Goal: Task Accomplishment & Management: Manage account settings

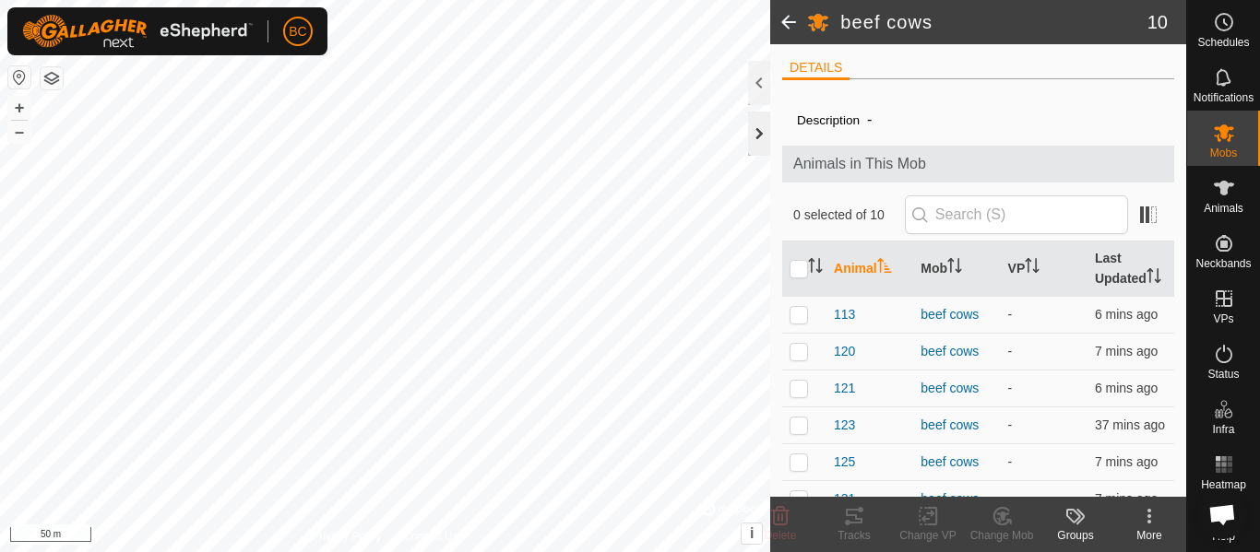
click at [762, 142] on div at bounding box center [759, 134] width 22 height 44
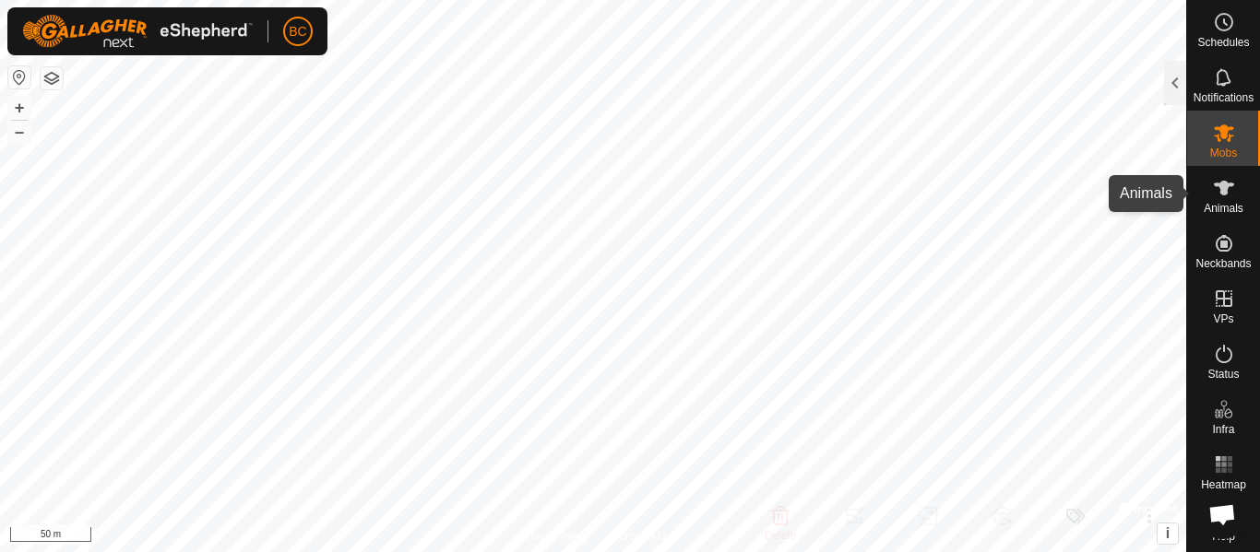
click at [1208, 202] on div "Animals" at bounding box center [1223, 193] width 73 height 55
click at [1213, 195] on icon at bounding box center [1224, 188] width 22 height 22
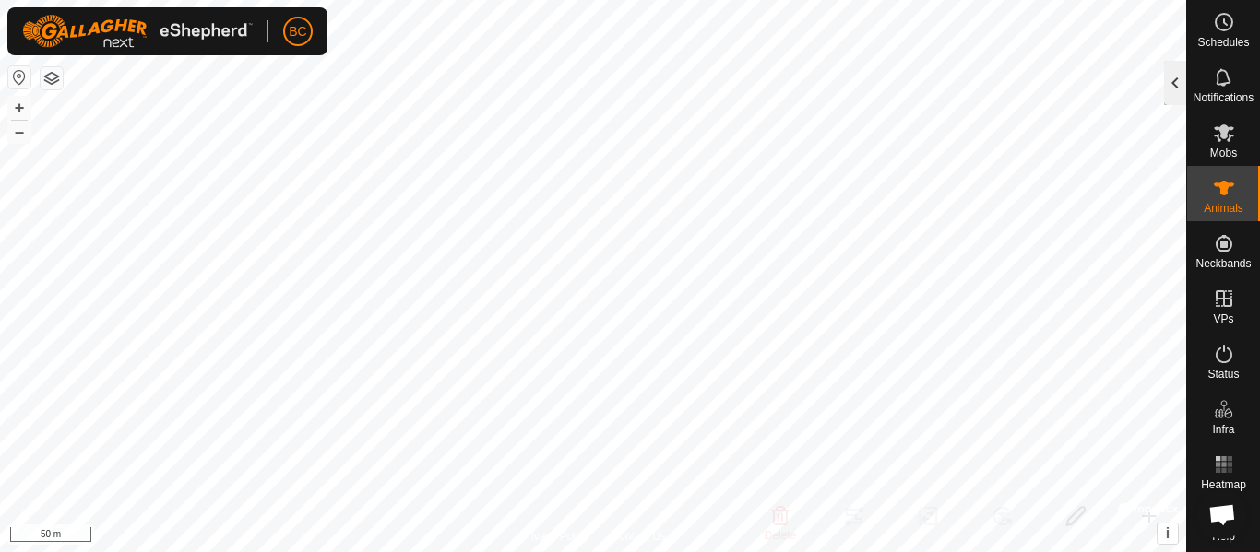
click at [1175, 89] on div at bounding box center [1175, 83] width 22 height 44
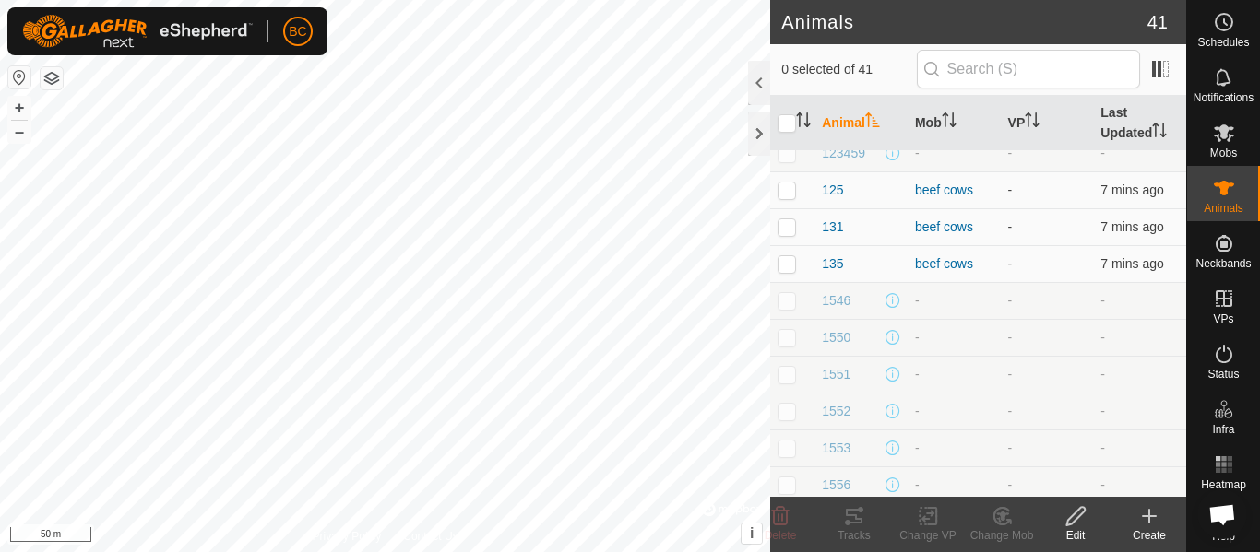
scroll to position [277, 0]
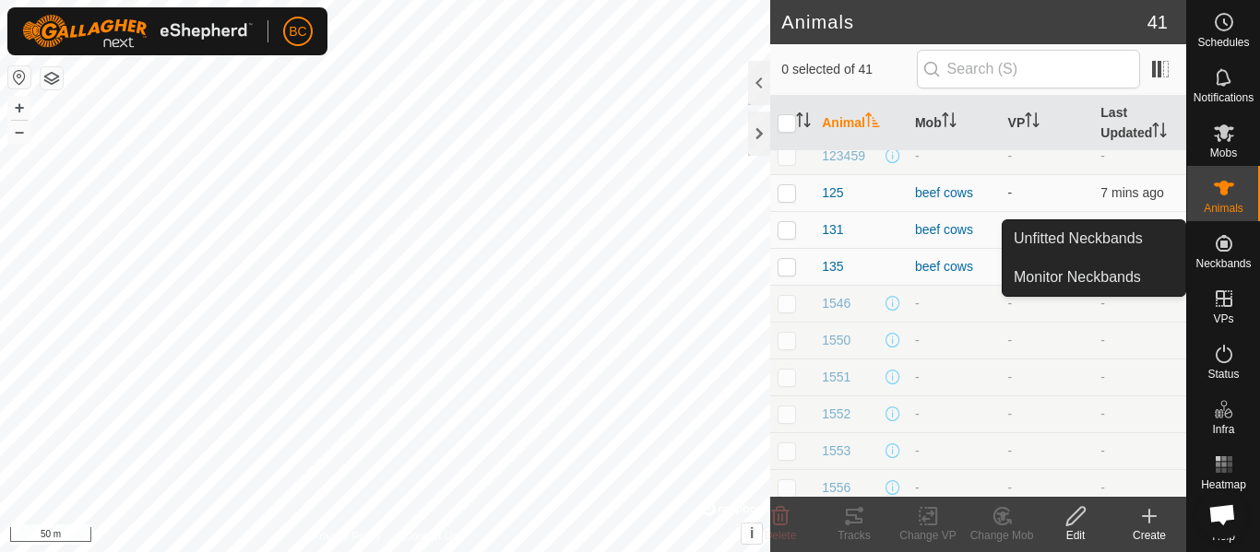
click at [1213, 252] on icon at bounding box center [1224, 243] width 22 height 22
click at [1101, 243] on link "Unfitted Neckbands" at bounding box center [1093, 238] width 183 height 37
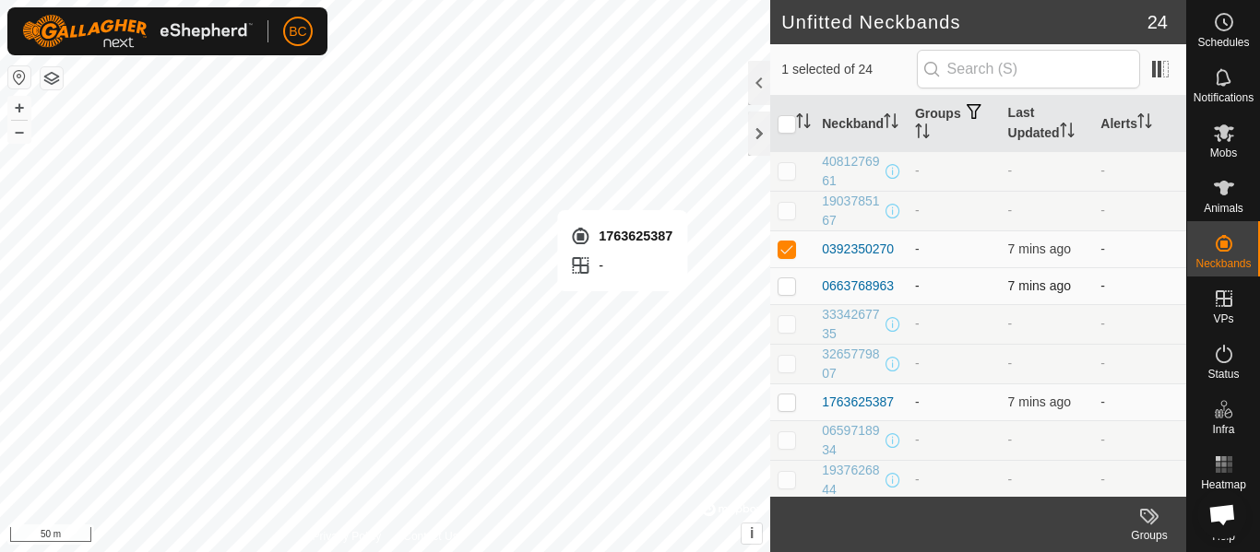
checkbox input "false"
checkbox input "true"
checkbox input "false"
checkbox input "true"
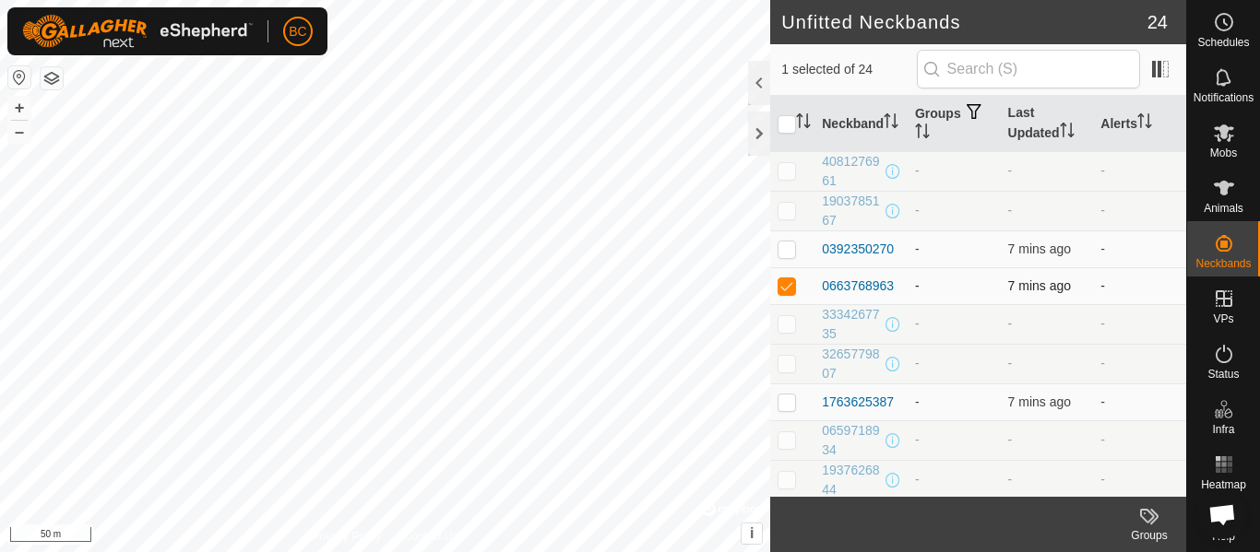
checkbox input "false"
click at [859, 398] on div "1763625387" at bounding box center [858, 402] width 72 height 19
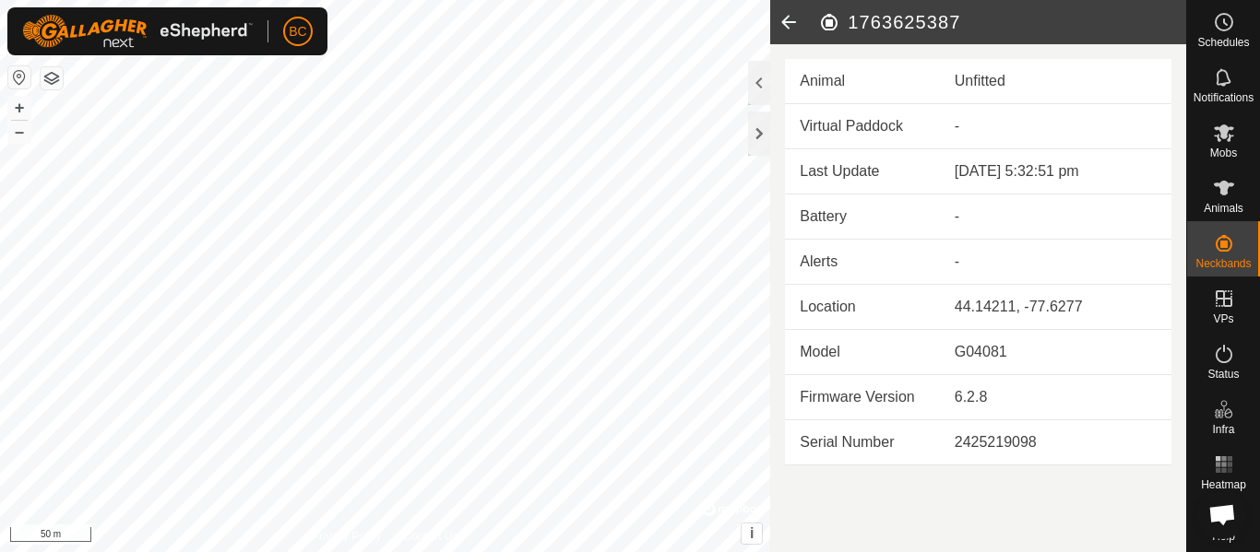
click at [874, 18] on h2 "1763625387" at bounding box center [1002, 22] width 368 height 22
click at [785, 18] on icon at bounding box center [788, 22] width 37 height 44
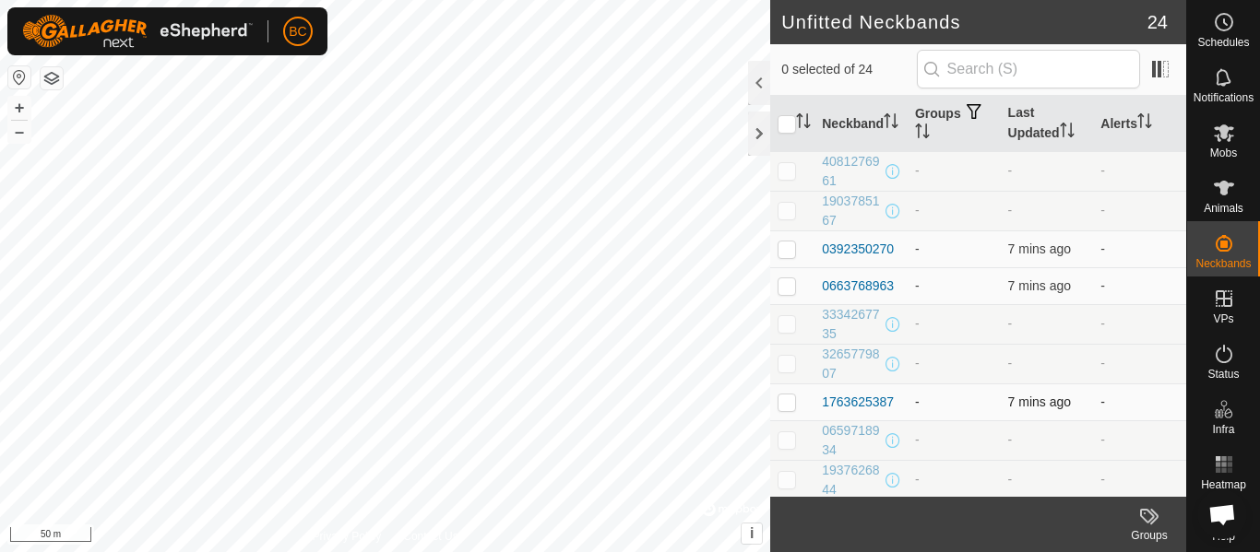
click at [786, 405] on p-checkbox at bounding box center [786, 402] width 18 height 15
checkbox input "true"
drag, startPoint x: 884, startPoint y: 404, endPoint x: 905, endPoint y: 509, distance: 107.1
click at [905, 509] on footer "Groups" at bounding box center [978, 524] width 416 height 55
click at [1140, 523] on icon at bounding box center [1149, 516] width 22 height 22
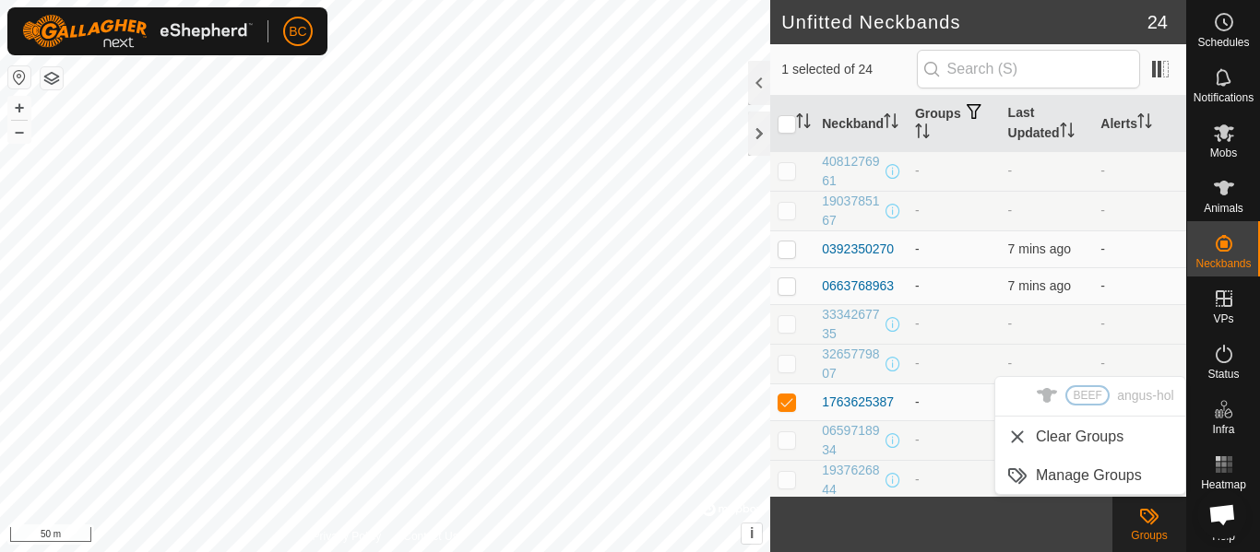
click at [1001, 539] on footer "Groups" at bounding box center [978, 524] width 416 height 55
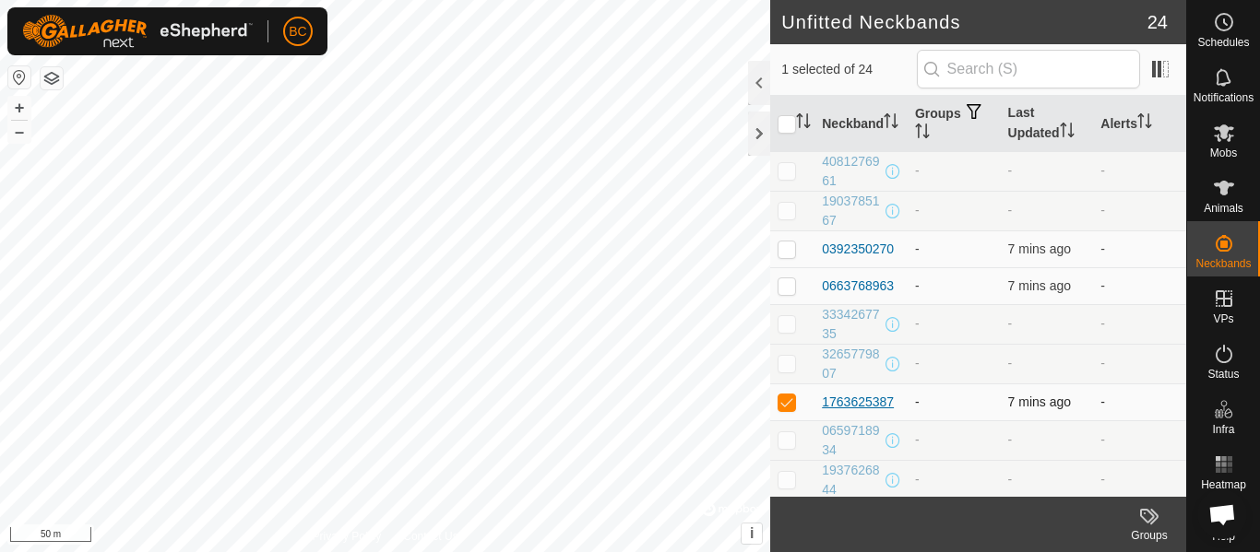
click at [864, 403] on div "1763625387" at bounding box center [858, 402] width 72 height 19
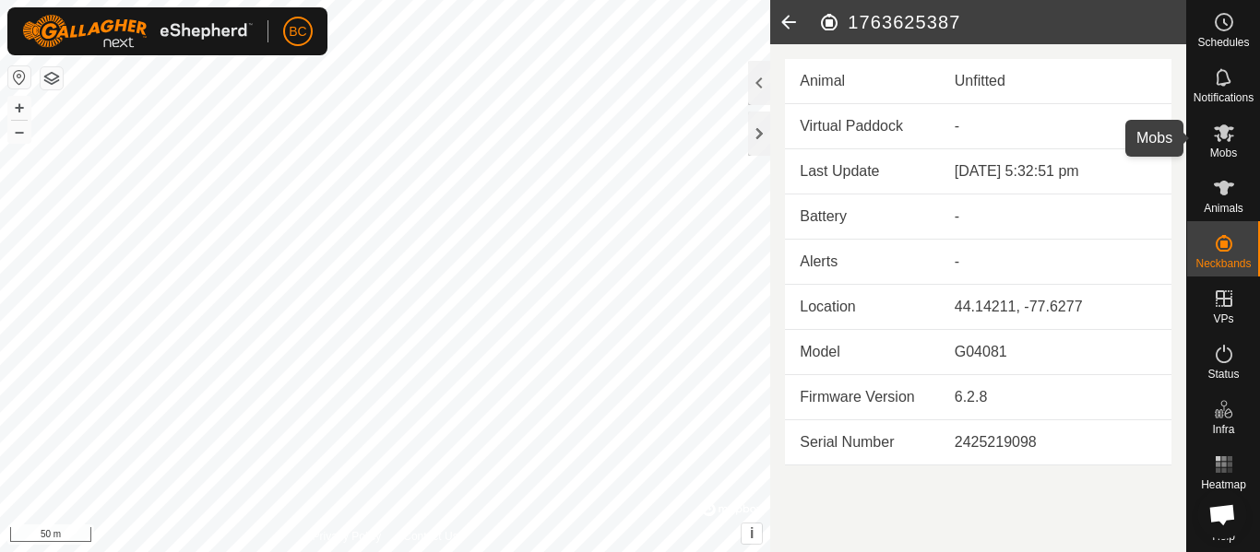
click at [1224, 143] on icon at bounding box center [1224, 133] width 22 height 22
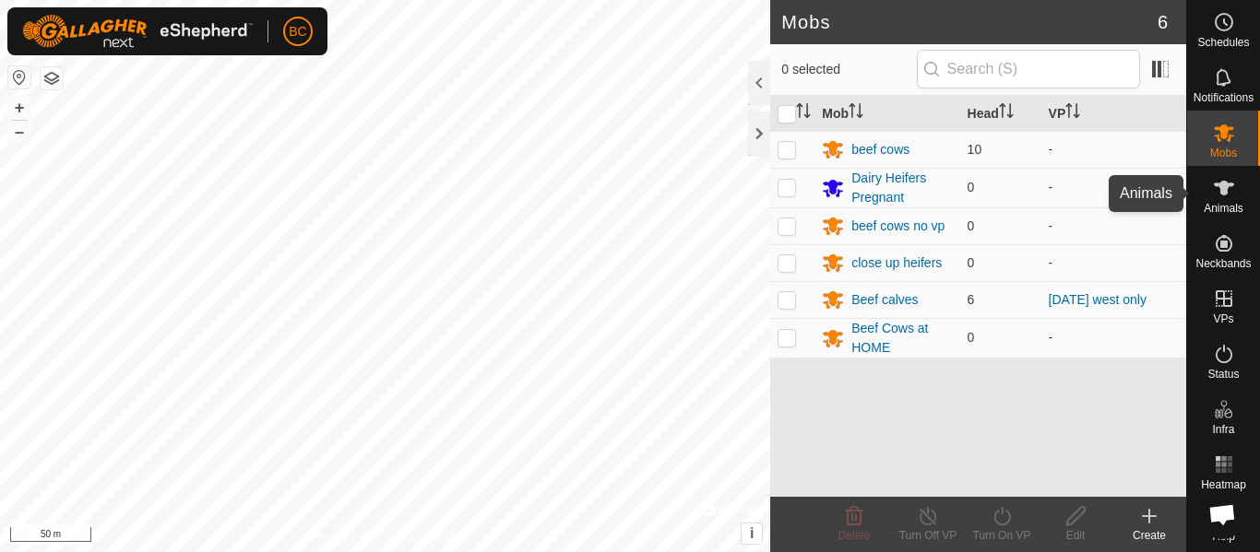
click at [1214, 205] on span "Animals" at bounding box center [1223, 208] width 40 height 11
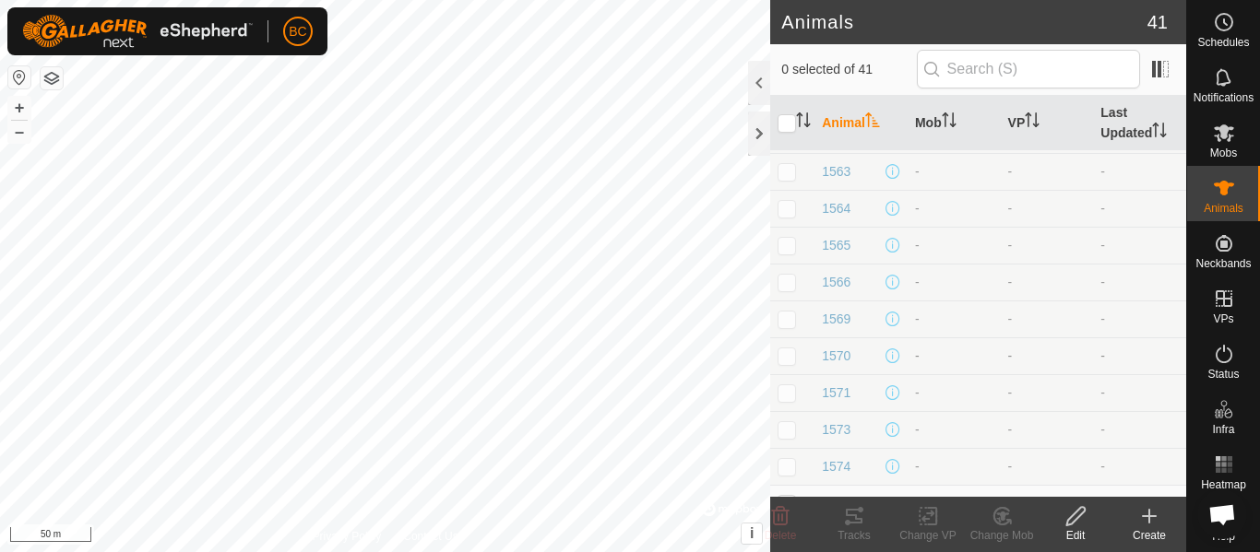
scroll to position [1183, 0]
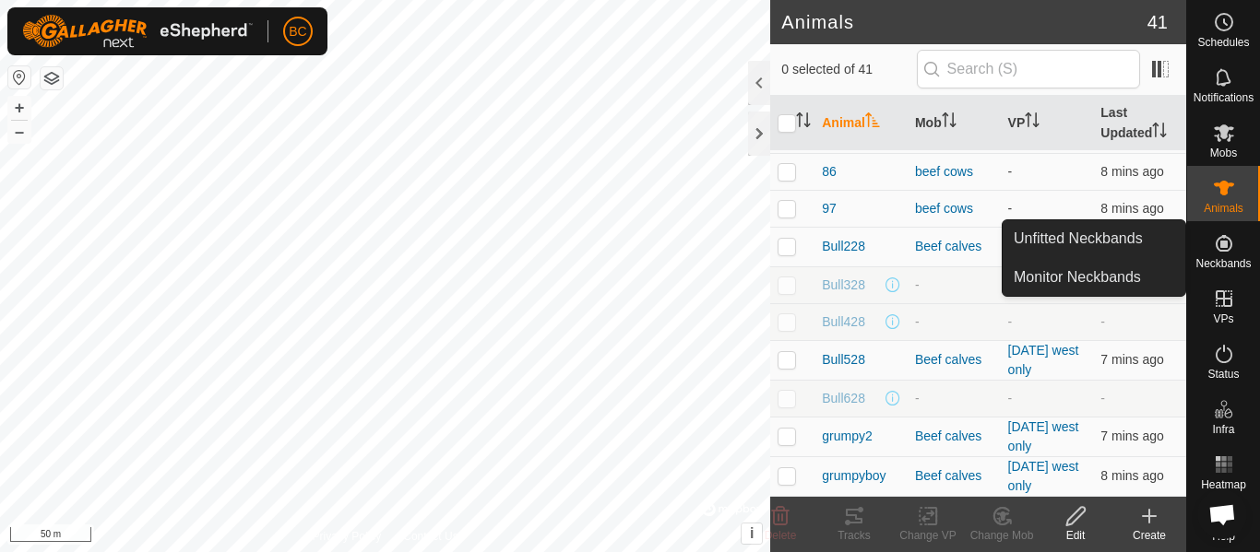
click at [1223, 251] on icon at bounding box center [1224, 243] width 22 height 22
click at [1090, 244] on link "Unfitted Neckbands" at bounding box center [1093, 238] width 183 height 37
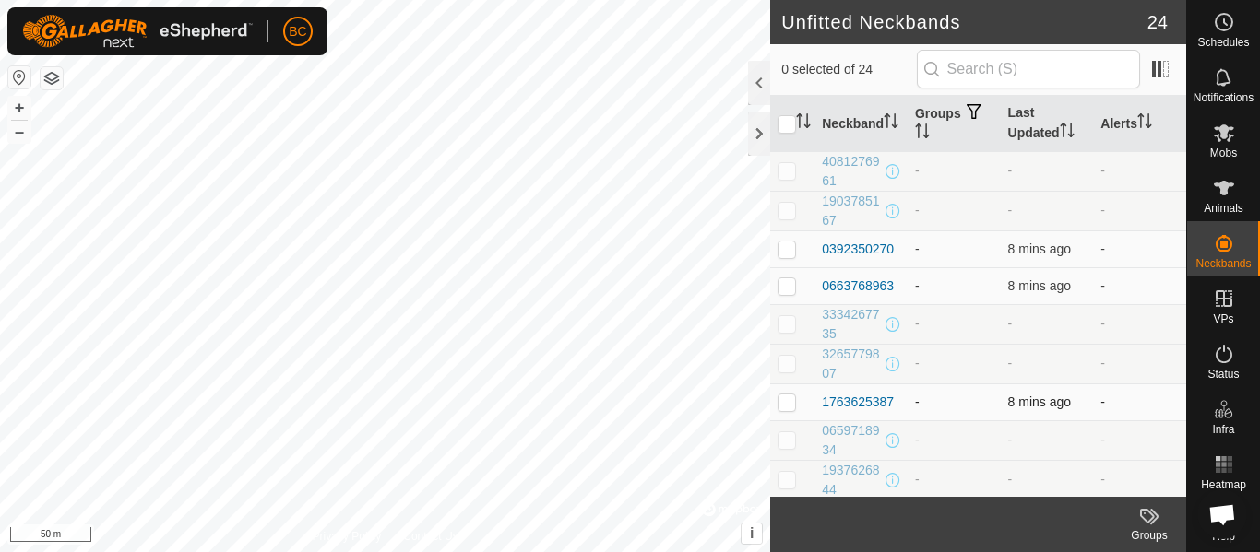
click at [783, 404] on p-checkbox at bounding box center [786, 402] width 18 height 15
checkbox input "true"
click at [873, 405] on div "1763625387" at bounding box center [858, 402] width 72 height 19
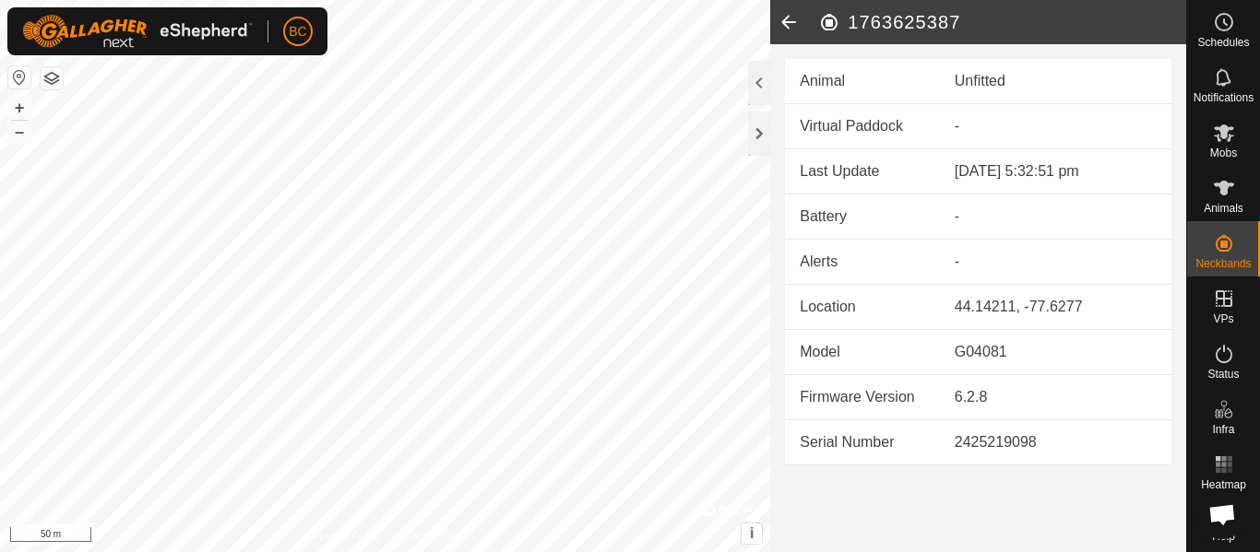
drag, startPoint x: 808, startPoint y: 77, endPoint x: 1086, endPoint y: 94, distance: 279.0
click at [1086, 94] on tr "Animal Unfitted" at bounding box center [978, 81] width 386 height 45
click at [1086, 98] on td "Unfitted" at bounding box center [1055, 81] width 231 height 45
click at [794, 23] on icon at bounding box center [788, 22] width 37 height 44
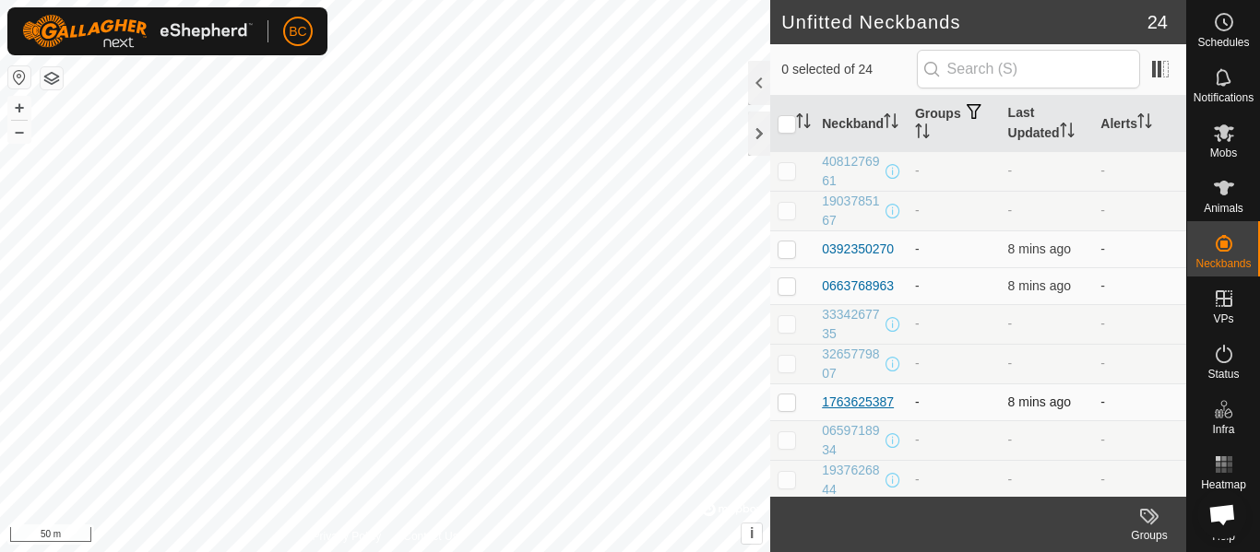
click at [870, 401] on div "1763625387" at bounding box center [858, 402] width 72 height 19
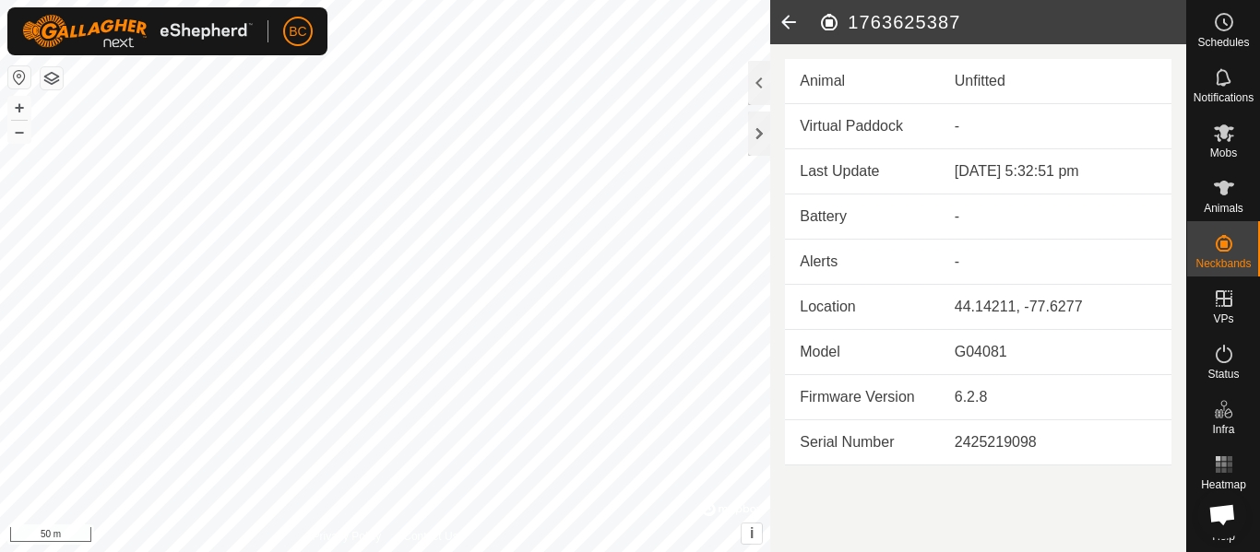
click at [899, 8] on header "1763625387" at bounding box center [978, 22] width 416 height 44
click at [900, 11] on h2 "1763625387" at bounding box center [1002, 22] width 368 height 22
click at [901, 21] on h2 "1763625387" at bounding box center [1002, 22] width 368 height 22
copy h2 "1763625387"
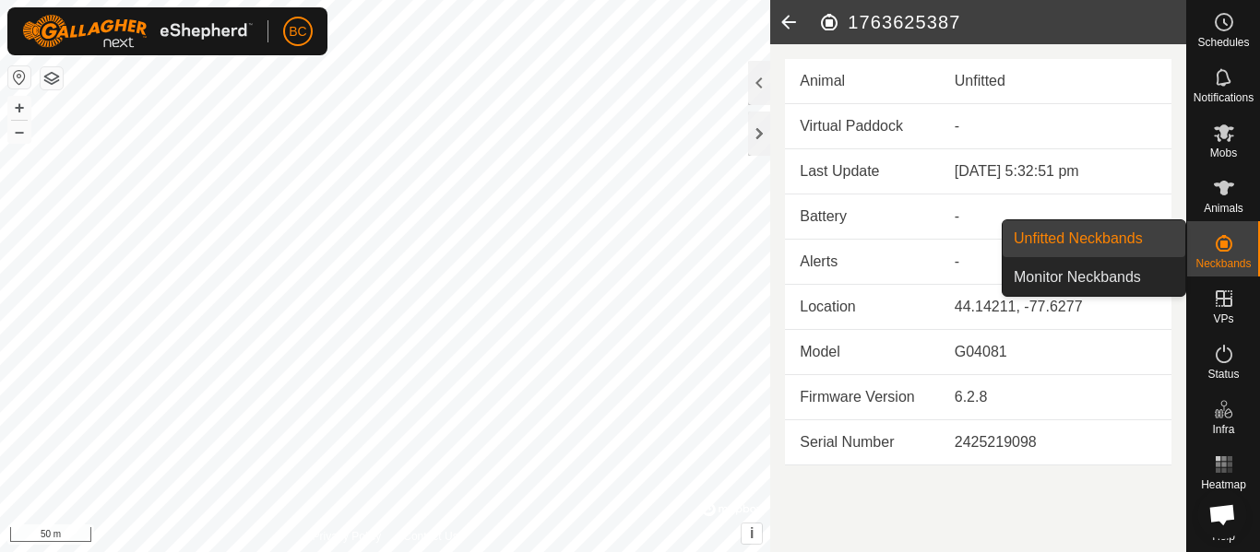
click at [1222, 203] on span "Animals" at bounding box center [1223, 208] width 40 height 11
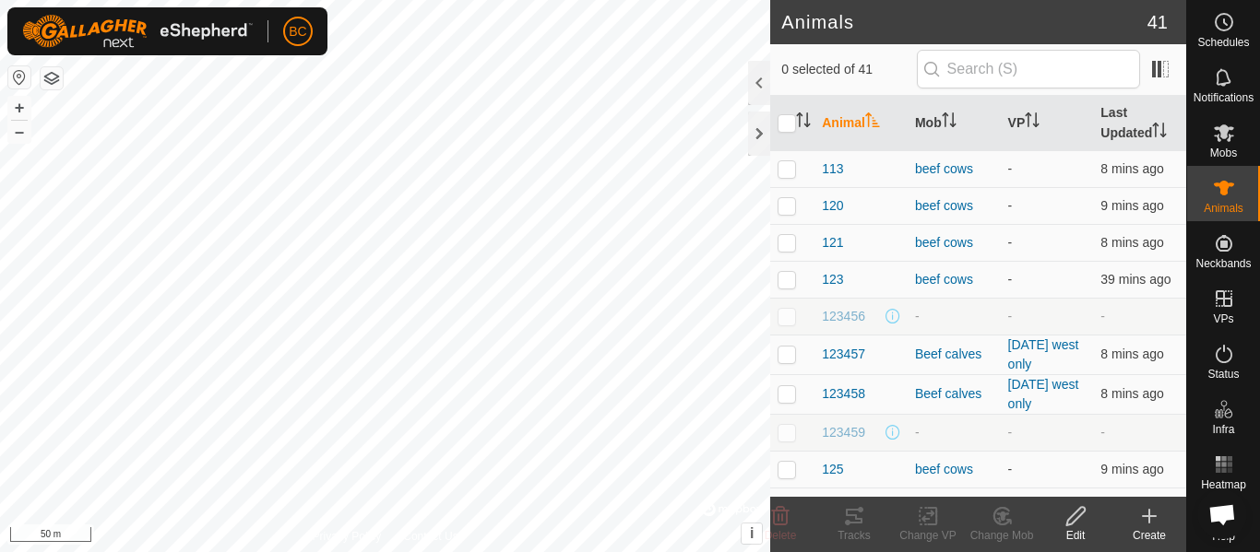
click at [1147, 529] on div "Create" at bounding box center [1149, 535] width 74 height 17
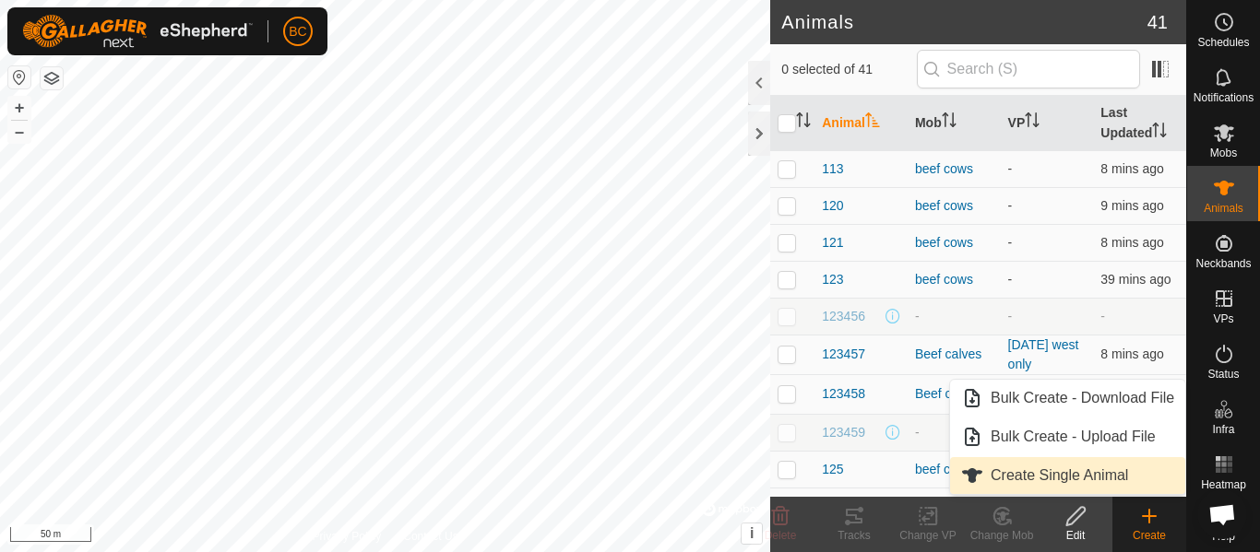
click at [1044, 477] on link "Create Single Animal" at bounding box center [1067, 475] width 235 height 37
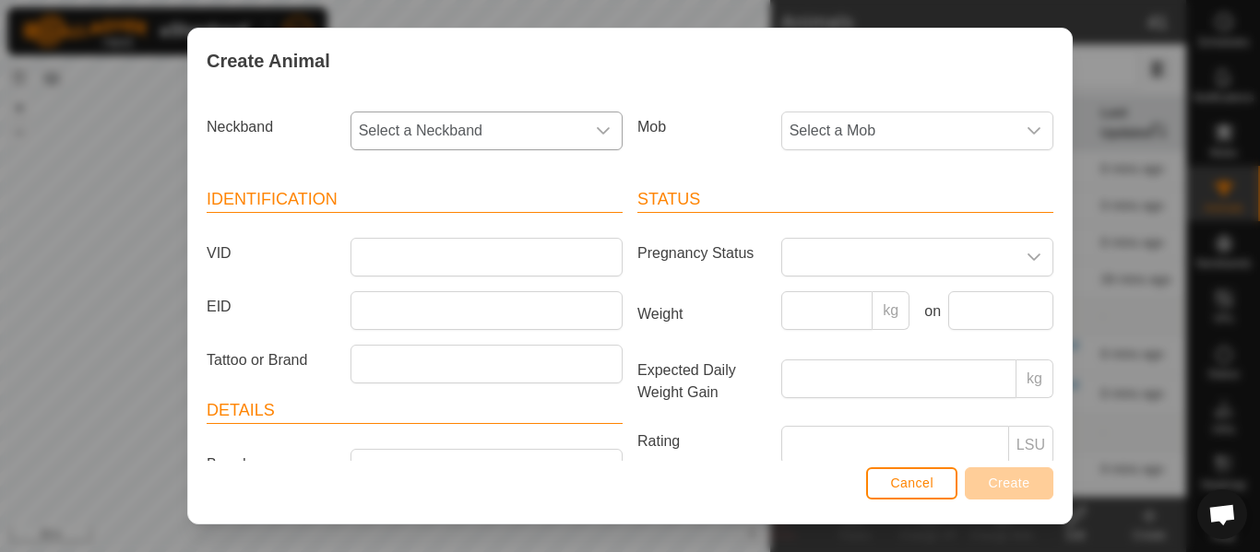
click at [460, 139] on span "Select a Neckband" at bounding box center [467, 131] width 233 height 37
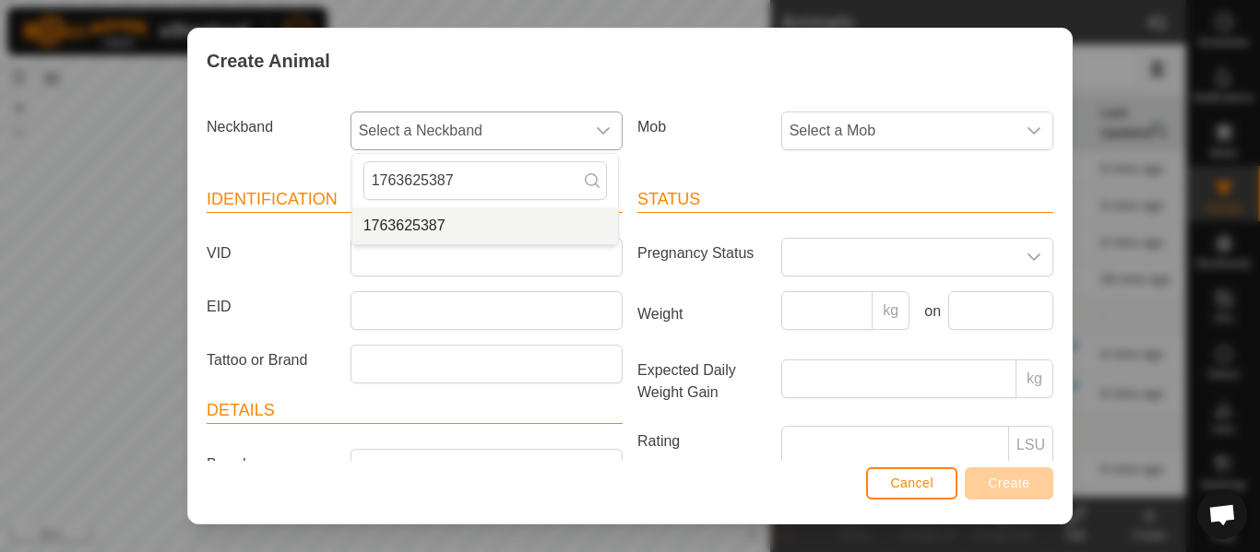
type input "1763625387"
click at [421, 227] on li "1763625387" at bounding box center [485, 225] width 266 height 37
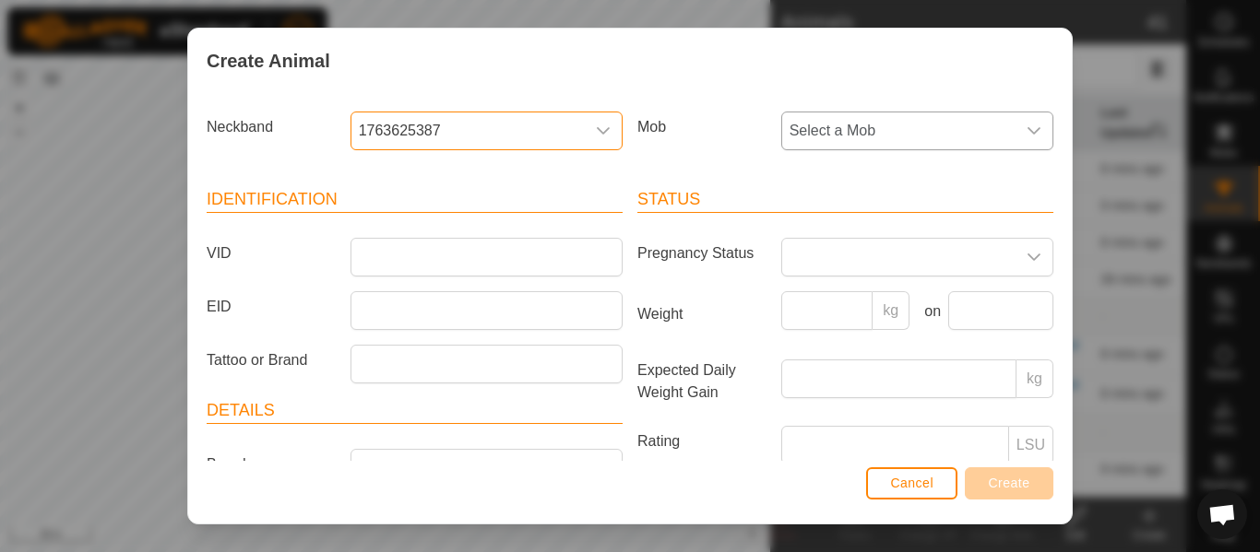
click at [787, 136] on span "Select a Mob" at bounding box center [898, 131] width 233 height 37
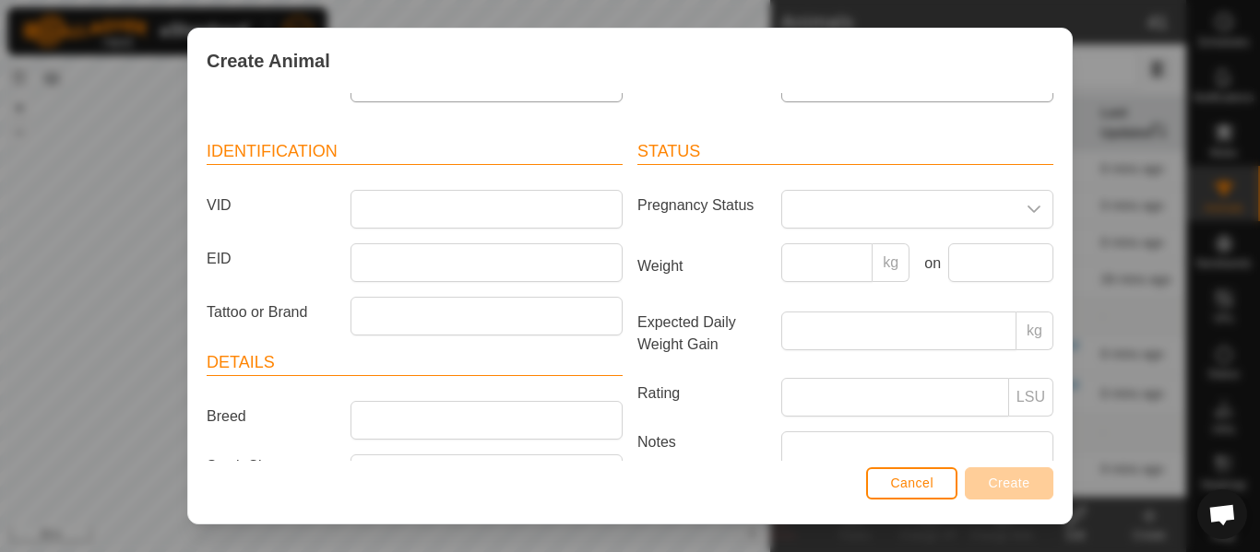
scroll to position [92, 0]
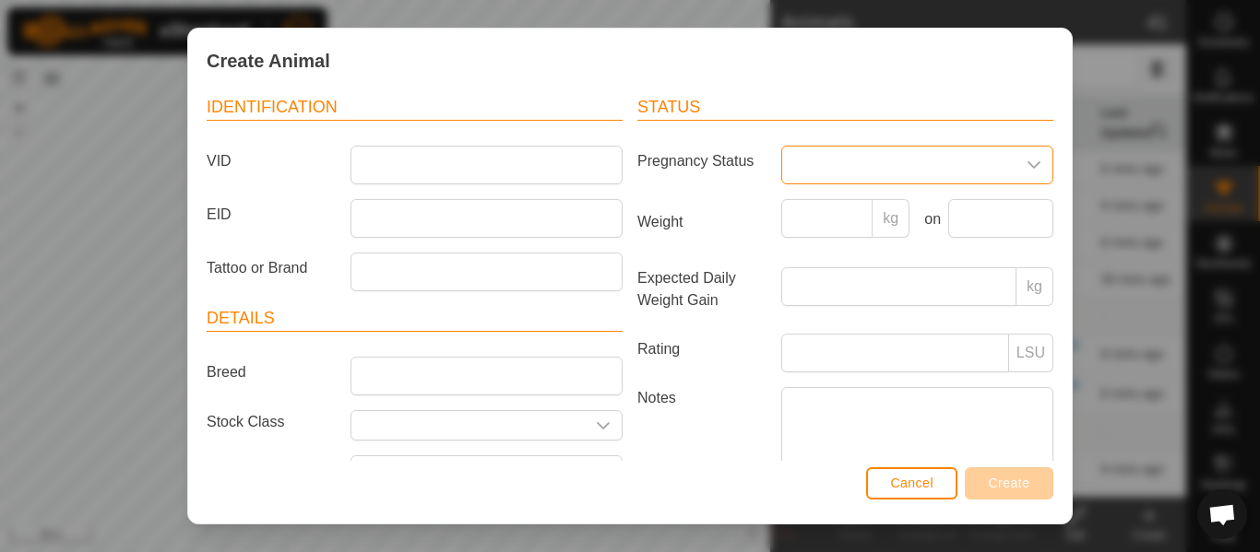
click at [827, 170] on span at bounding box center [898, 165] width 233 height 37
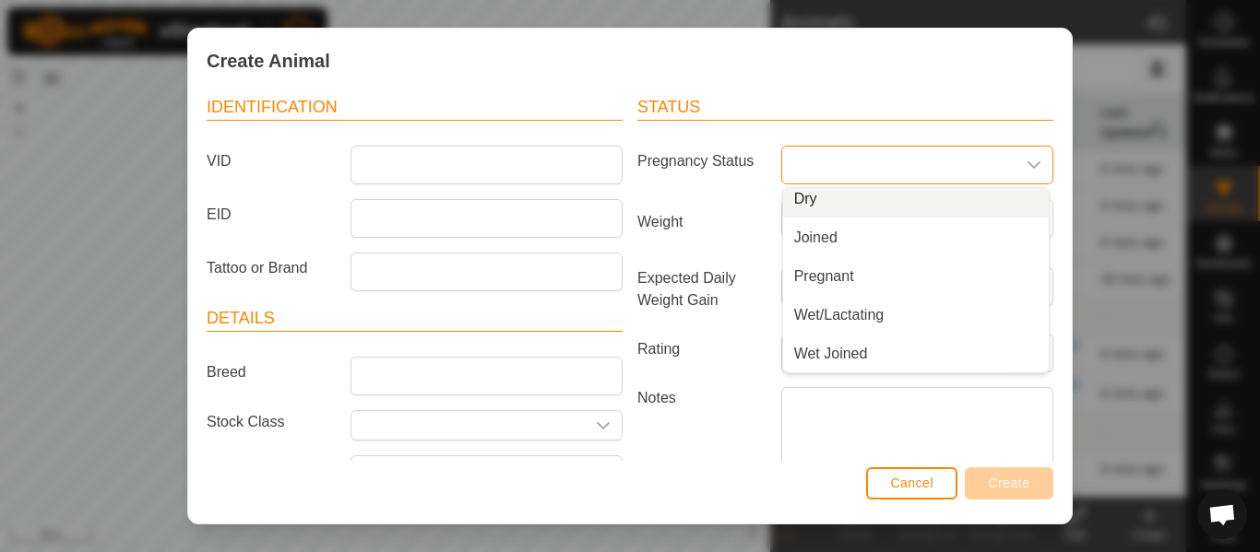
scroll to position [39, 0]
click at [705, 211] on label "Weight" at bounding box center [702, 222] width 144 height 46
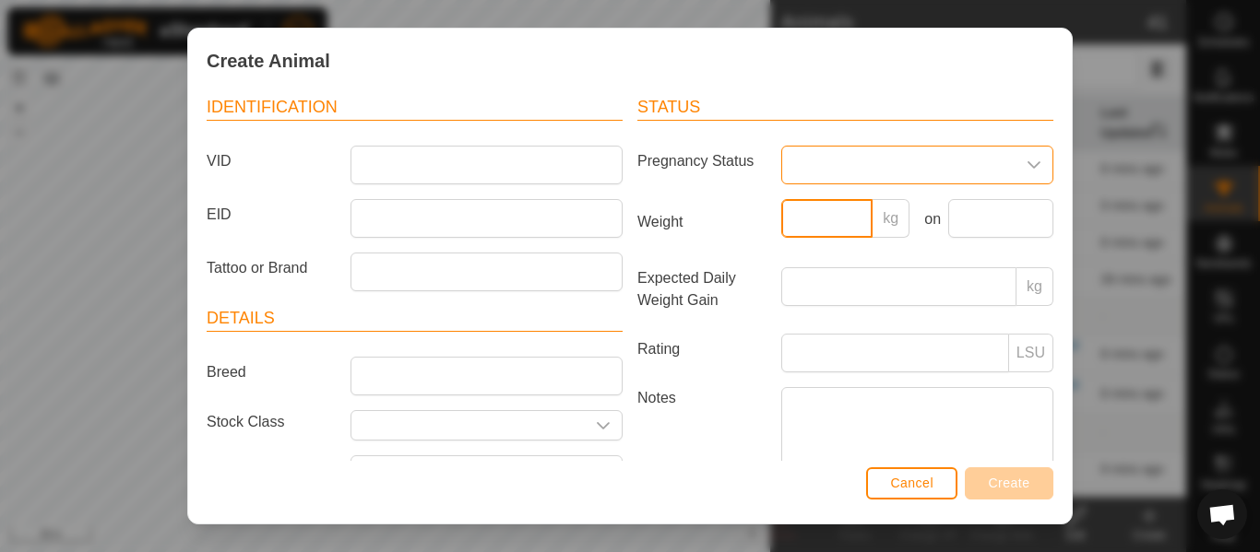
click at [781, 211] on input "Weight" at bounding box center [827, 218] width 92 height 39
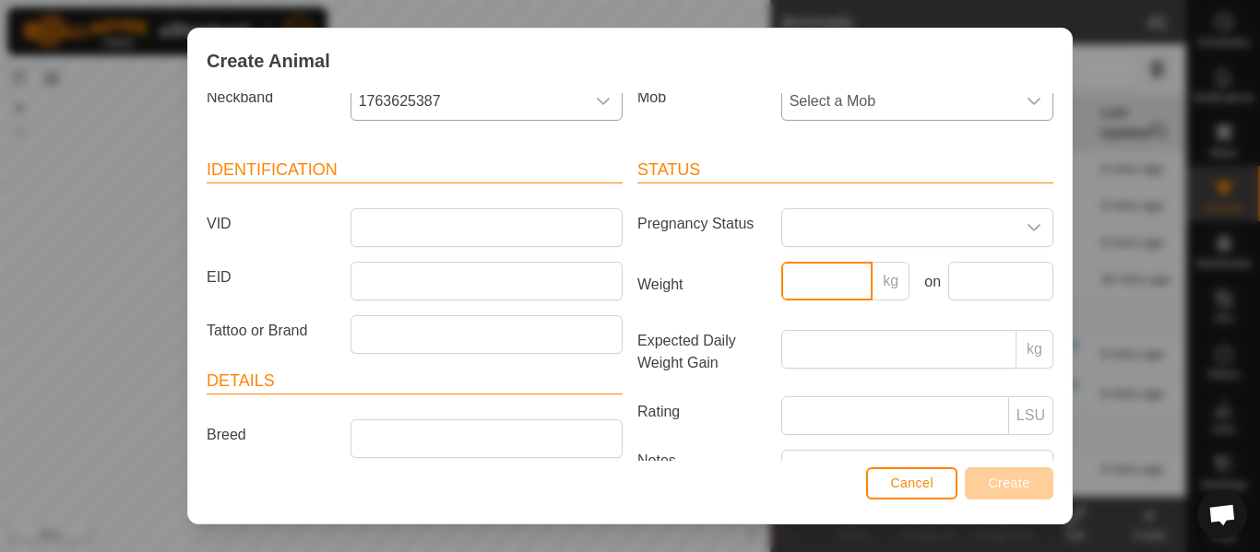
scroll to position [0, 0]
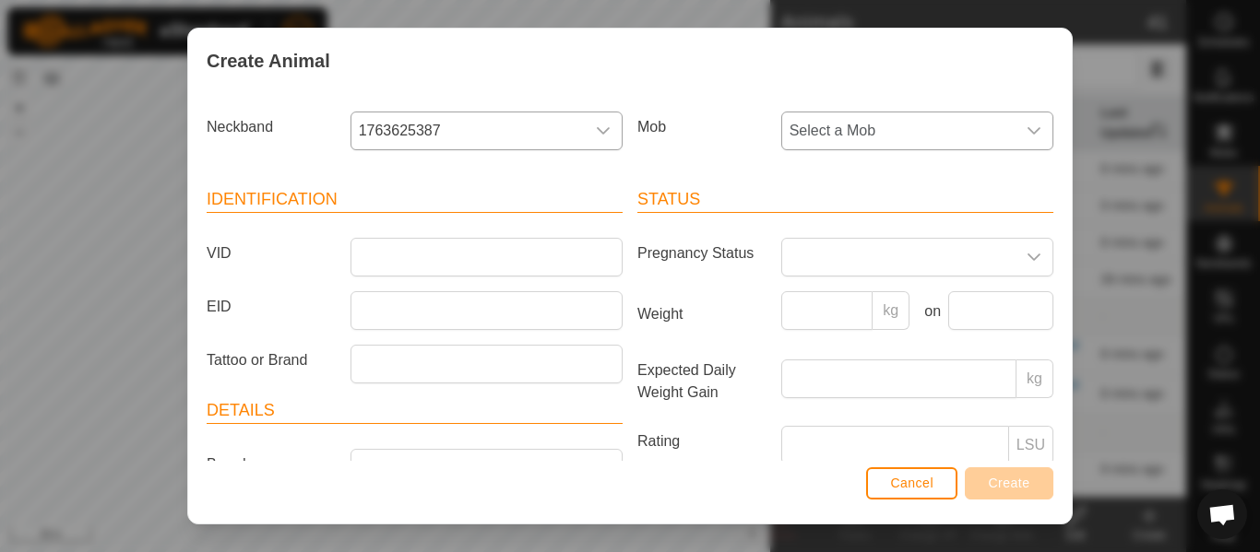
click at [832, 150] on div "Mob Select a Mob" at bounding box center [845, 138] width 431 height 68
click at [835, 138] on span "Select a Mob" at bounding box center [898, 131] width 233 height 37
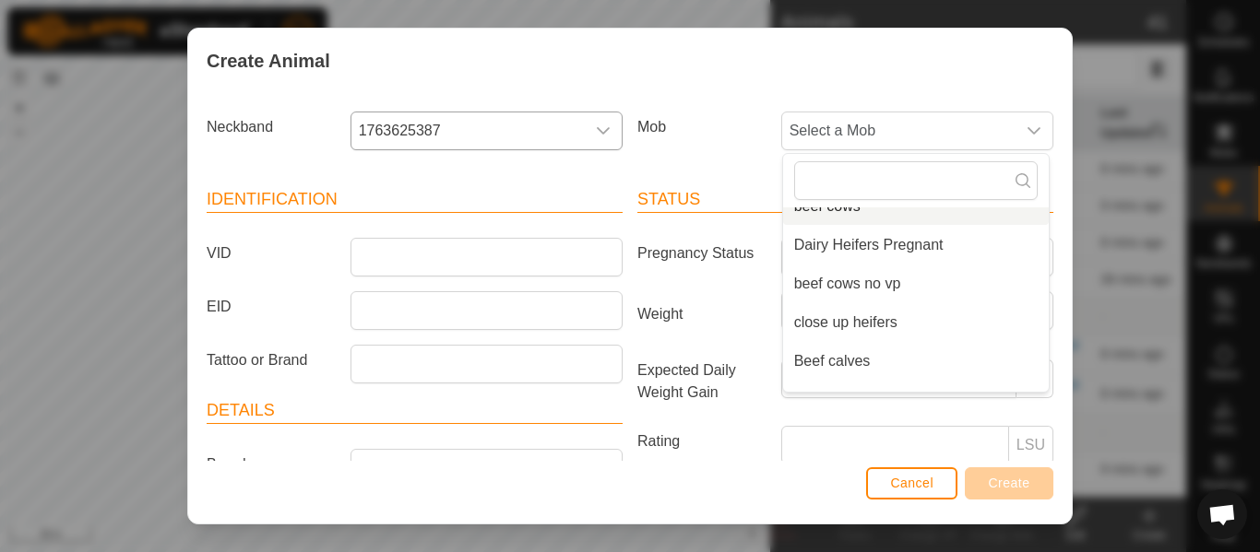
scroll to position [85, 0]
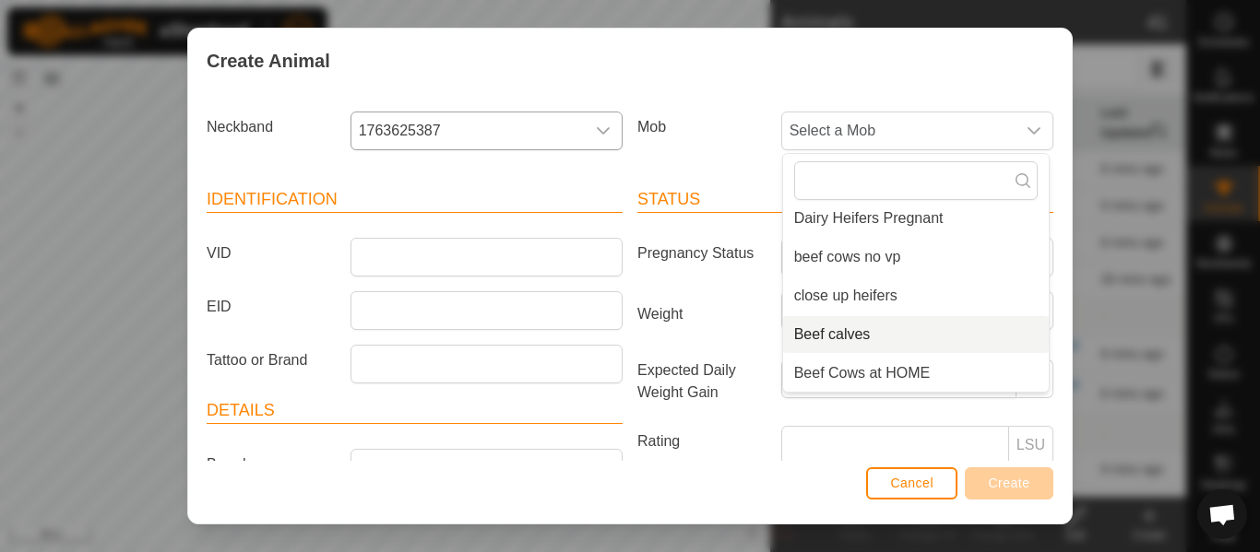
click at [863, 333] on li "Beef calves" at bounding box center [916, 334] width 266 height 37
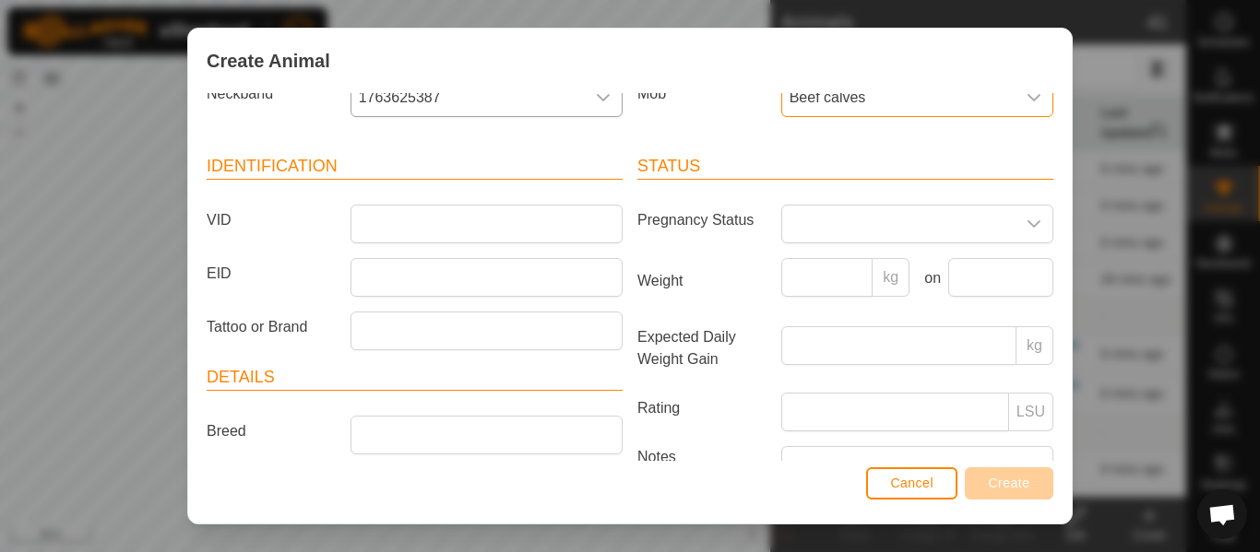
scroll to position [7, 0]
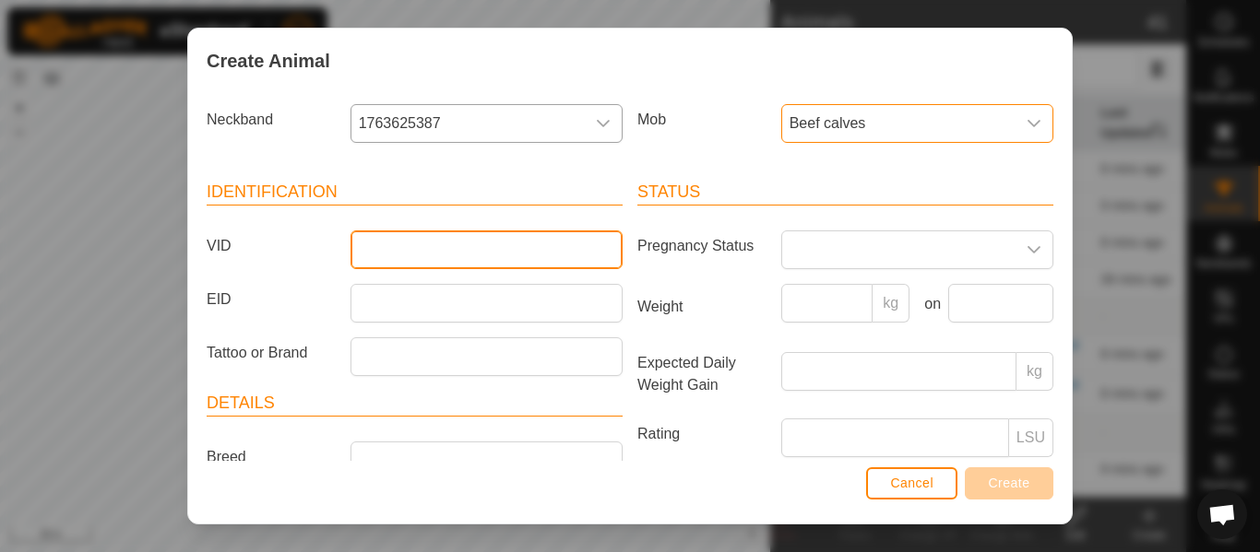
click at [465, 239] on input "VID" at bounding box center [486, 250] width 272 height 39
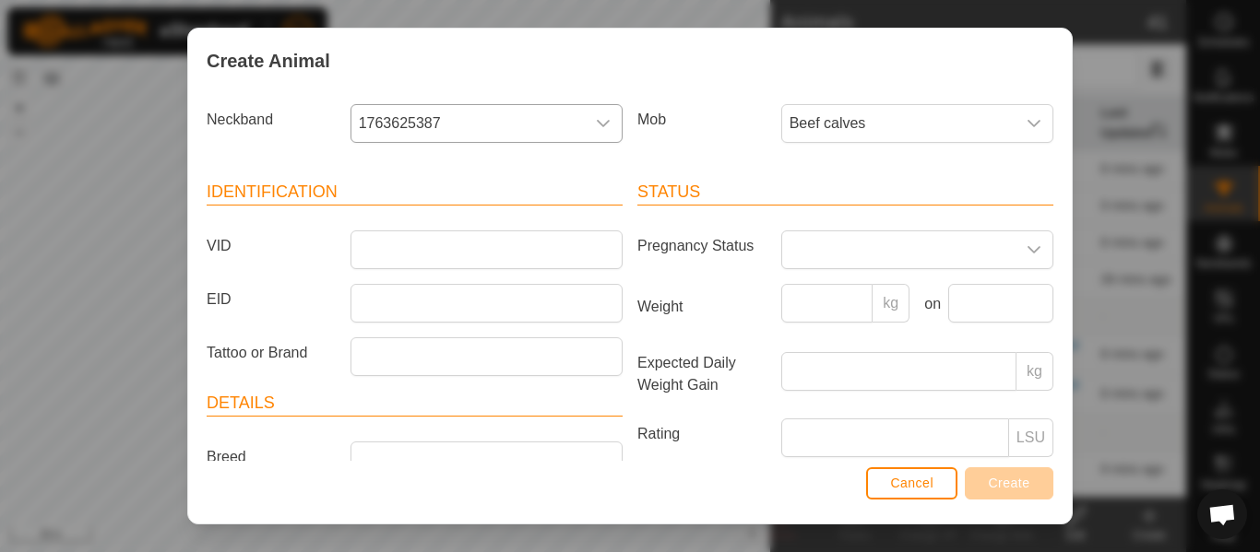
click at [292, 302] on label "EID" at bounding box center [271, 299] width 144 height 31
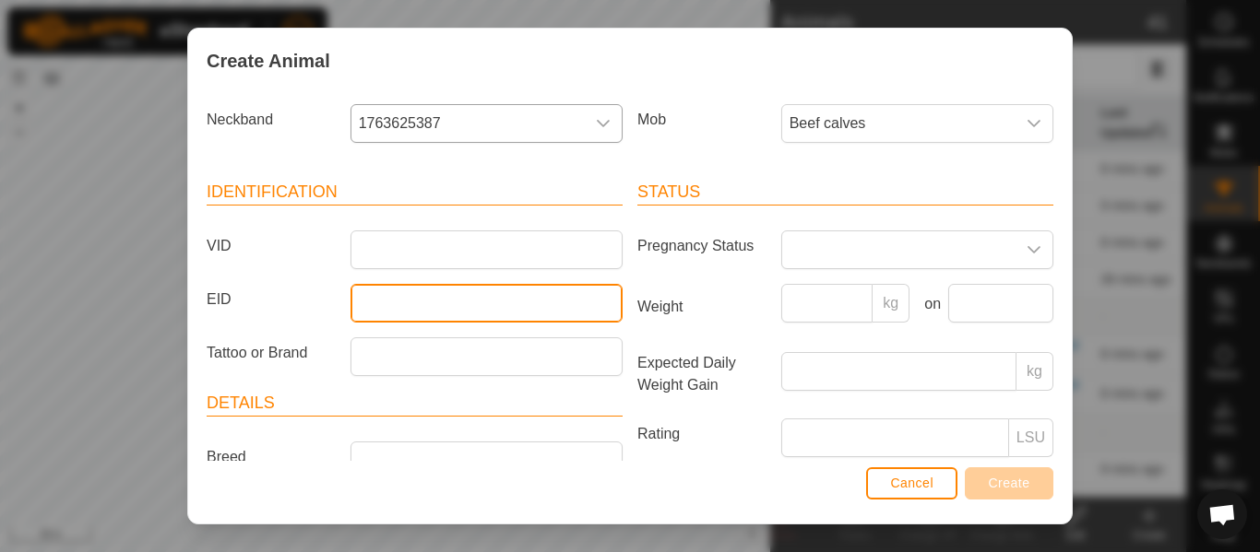
click at [350, 302] on input "EID" at bounding box center [486, 303] width 272 height 39
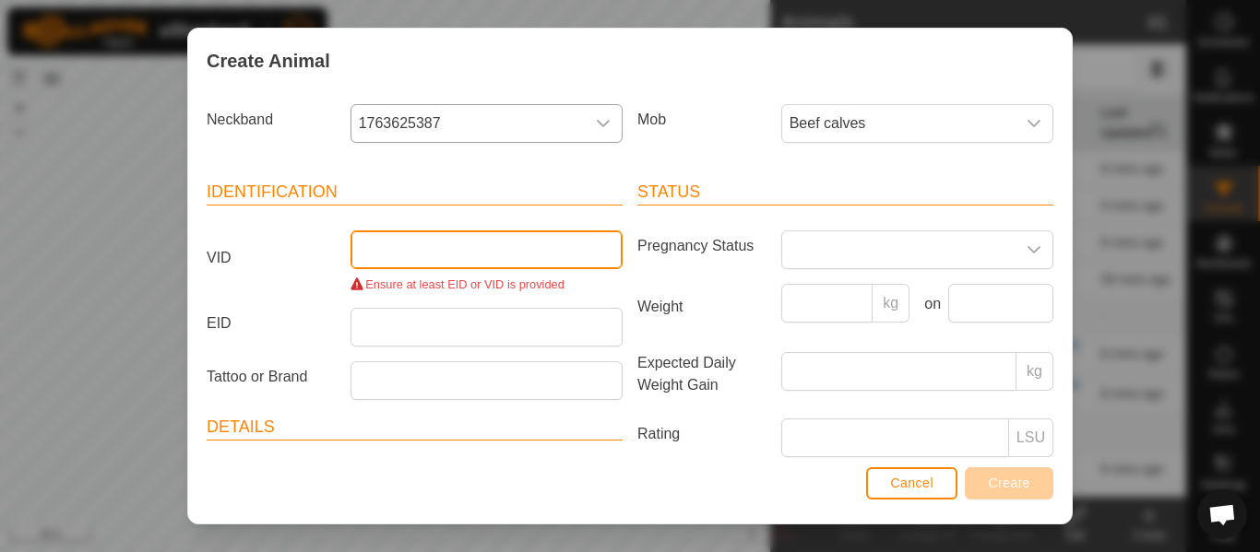
click at [356, 257] on input "VID" at bounding box center [486, 250] width 272 height 39
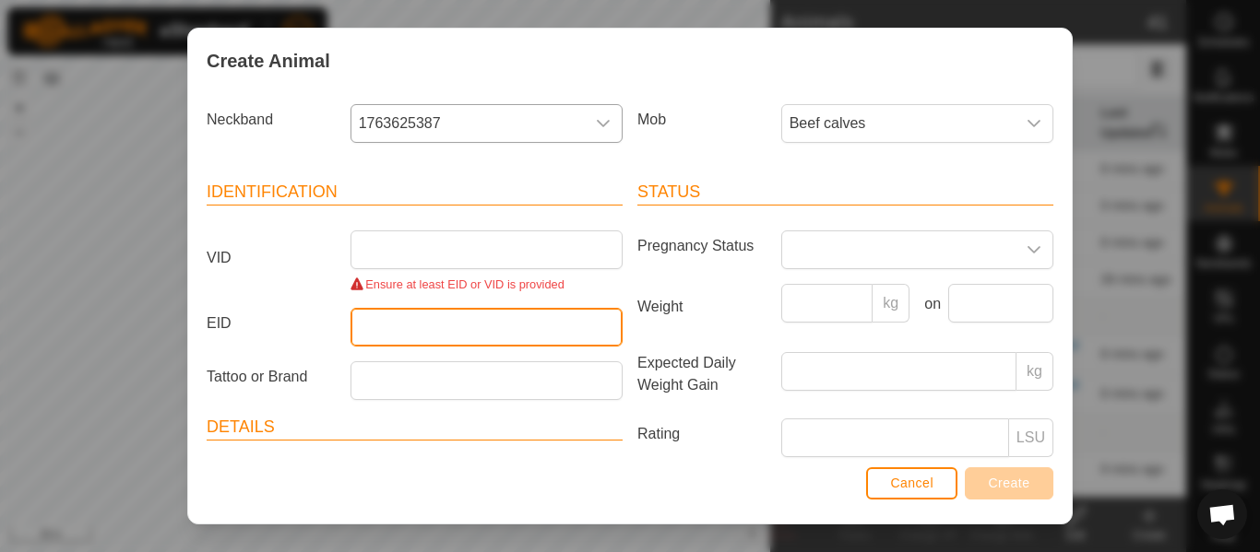
click at [370, 322] on input "EID" at bounding box center [486, 327] width 272 height 39
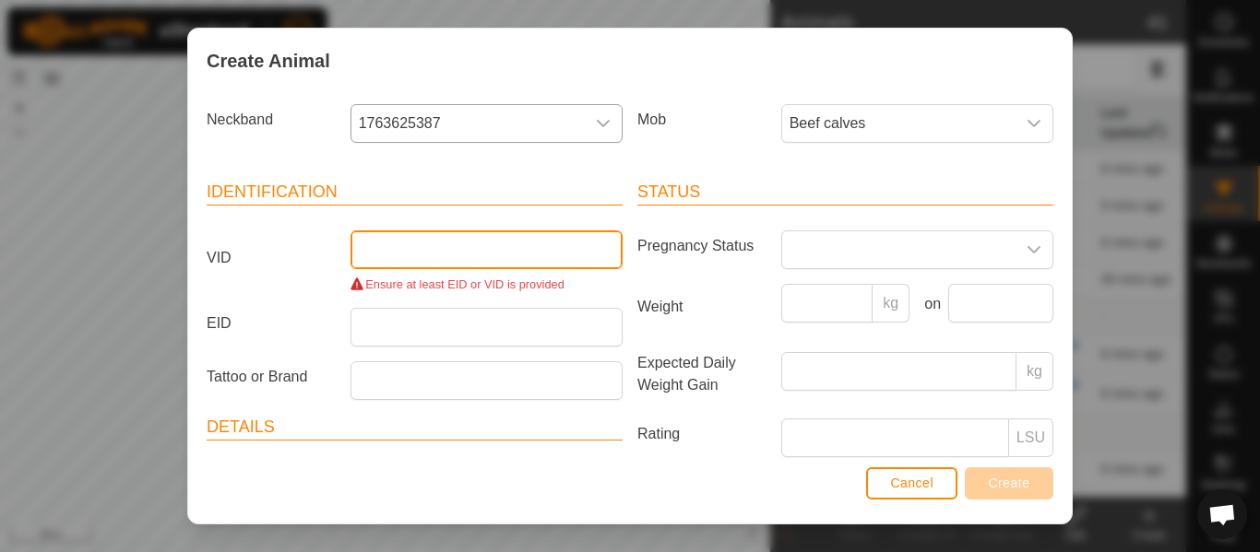
click at [386, 266] on input "VID" at bounding box center [486, 250] width 272 height 39
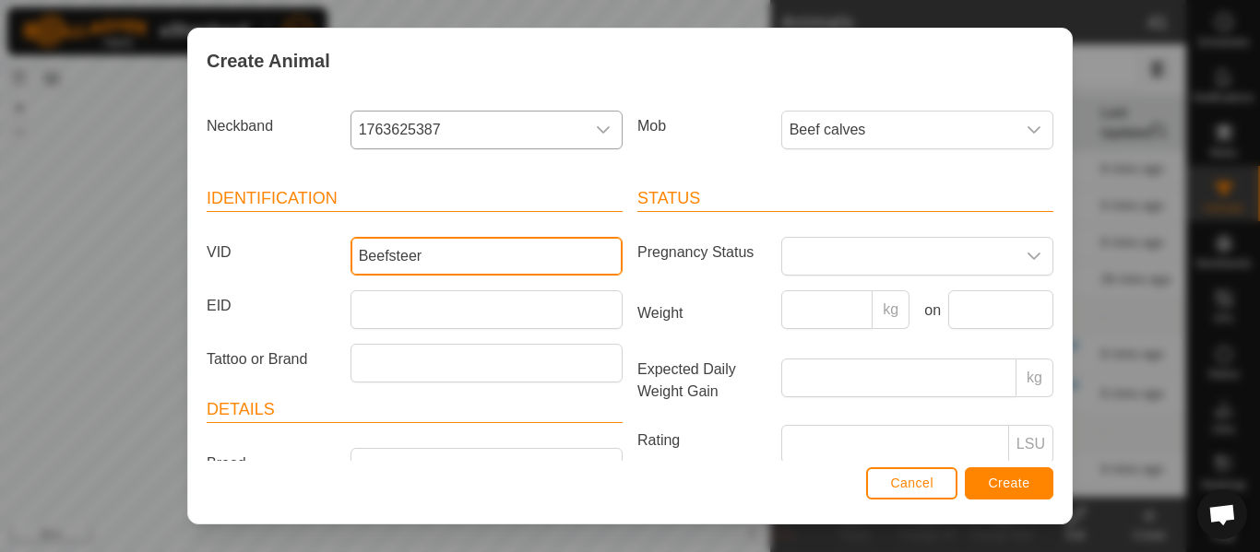
scroll to position [0, 0]
type input "Beefsteer"
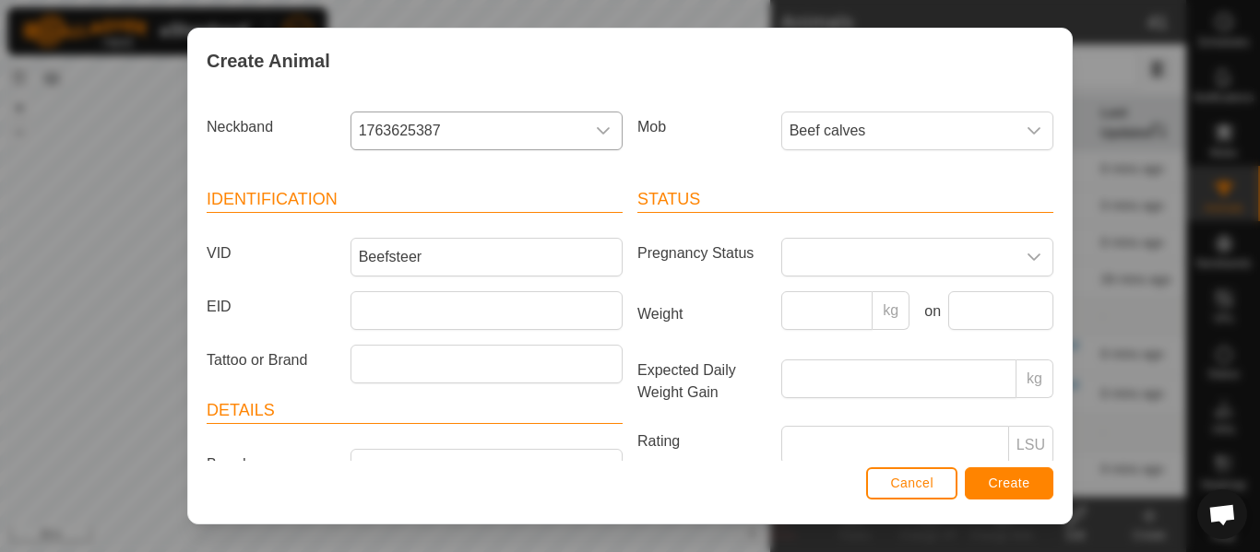
click at [431, 221] on article "Identification VID Beefsteer EID Tattoo or Brand" at bounding box center [415, 285] width 416 height 196
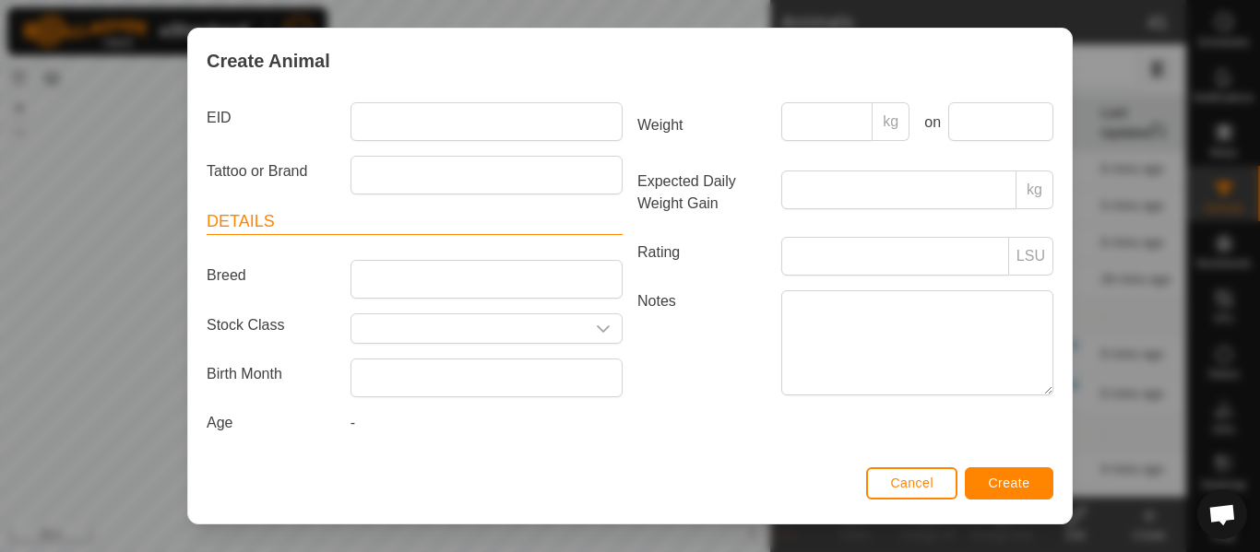
scroll to position [192, 0]
click at [1015, 487] on span "Create" at bounding box center [1009, 483] width 41 height 15
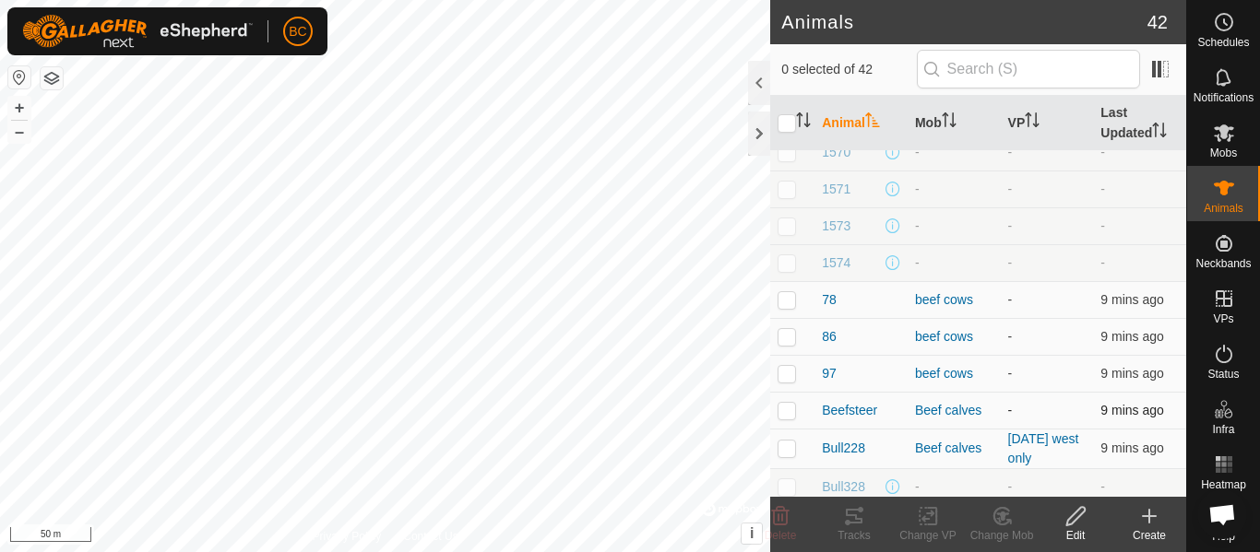
scroll to position [1220, 0]
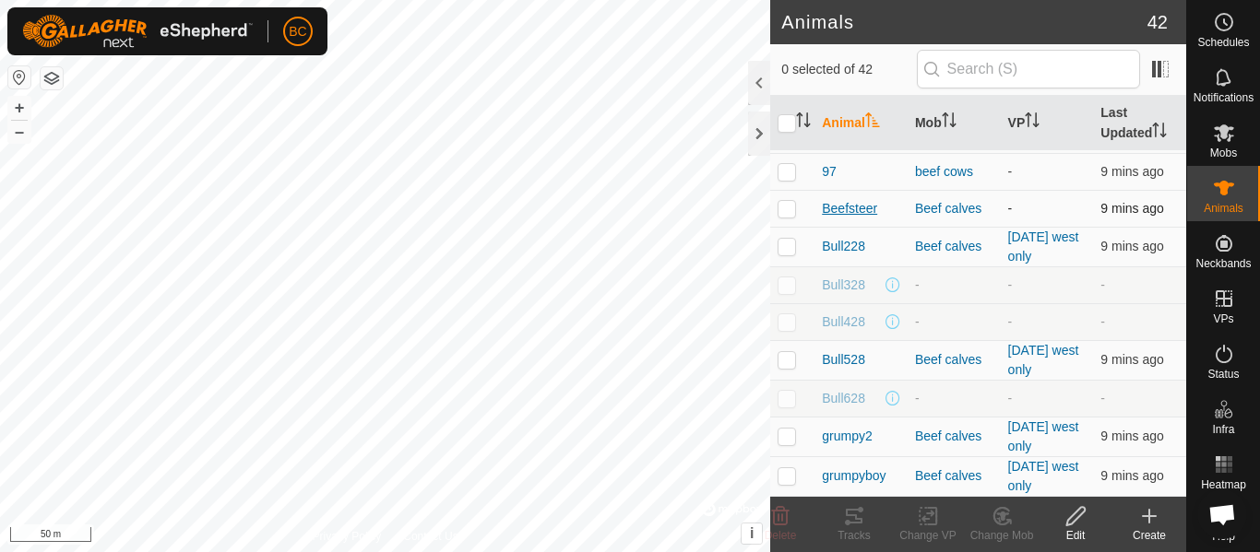
click at [847, 204] on span "Beefsteer" at bounding box center [849, 208] width 55 height 19
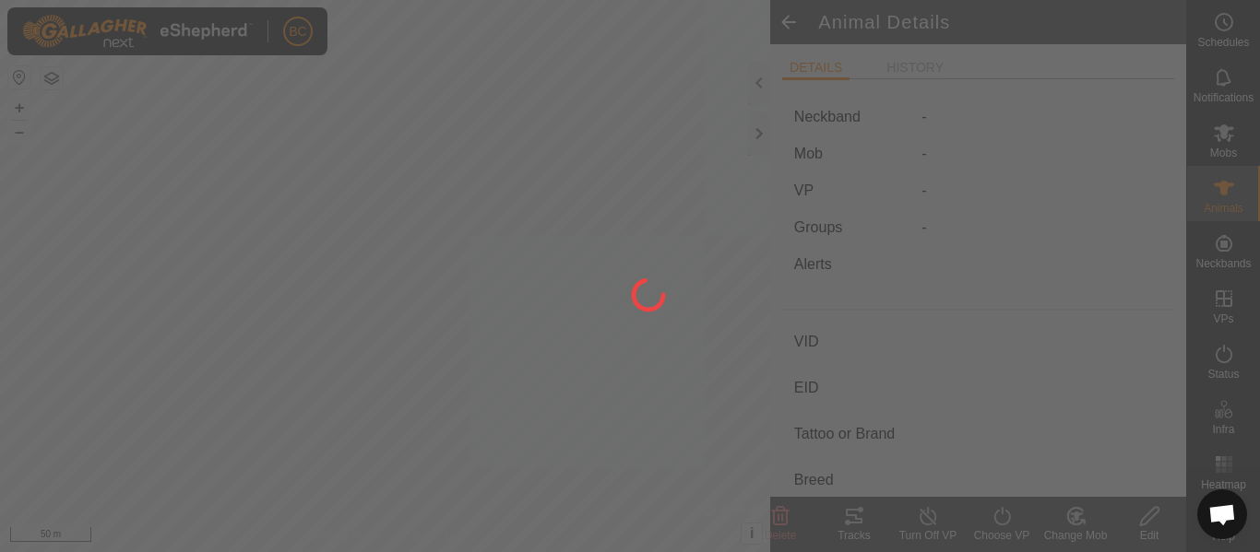
type input "Beefsteer"
type input "-"
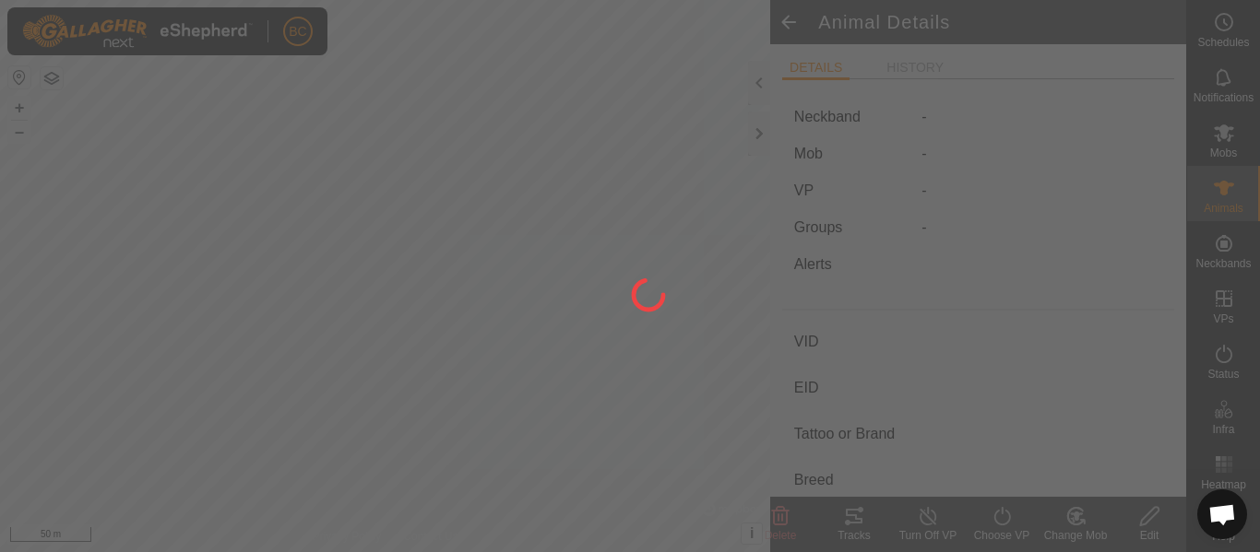
type input "0 kg"
type input "-"
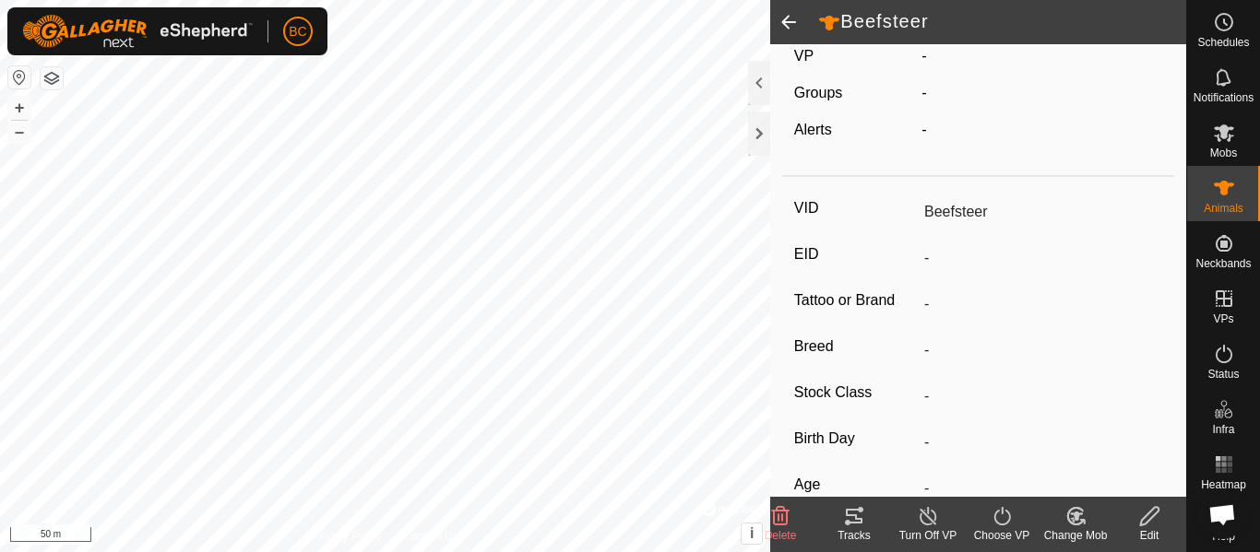
scroll to position [184, 0]
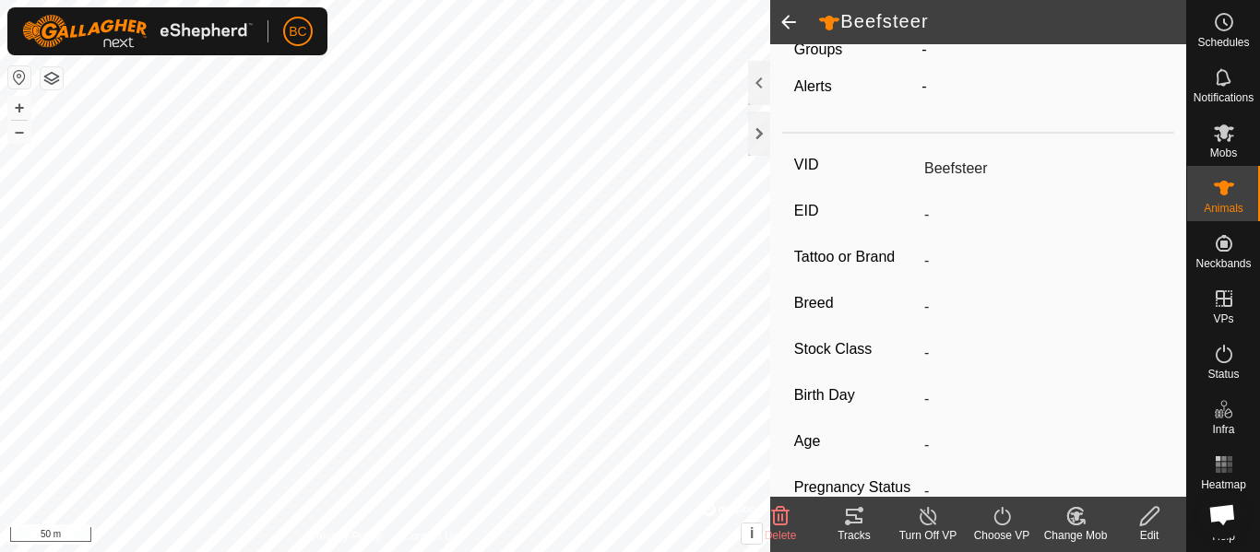
click at [997, 525] on icon at bounding box center [1001, 516] width 23 height 22
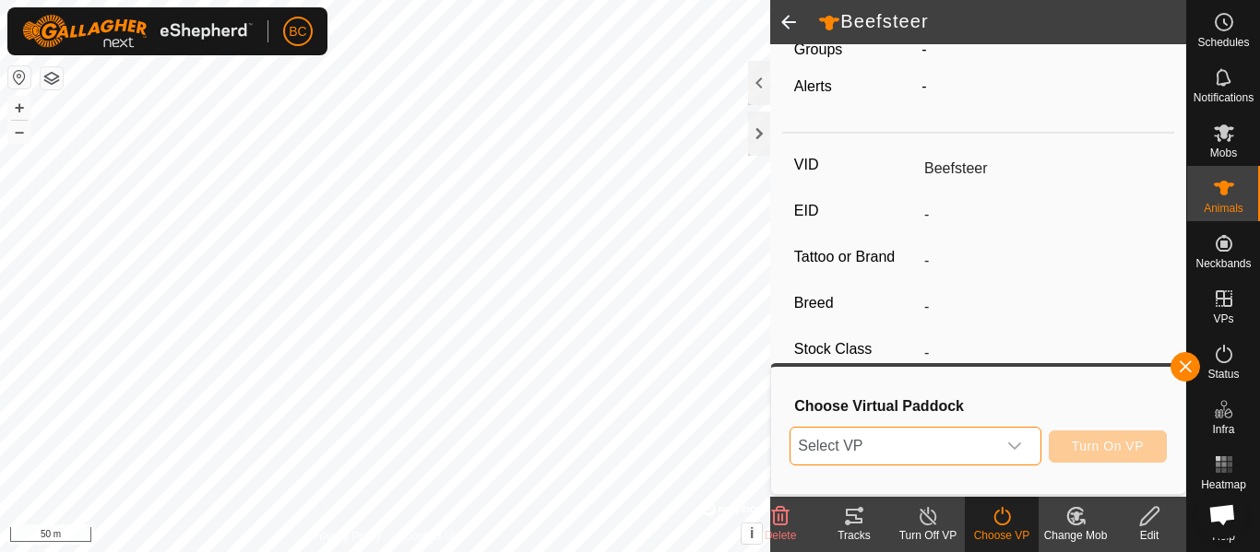
click at [919, 445] on span "Select VP" at bounding box center [892, 446] width 205 height 37
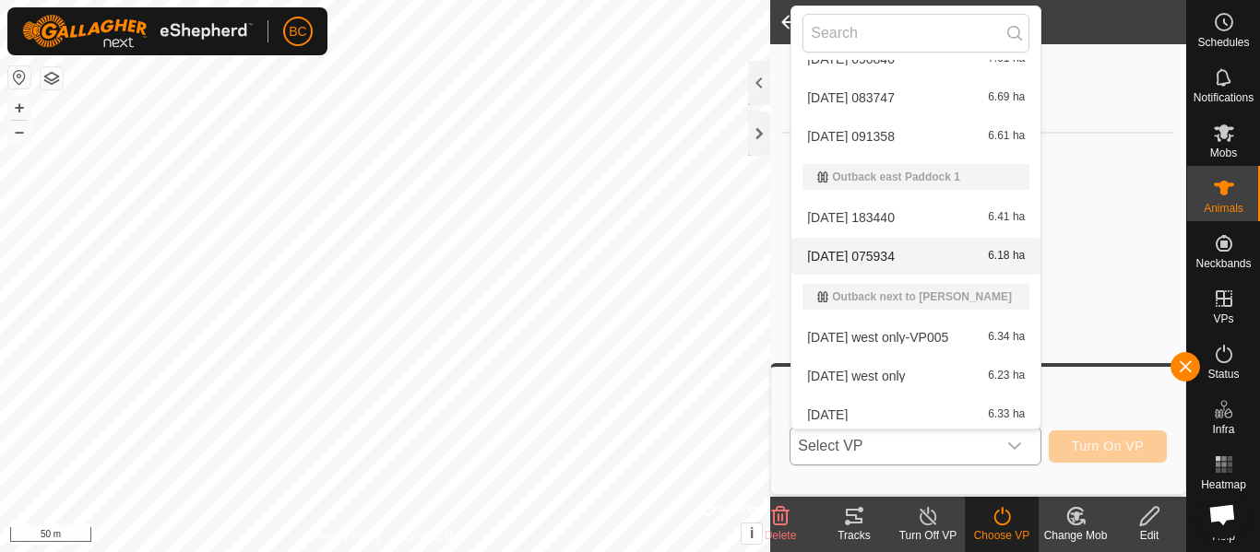
scroll to position [299, 0]
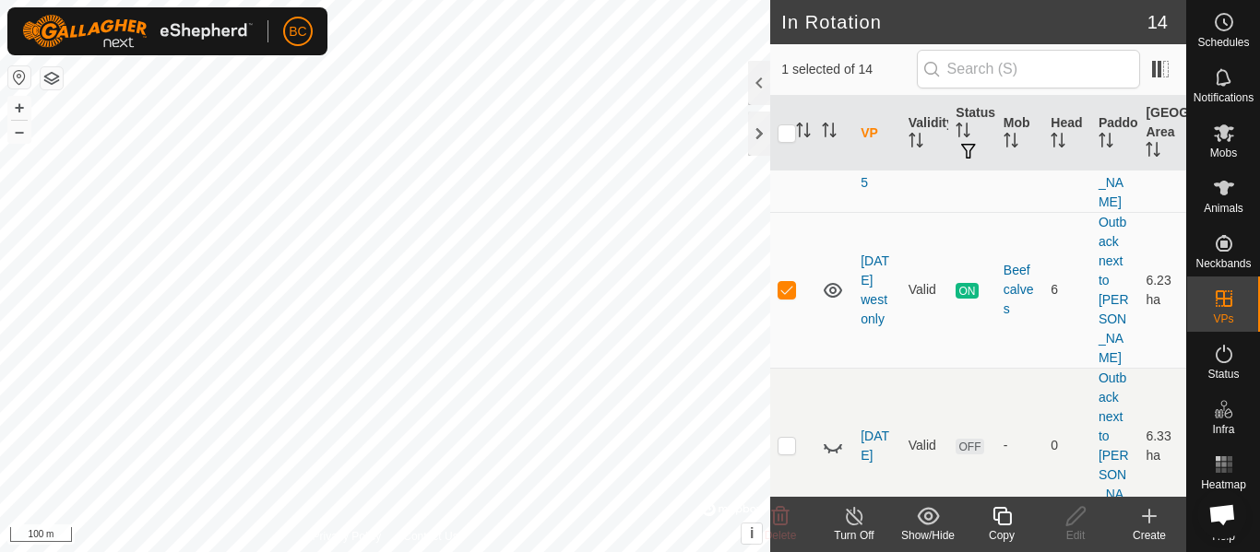
scroll to position [1250, 0]
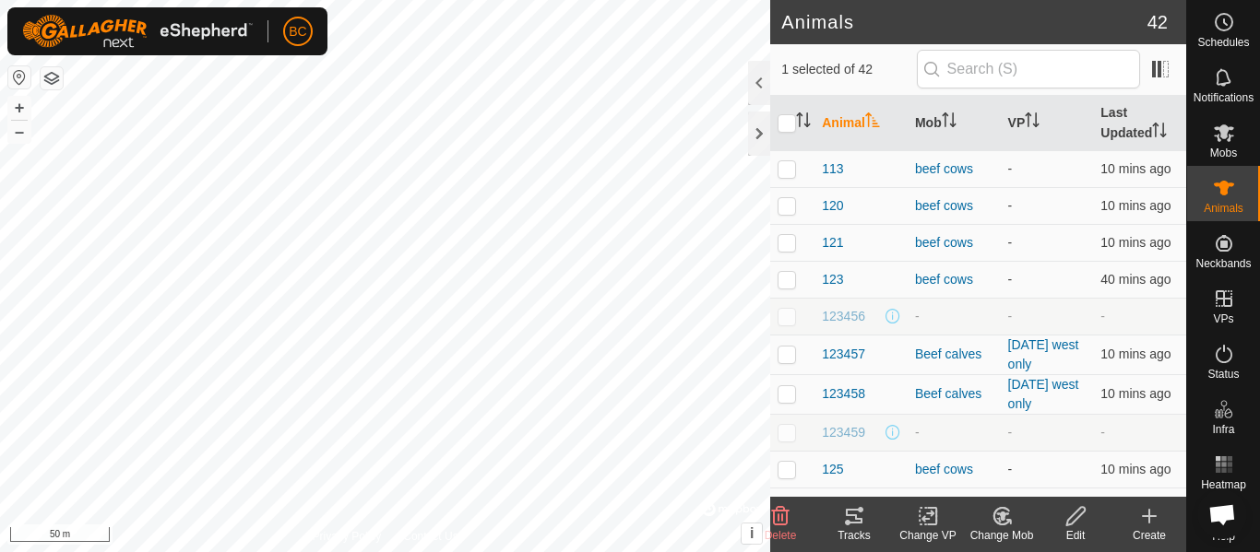
click at [1001, 525] on icon at bounding box center [1001, 516] width 16 height 17
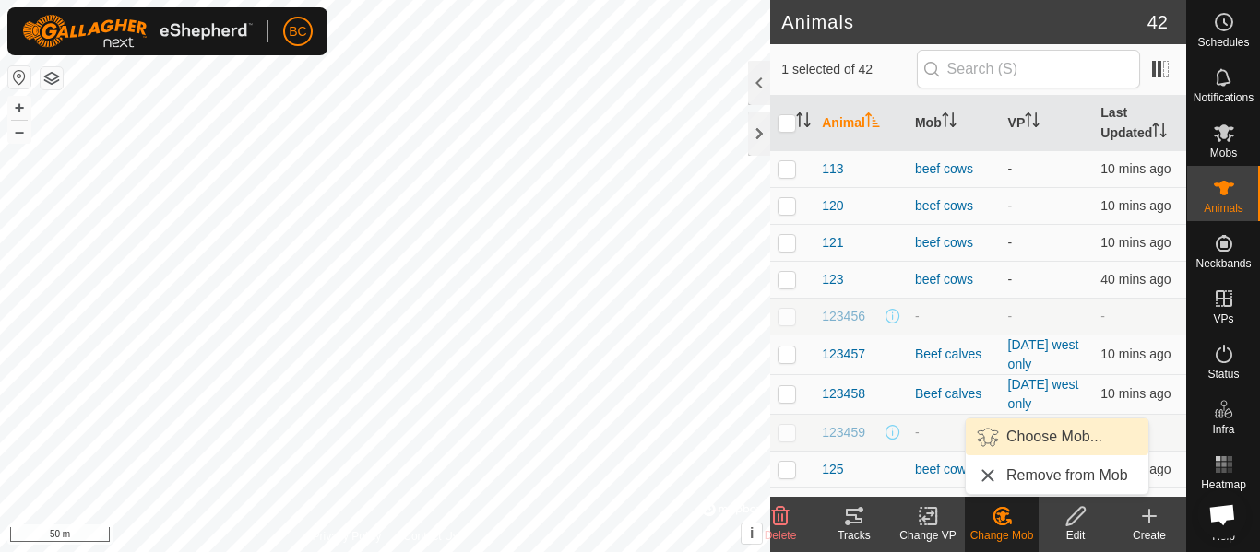
click at [1014, 438] on link "Choose Mob..." at bounding box center [1056, 437] width 183 height 37
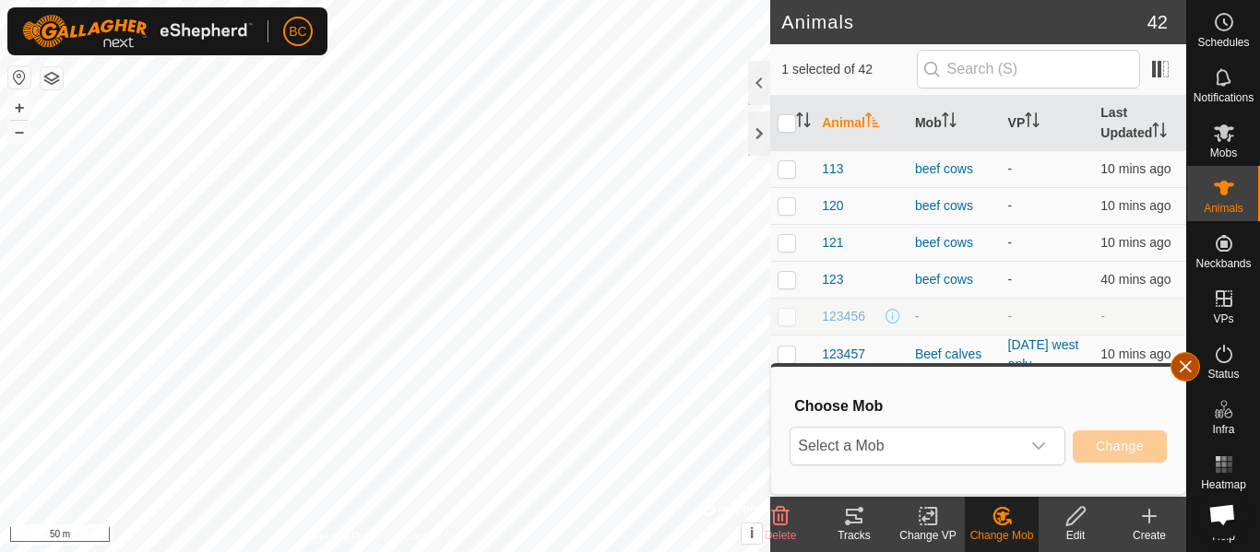
click at [1183, 374] on button "button" at bounding box center [1185, 367] width 30 height 30
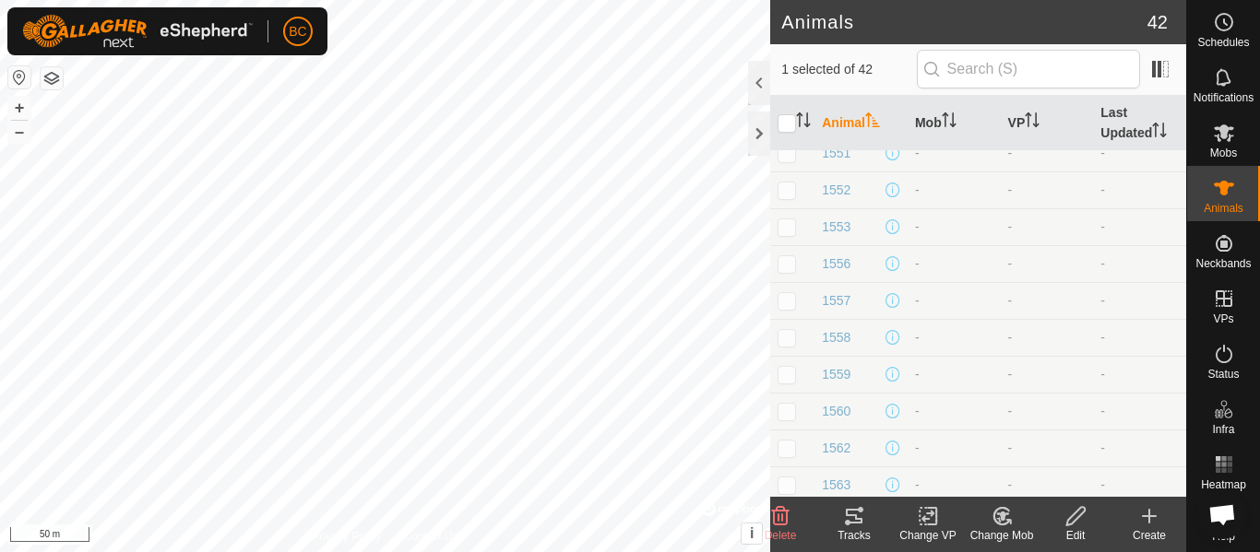
scroll to position [738, 0]
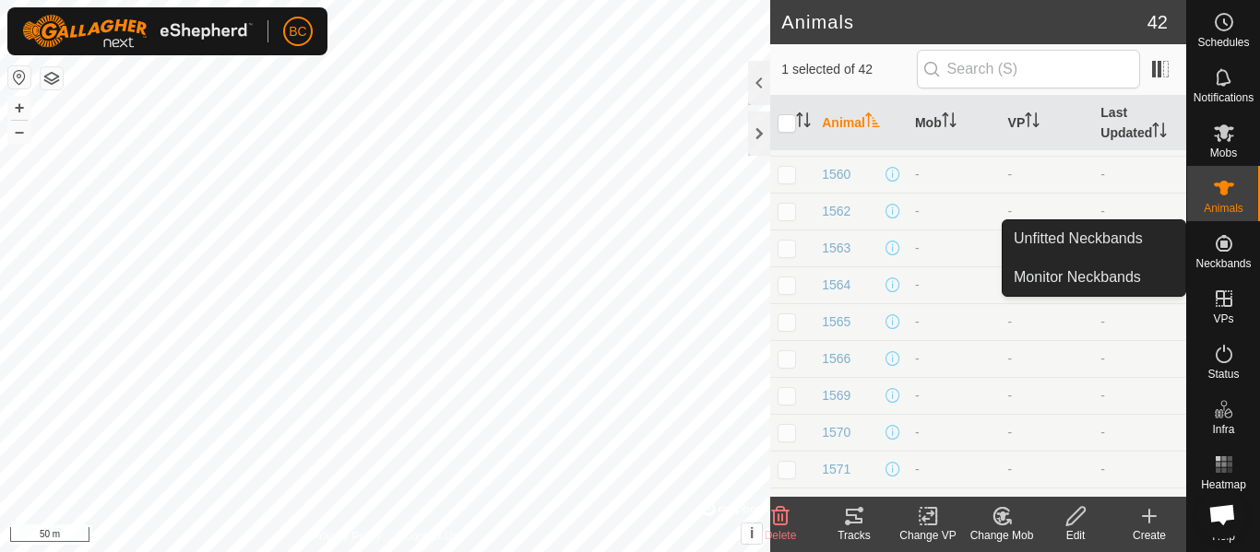
click at [1217, 258] on span "Neckbands" at bounding box center [1222, 263] width 55 height 11
click at [1118, 235] on link "Unfitted Neckbands" at bounding box center [1093, 238] width 183 height 37
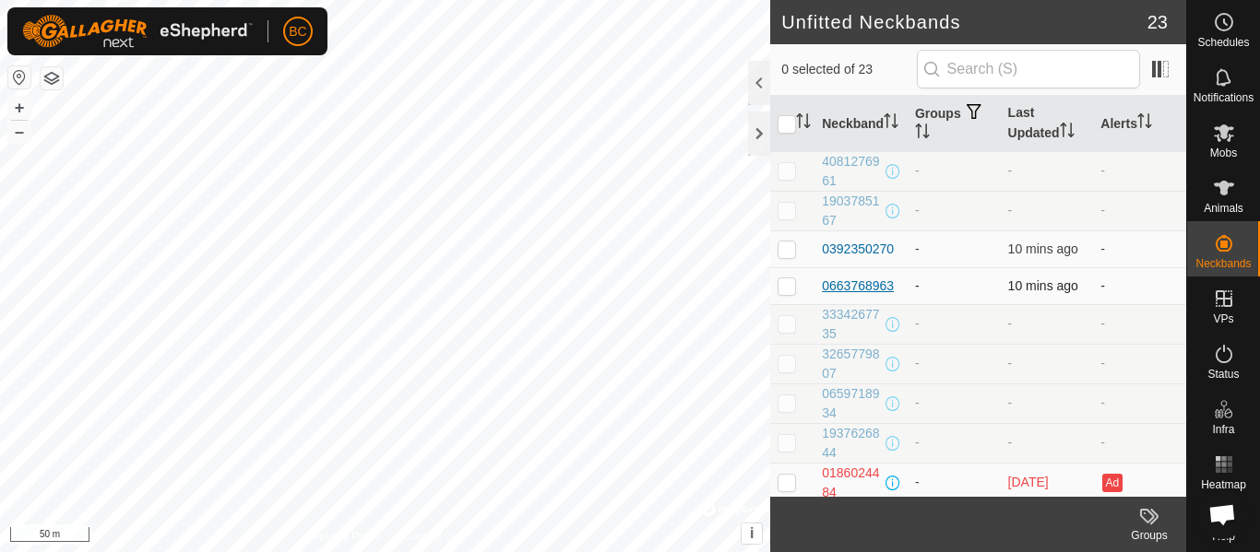
click at [869, 289] on div "0663768963" at bounding box center [858, 286] width 72 height 19
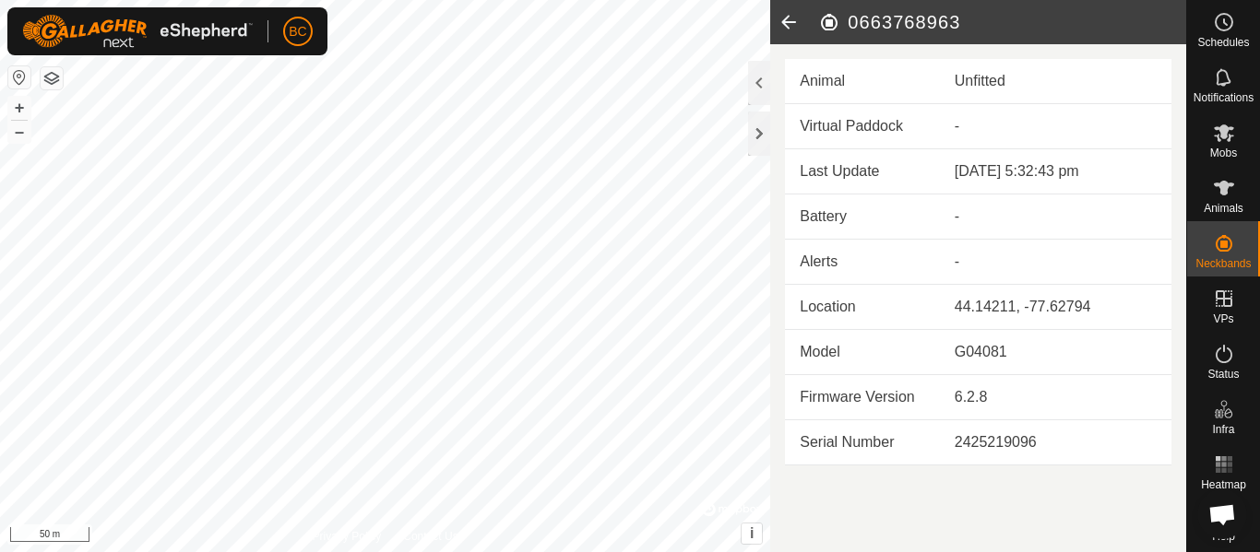
click at [913, 36] on header "0663768963" at bounding box center [978, 22] width 416 height 44
click at [911, 22] on h2 "0663768963" at bounding box center [1002, 22] width 368 height 22
copy h2 "0663768963"
click at [1219, 204] on span "Animals" at bounding box center [1223, 208] width 40 height 11
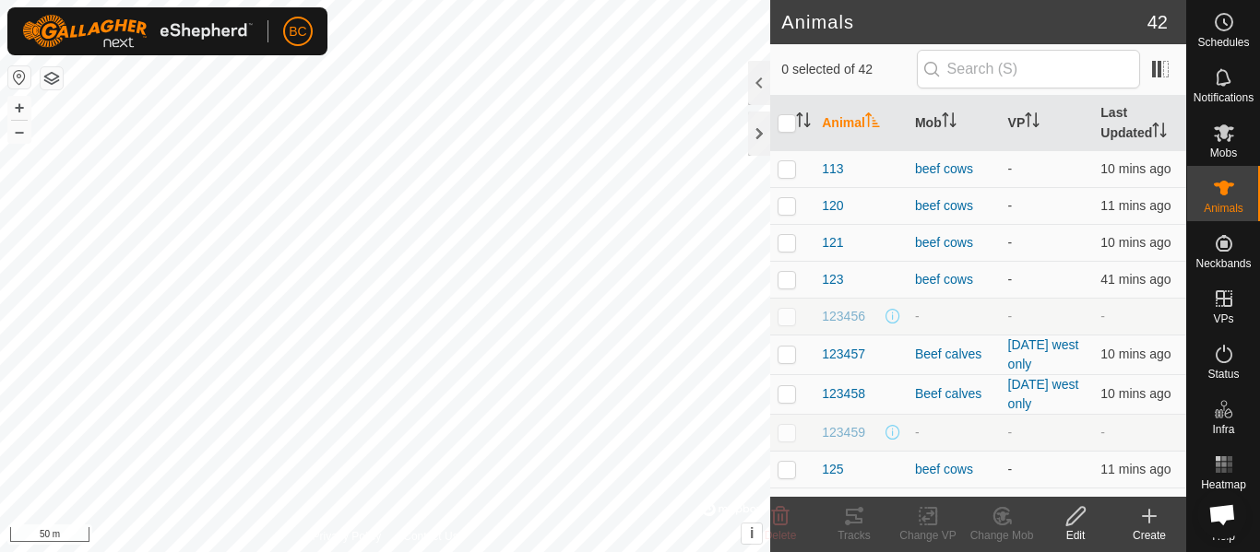
click at [1142, 538] on div "Create" at bounding box center [1149, 535] width 74 height 17
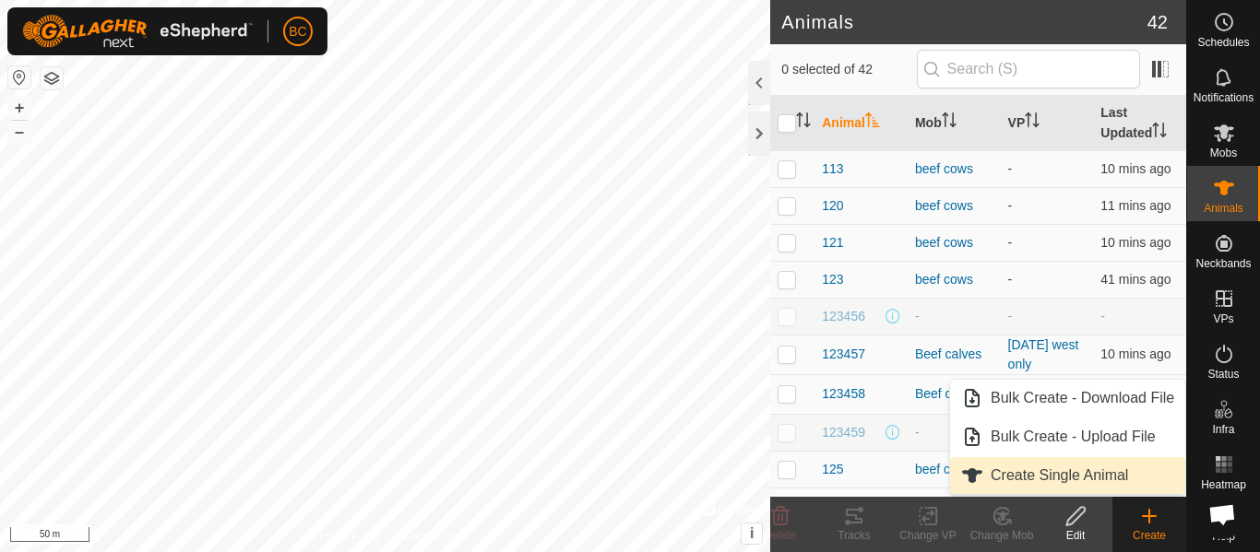
click at [1048, 480] on link "Create Single Animal" at bounding box center [1067, 475] width 235 height 37
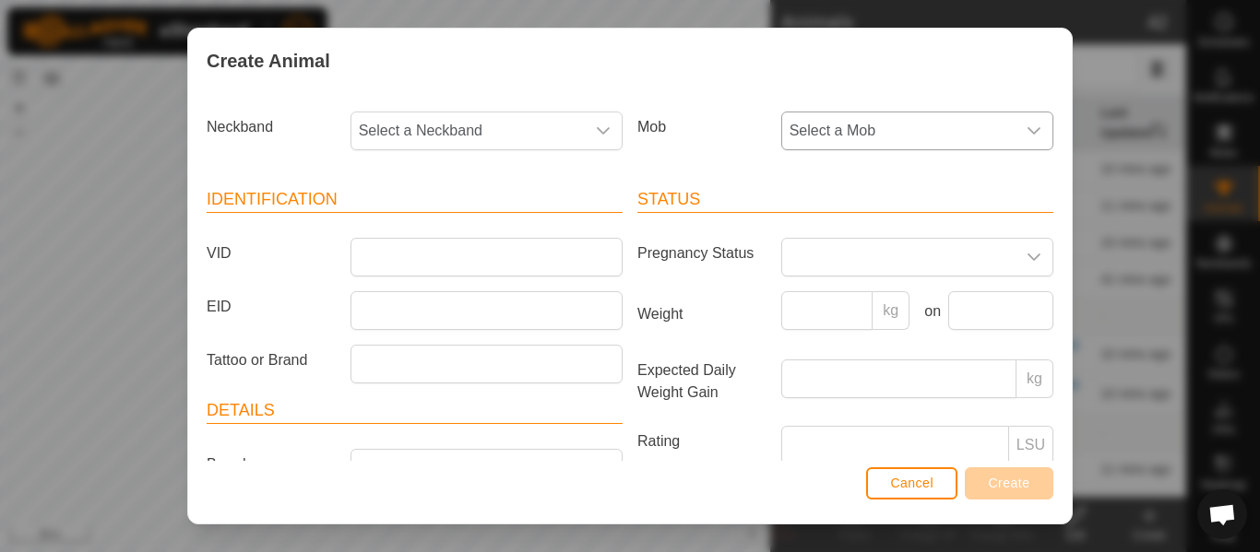
click at [812, 128] on span "Select a Mob" at bounding box center [898, 131] width 233 height 37
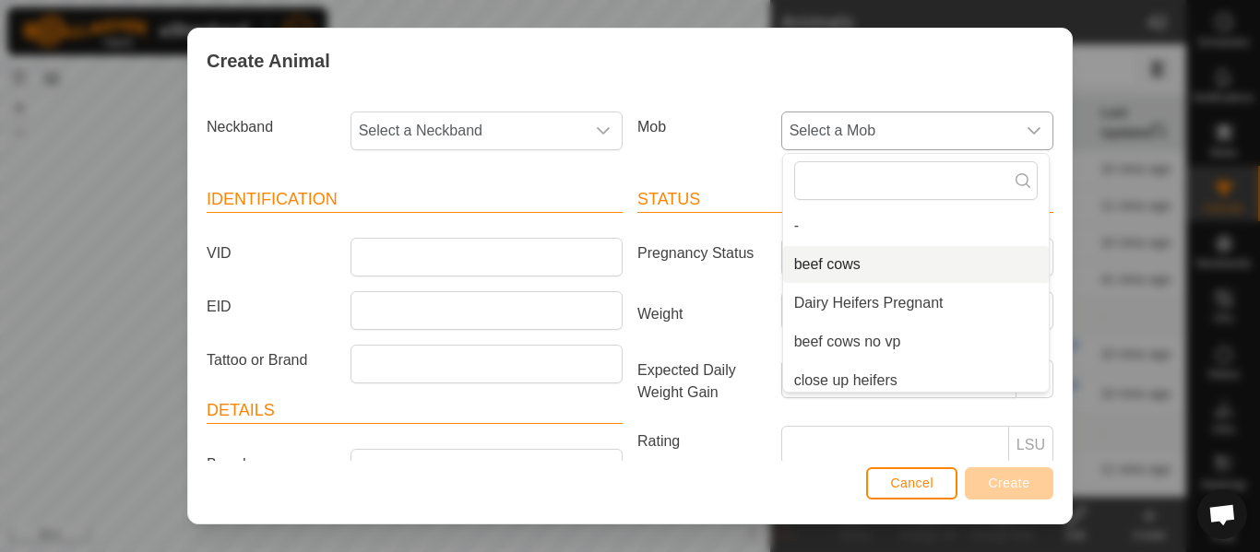
click at [827, 267] on li "beef cows" at bounding box center [916, 264] width 266 height 37
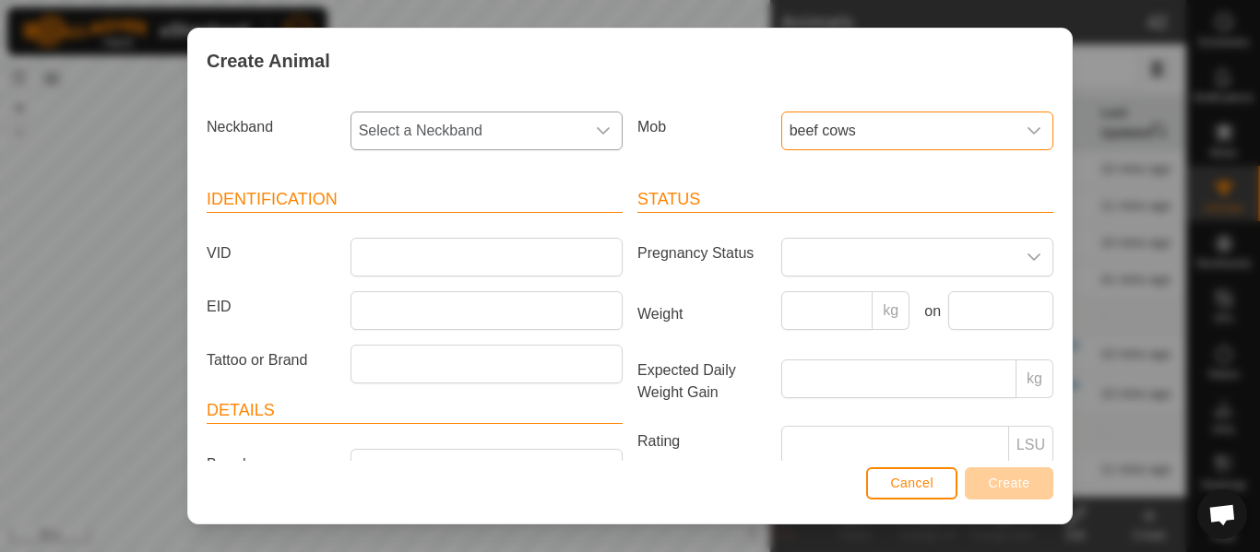
click at [466, 136] on span "Select a Neckband" at bounding box center [467, 131] width 233 height 37
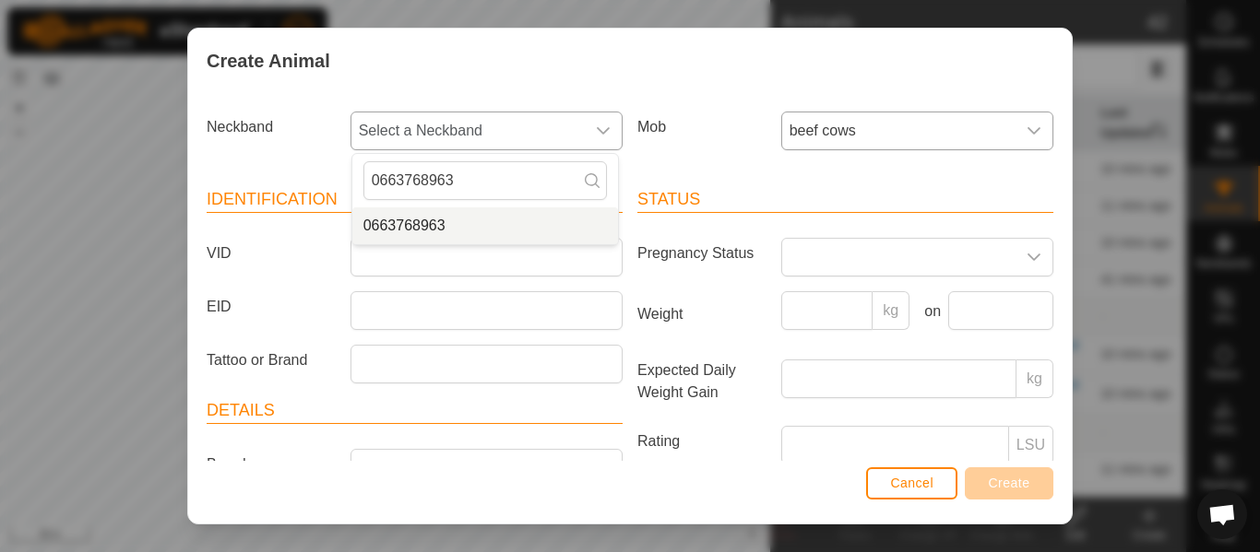
type input "0663768963"
click at [422, 230] on li "0663768963" at bounding box center [485, 225] width 266 height 37
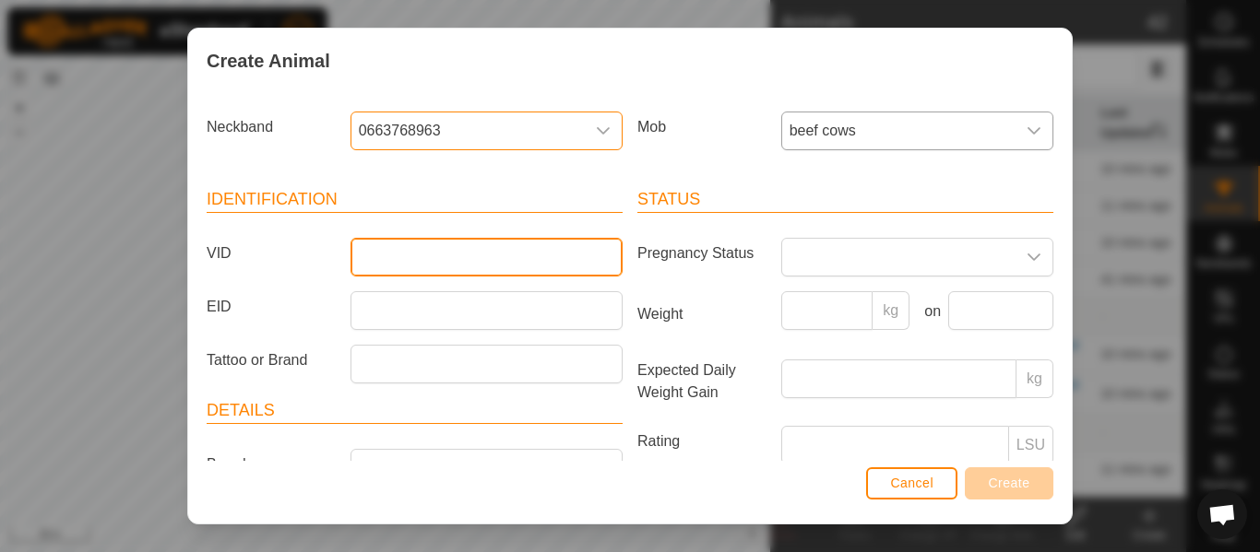
click at [432, 248] on input "VID" at bounding box center [486, 257] width 272 height 39
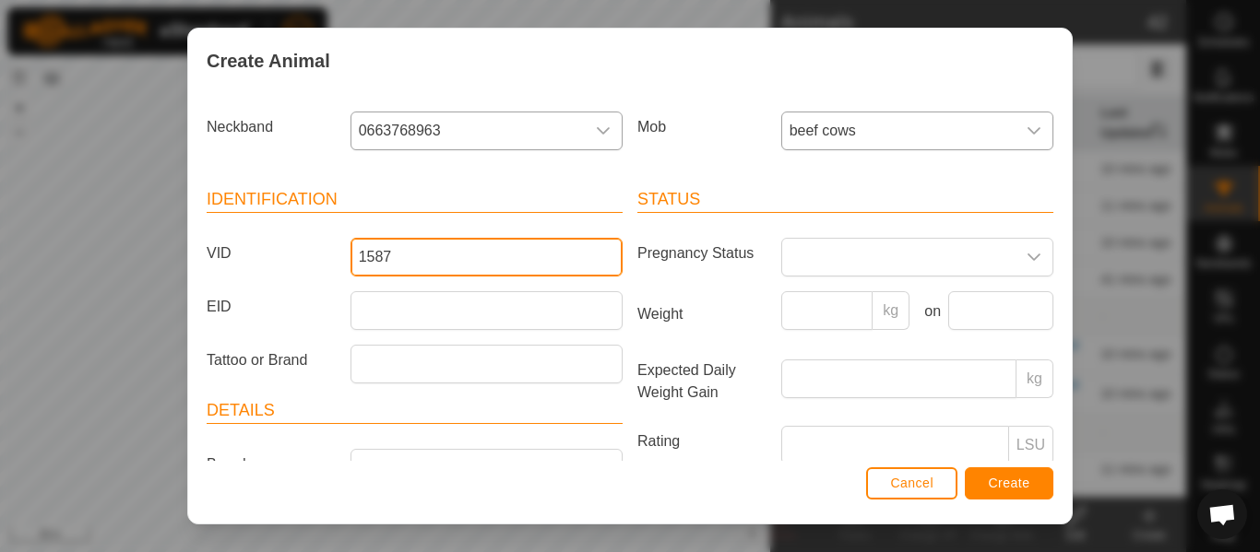
type input "1587"
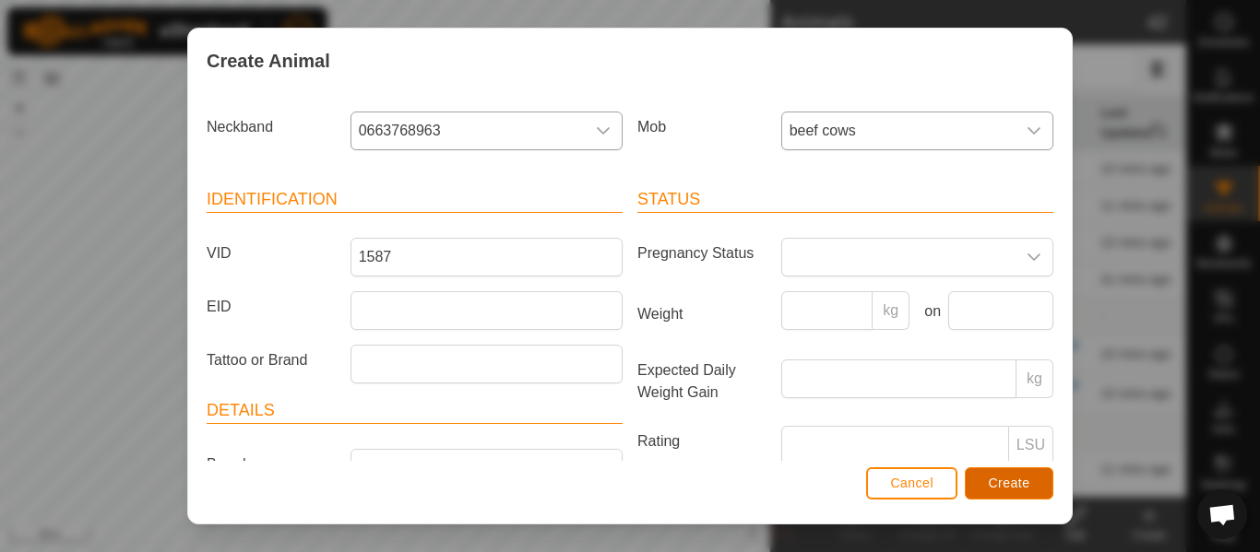
click at [1023, 488] on span "Create" at bounding box center [1009, 483] width 41 height 15
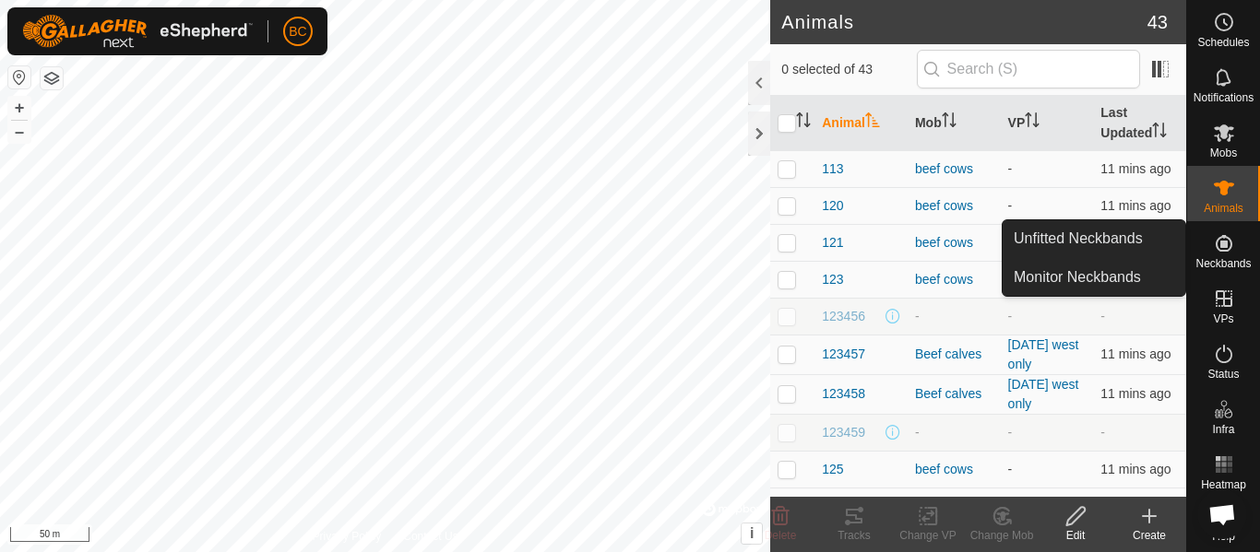
click at [1218, 258] on span "Neckbands" at bounding box center [1222, 263] width 55 height 11
click at [1080, 234] on link "Unfitted Neckbands" at bounding box center [1093, 238] width 183 height 37
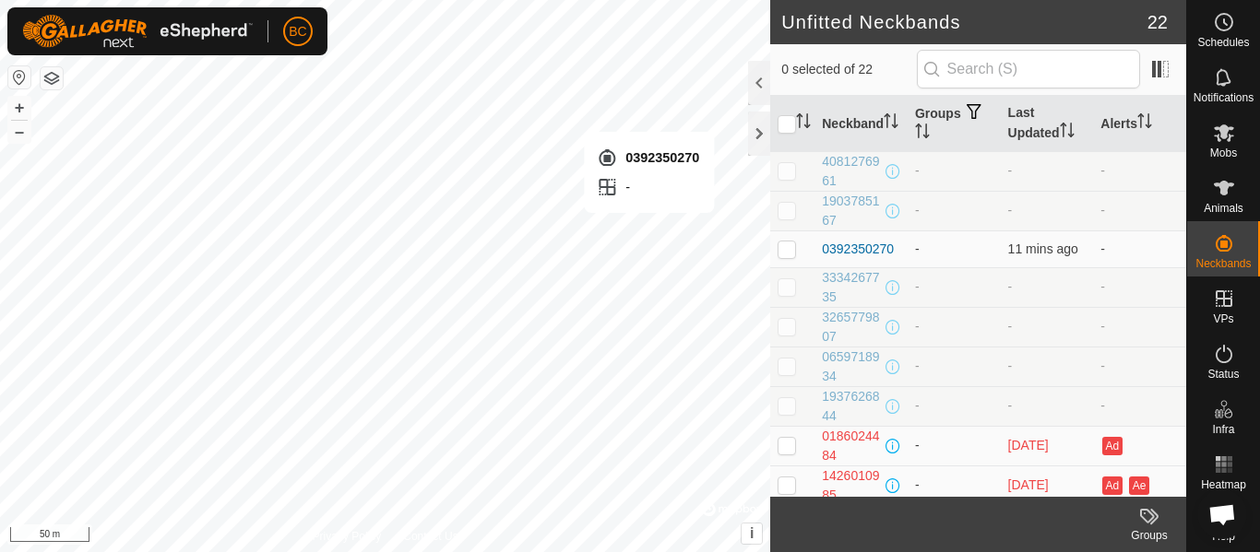
checkbox input "true"
click at [849, 249] on div "0392350270" at bounding box center [858, 249] width 72 height 19
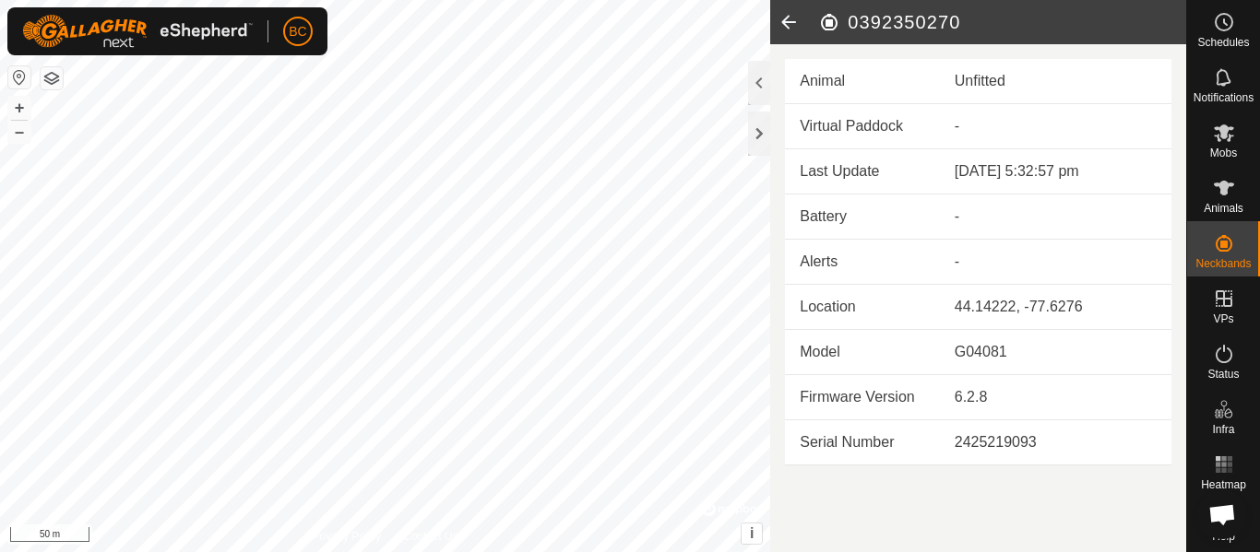
click at [882, 23] on h2 "0392350270" at bounding box center [1002, 22] width 368 height 22
copy h2 "0392350270"
click at [1214, 209] on span "Animals" at bounding box center [1223, 208] width 40 height 11
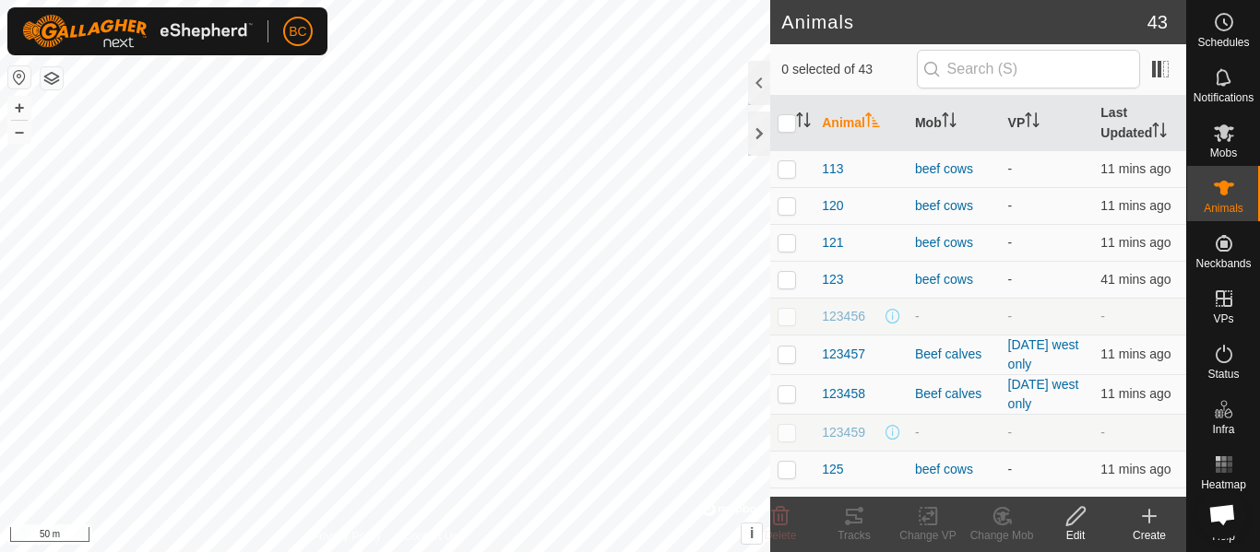
click at [1159, 524] on icon at bounding box center [1149, 516] width 22 height 22
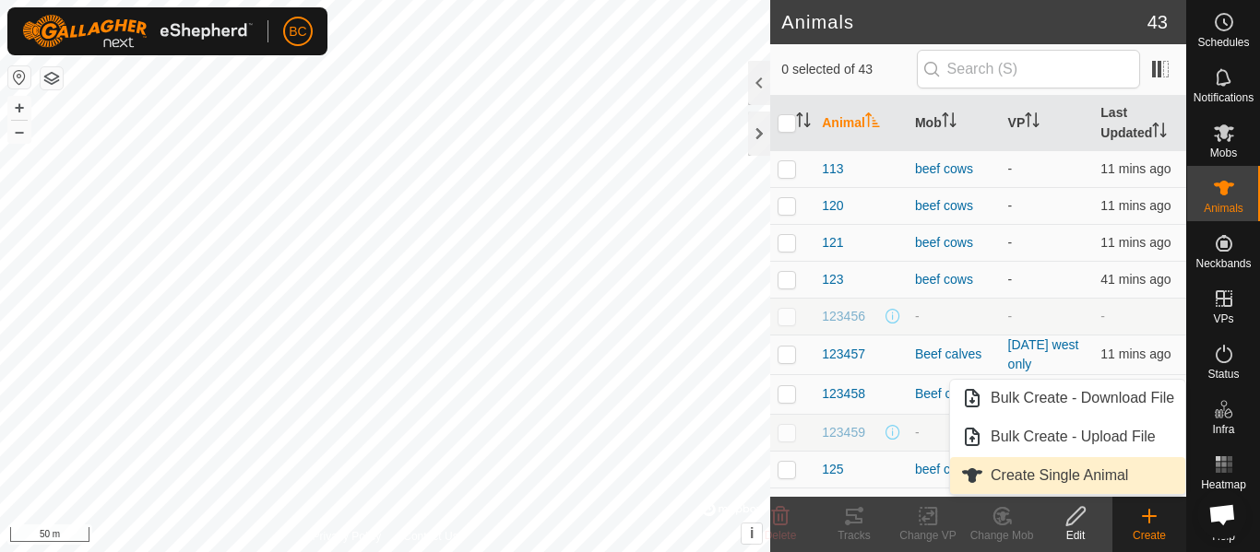
click at [1036, 474] on link "Create Single Animal" at bounding box center [1067, 475] width 235 height 37
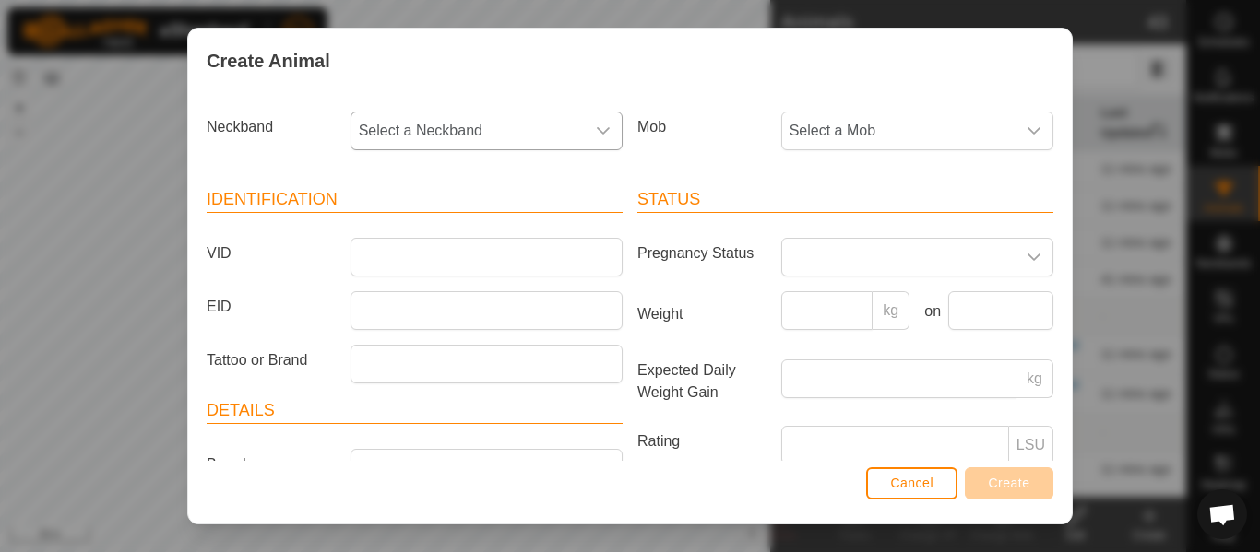
click at [450, 127] on span "Select a Neckband" at bounding box center [467, 131] width 233 height 37
type input "0392350270"
click at [302, 240] on label "VID" at bounding box center [271, 253] width 144 height 31
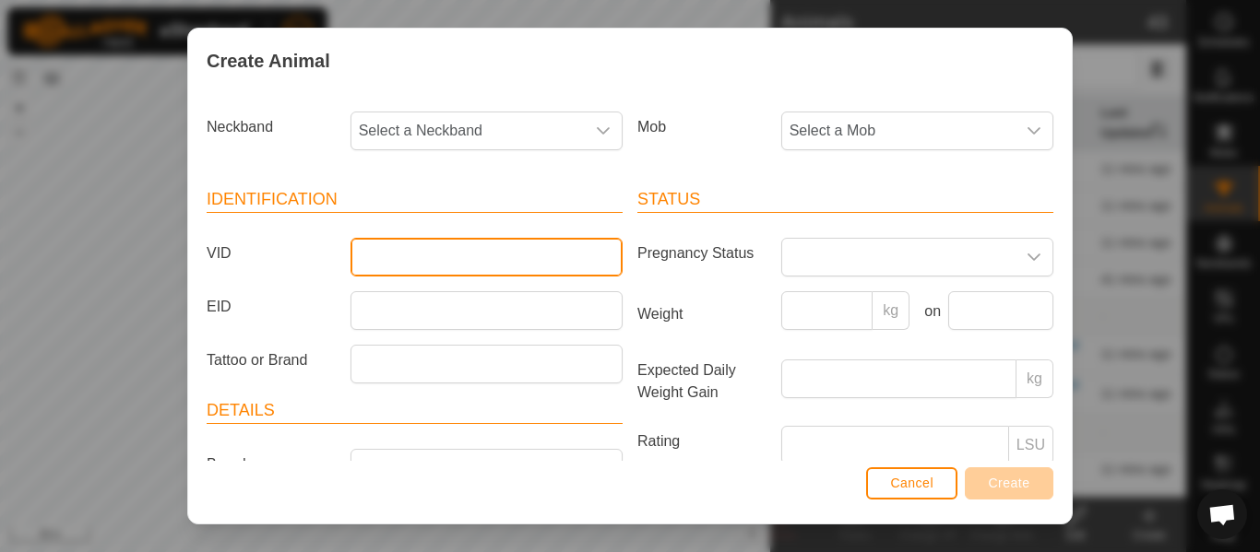
click at [350, 240] on input "VID" at bounding box center [486, 257] width 272 height 39
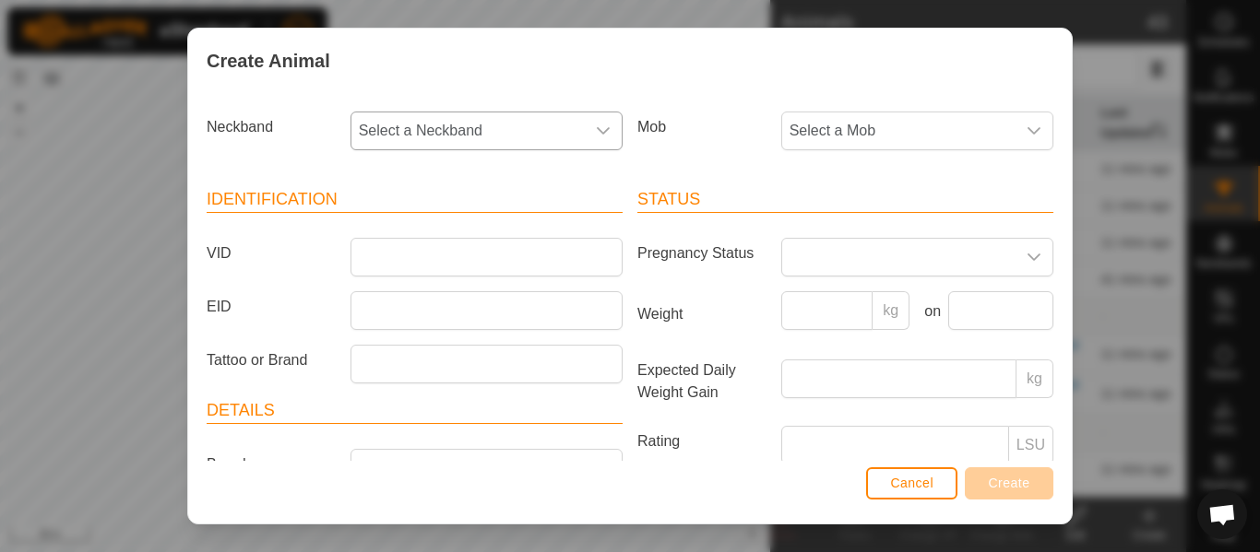
click at [444, 141] on span "Select a Neckband" at bounding box center [467, 131] width 233 height 37
click at [441, 228] on li "0392350270" at bounding box center [485, 225] width 266 height 37
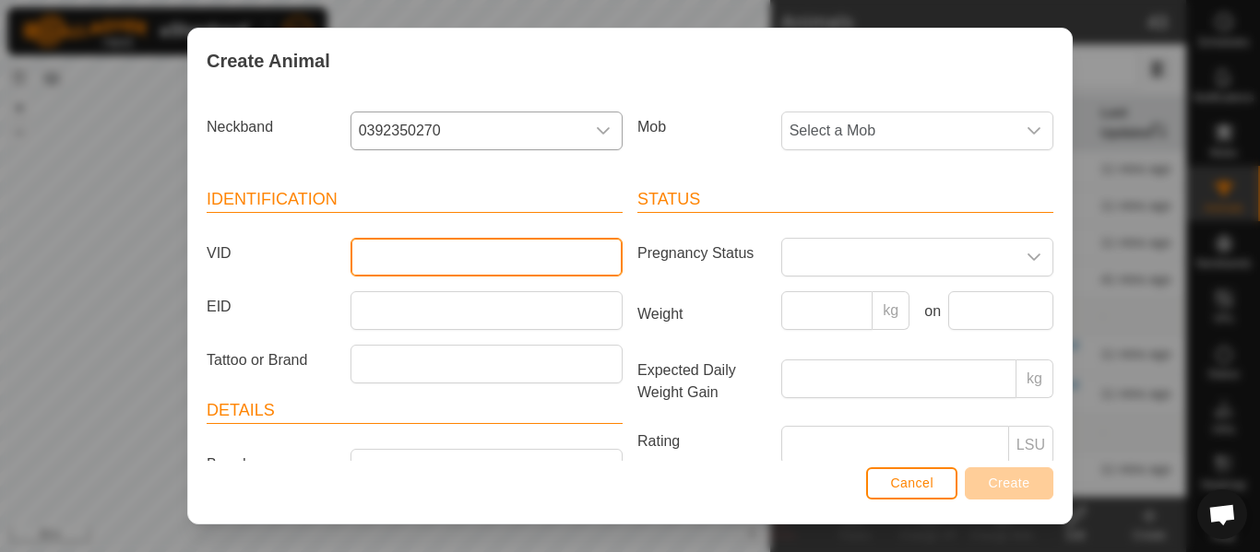
click at [409, 253] on input "VID" at bounding box center [486, 257] width 272 height 39
type input "Beefsteer2"
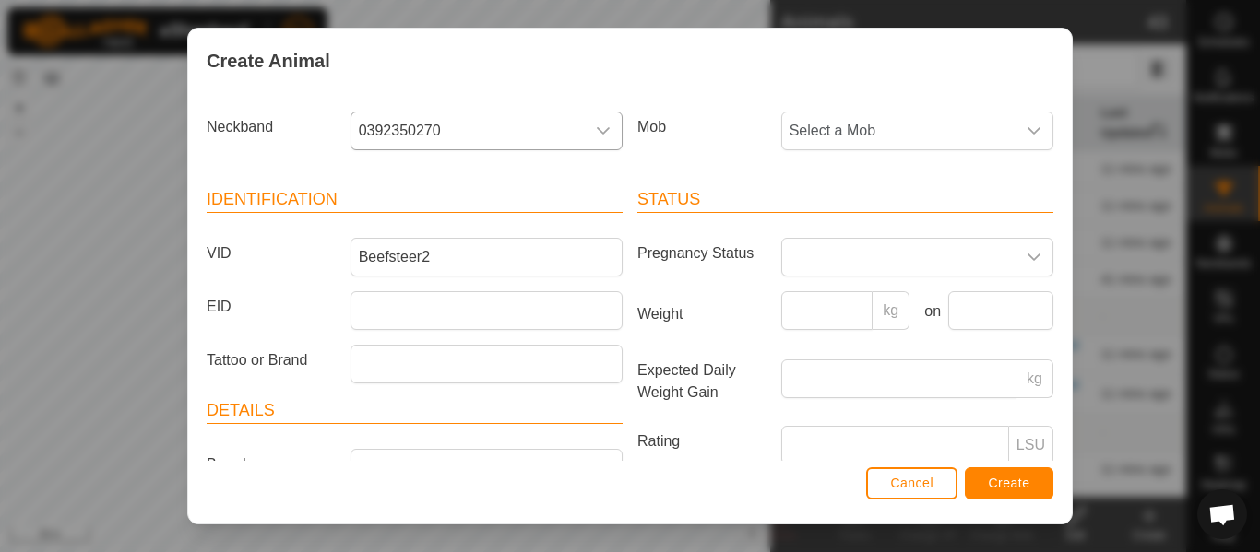
click at [760, 182] on div "Status Pregnancy Status Weight kg on Expected Daily Weight Gain kg Rating LSU N…" at bounding box center [845, 409] width 431 height 488
click at [792, 151] on div "Mob Select a Mob" at bounding box center [845, 138] width 431 height 68
click at [815, 132] on span "Select a Mob" at bounding box center [898, 131] width 233 height 37
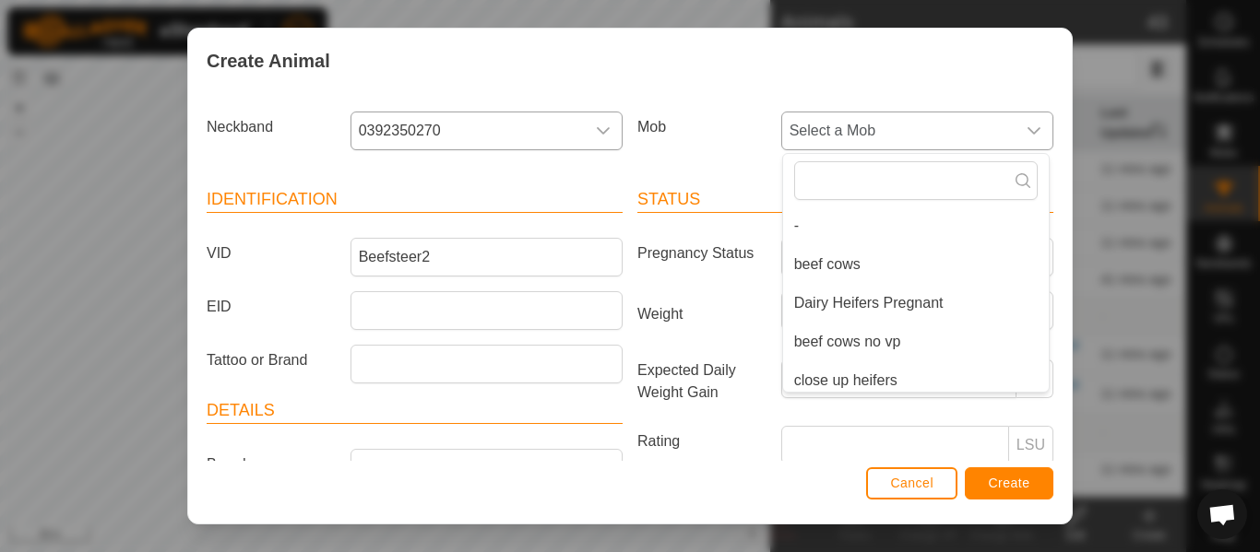
click at [853, 409] on span "Beef calves" at bounding box center [832, 420] width 77 height 22
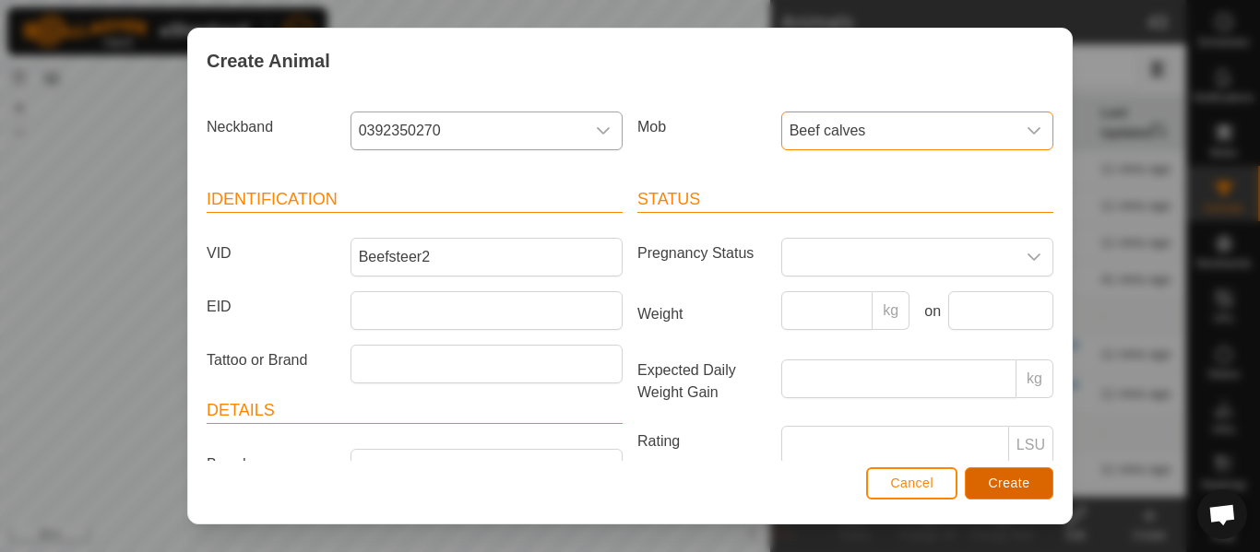
click at [1027, 492] on button "Create" at bounding box center [1009, 484] width 89 height 32
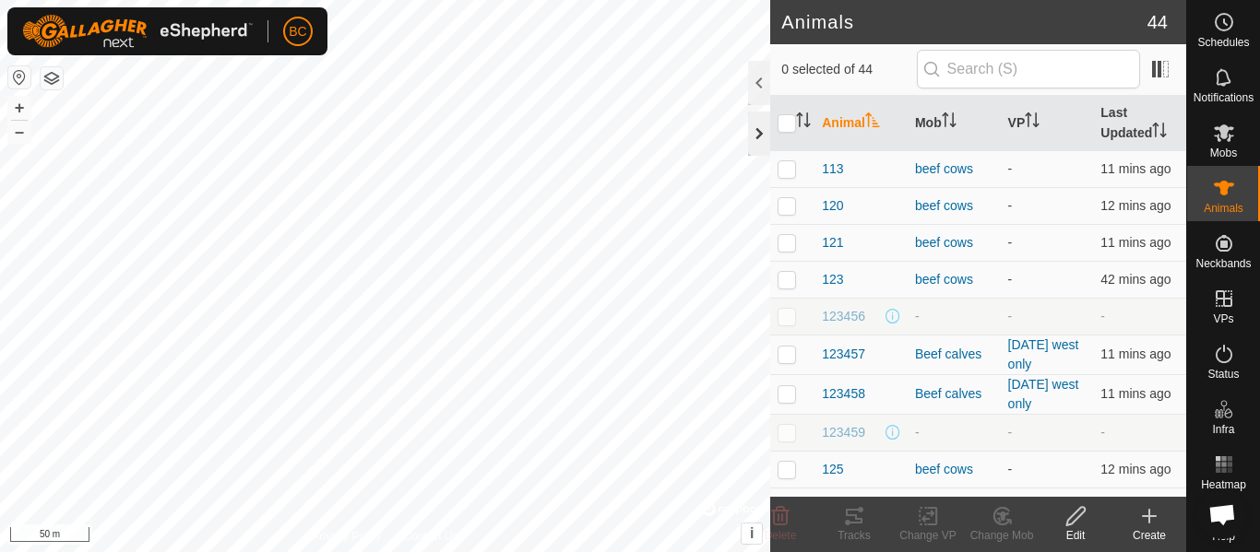
click at [752, 147] on div at bounding box center [759, 134] width 22 height 44
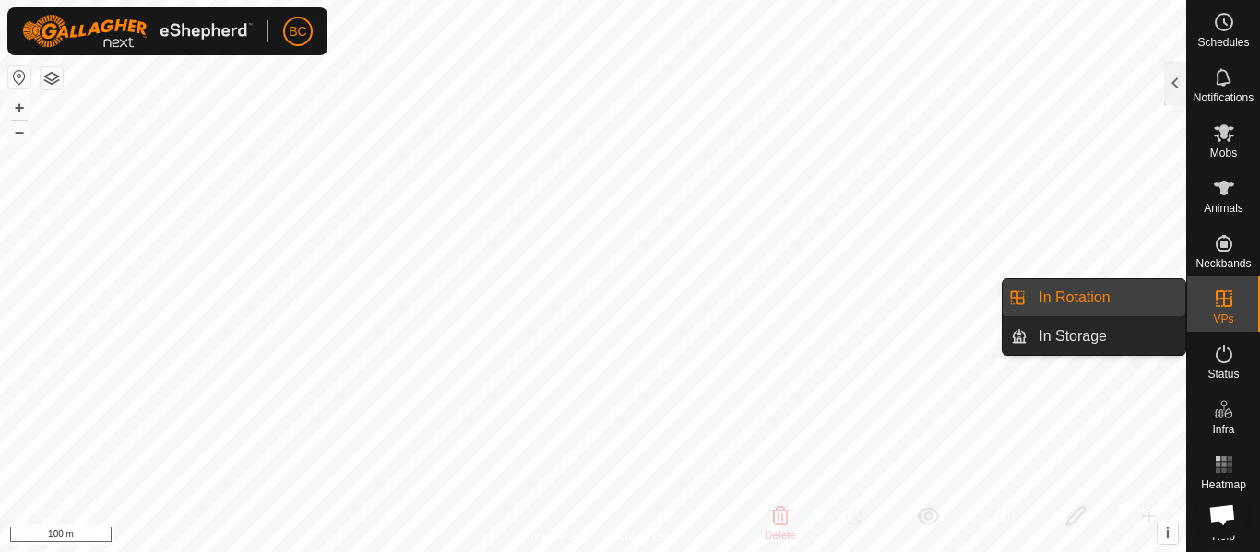
click at [1223, 315] on span "VPs" at bounding box center [1223, 319] width 20 height 11
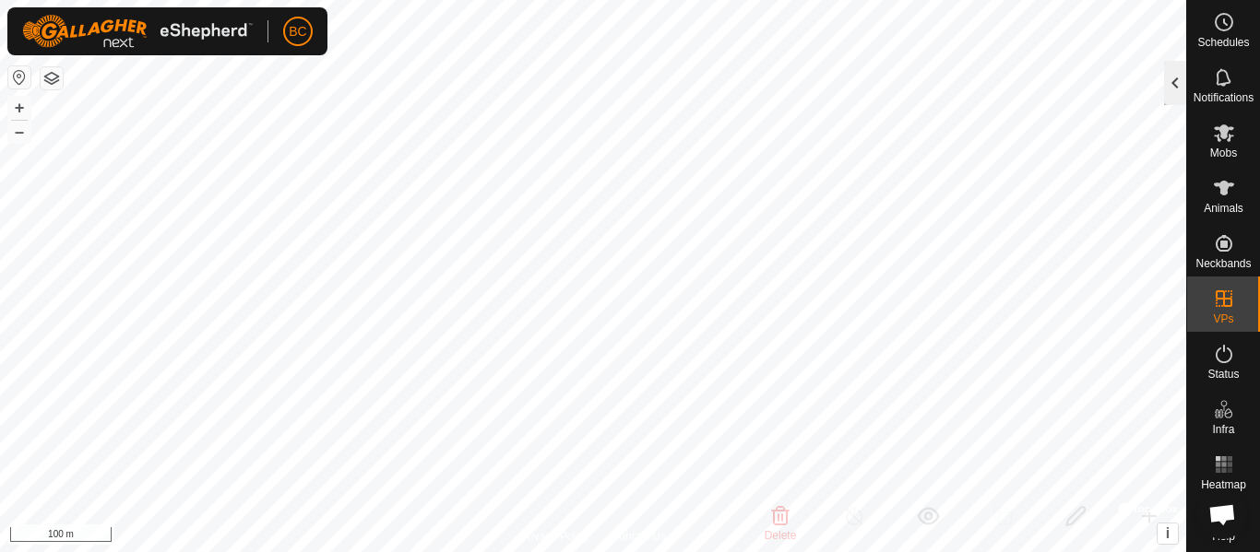
click at [1177, 81] on div at bounding box center [1175, 83] width 22 height 44
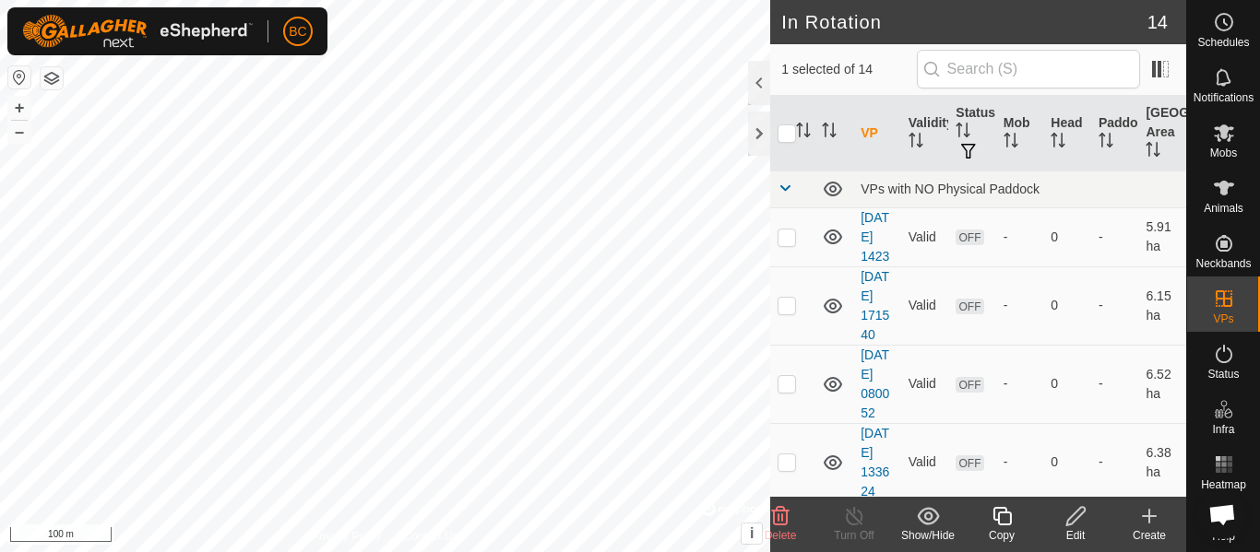
click at [1073, 528] on div "Edit" at bounding box center [1075, 535] width 74 height 17
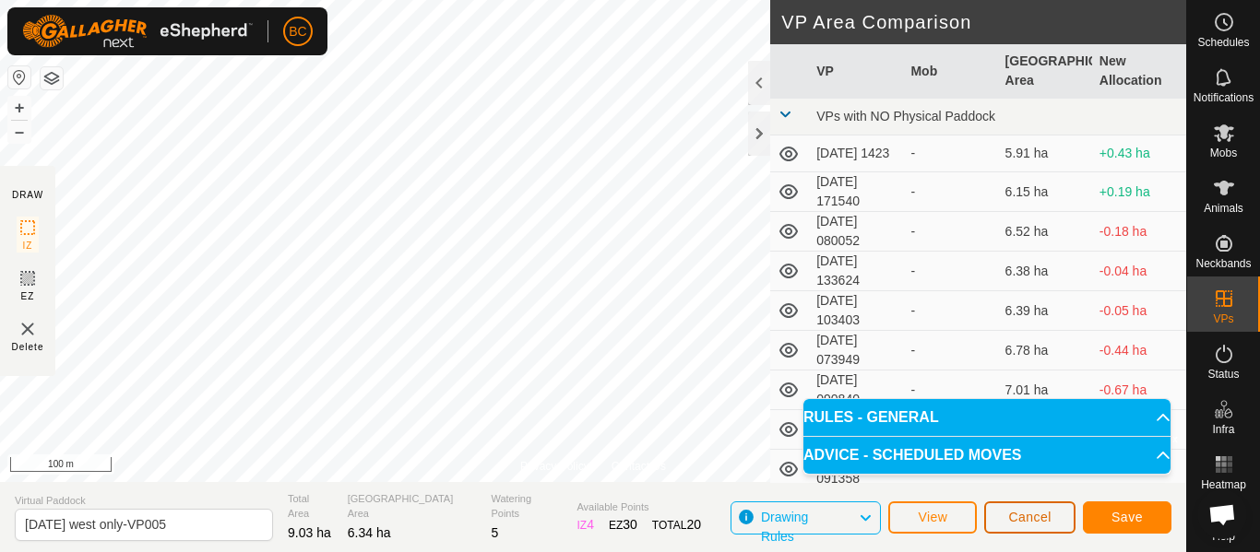
click at [1028, 524] on span "Cancel" at bounding box center [1029, 517] width 43 height 15
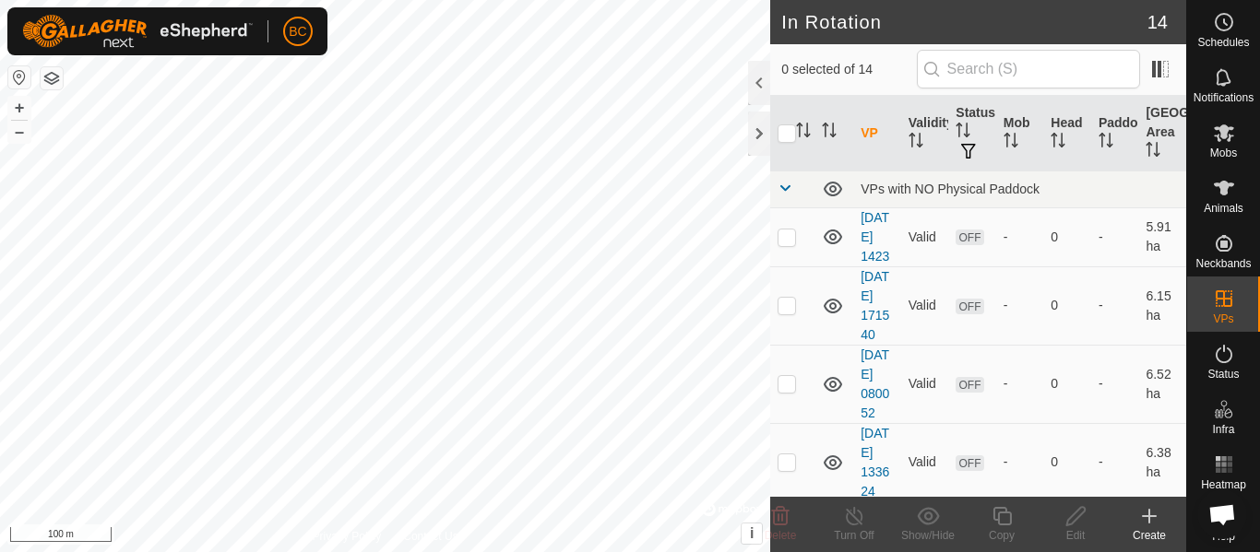
checkbox input "true"
click at [1072, 531] on div "Edit" at bounding box center [1075, 535] width 74 height 17
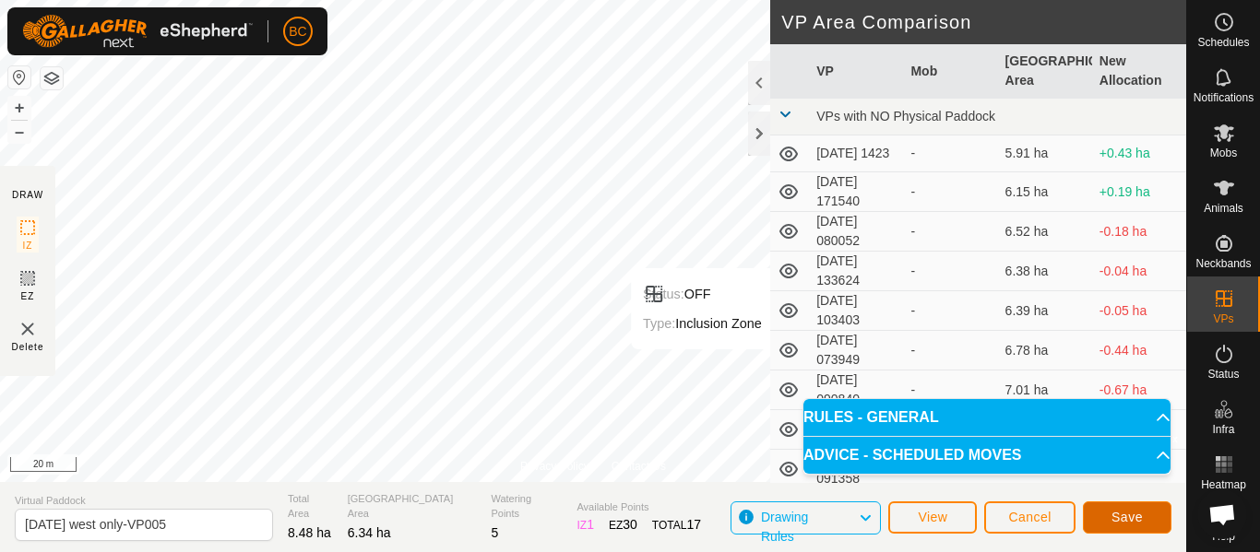
click at [1141, 517] on span "Save" at bounding box center [1126, 517] width 31 height 15
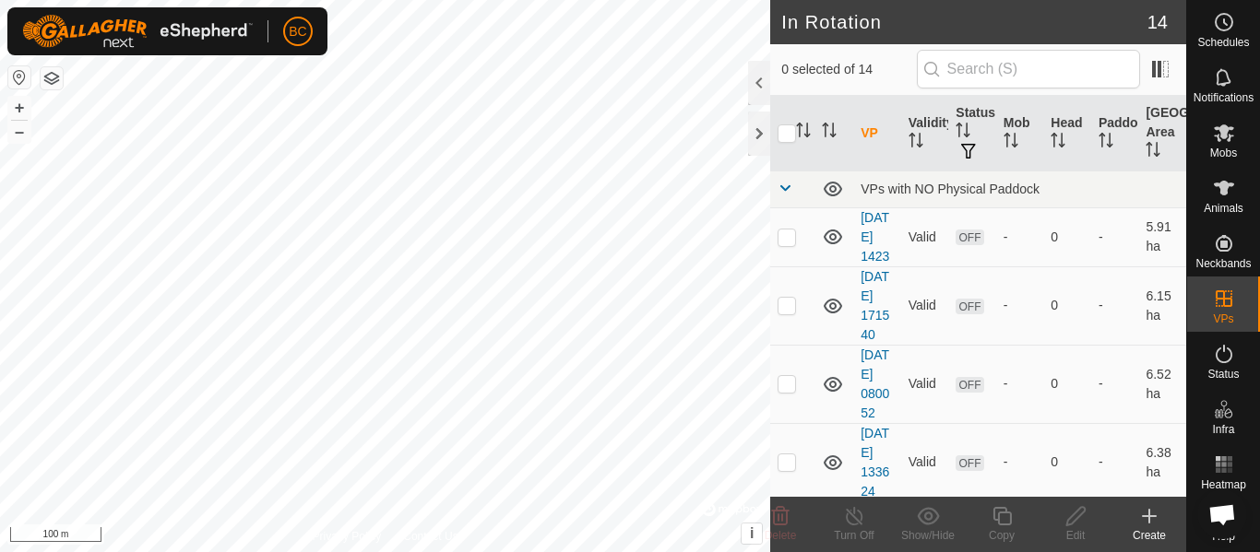
checkbox input "true"
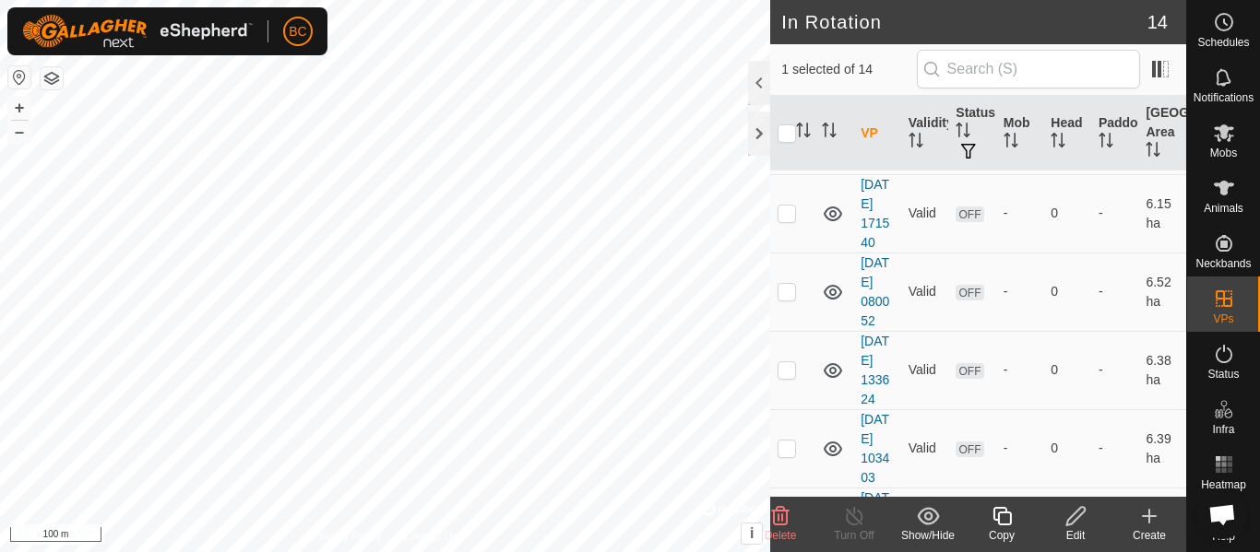
click at [1071, 526] on icon at bounding box center [1075, 516] width 23 height 22
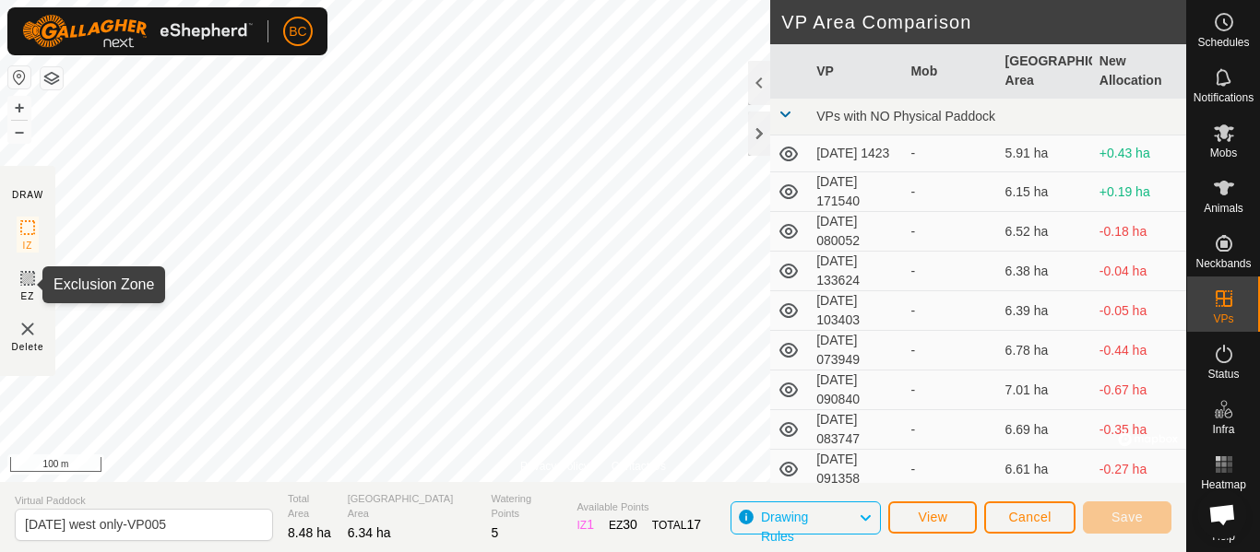
click at [25, 282] on icon at bounding box center [27, 278] width 11 height 11
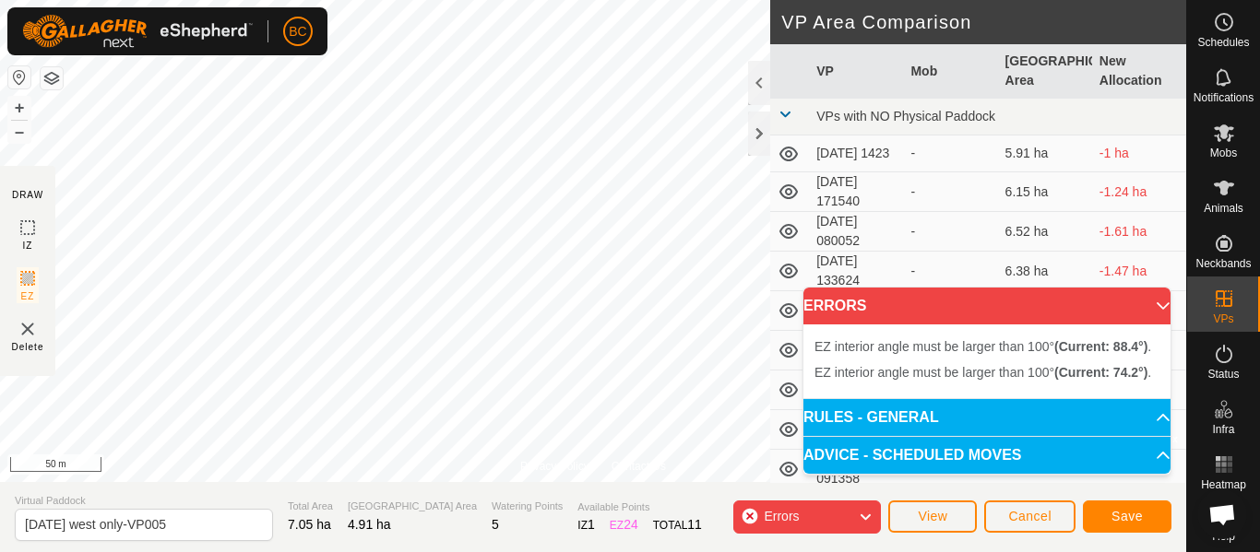
click at [30, 334] on img at bounding box center [28, 329] width 22 height 22
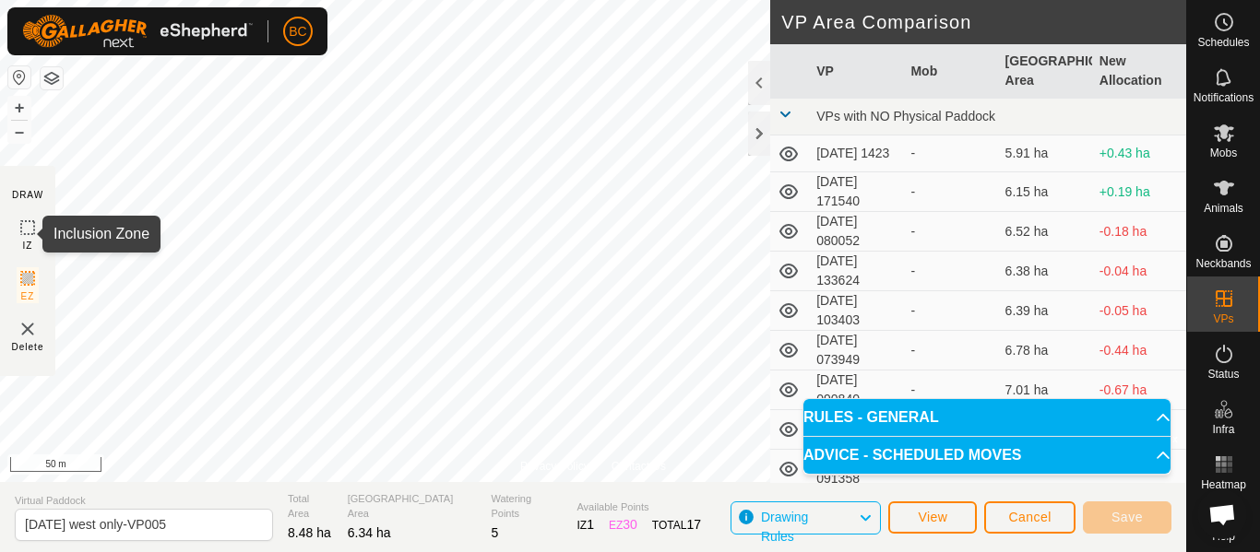
click at [30, 235] on icon at bounding box center [28, 228] width 22 height 22
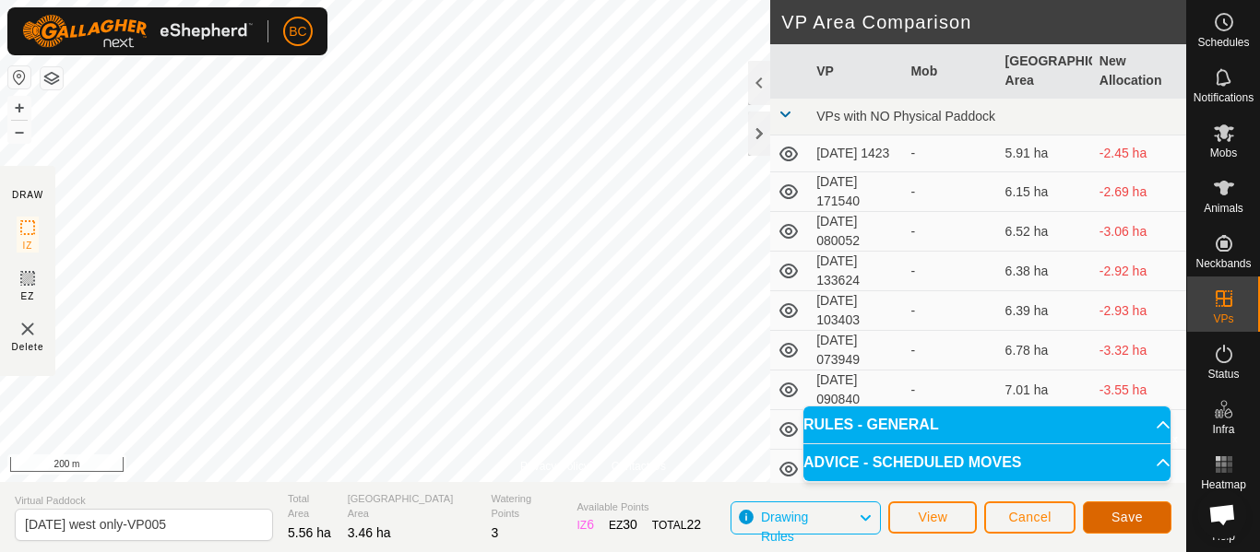
click at [1121, 517] on span "Save" at bounding box center [1126, 517] width 31 height 15
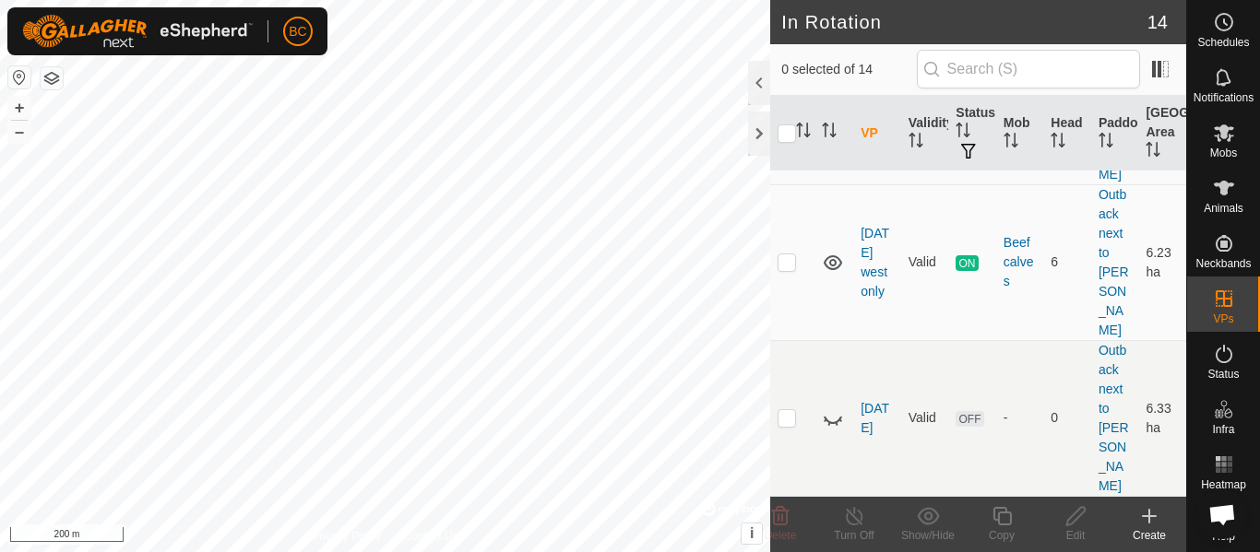
scroll to position [1250, 0]
click at [784, 445] on td at bounding box center [792, 418] width 44 height 156
click at [784, 425] on p-checkbox at bounding box center [786, 417] width 18 height 15
click at [791, 425] on p-checkbox at bounding box center [786, 417] width 18 height 15
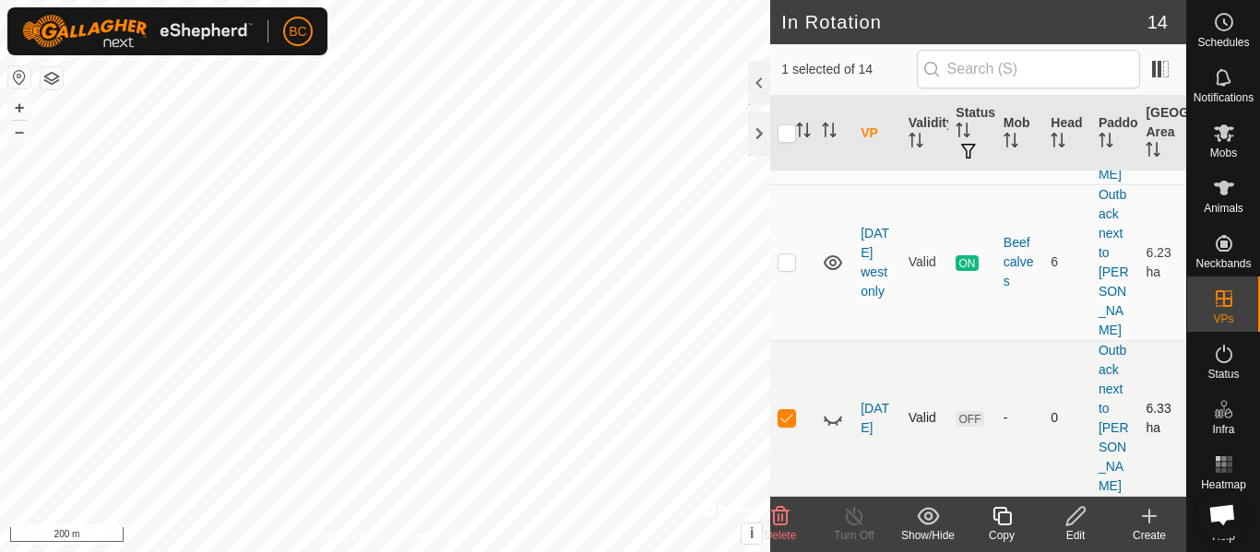
checkbox input "false"
click at [830, 424] on icon at bounding box center [832, 420] width 18 height 7
click at [832, 426] on icon at bounding box center [832, 418] width 18 height 15
click at [832, 430] on icon at bounding box center [833, 419] width 22 height 22
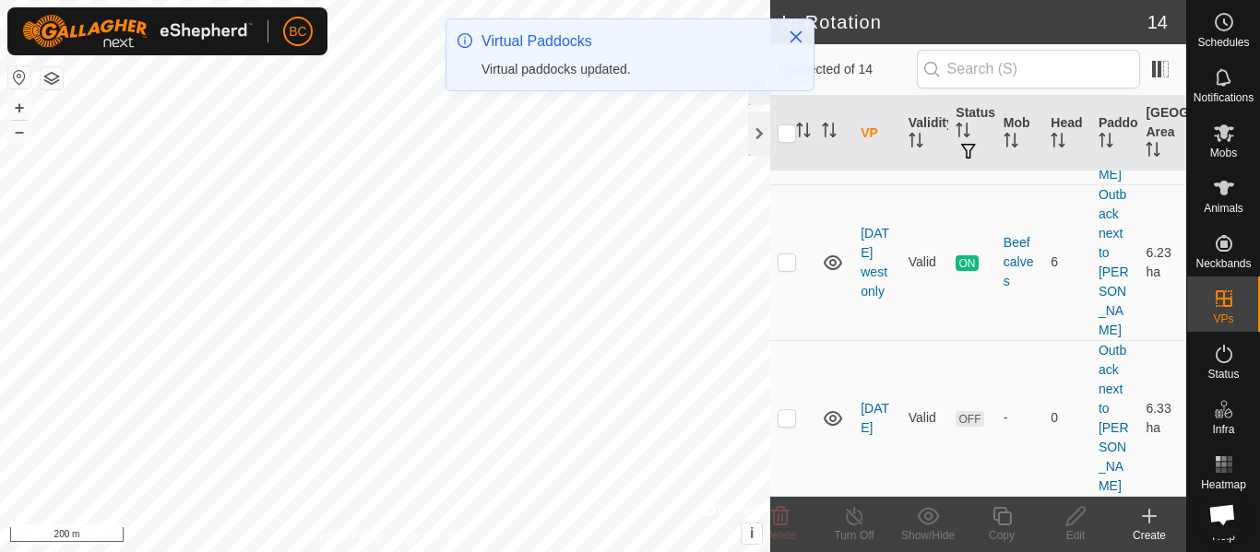
scroll to position [0, 0]
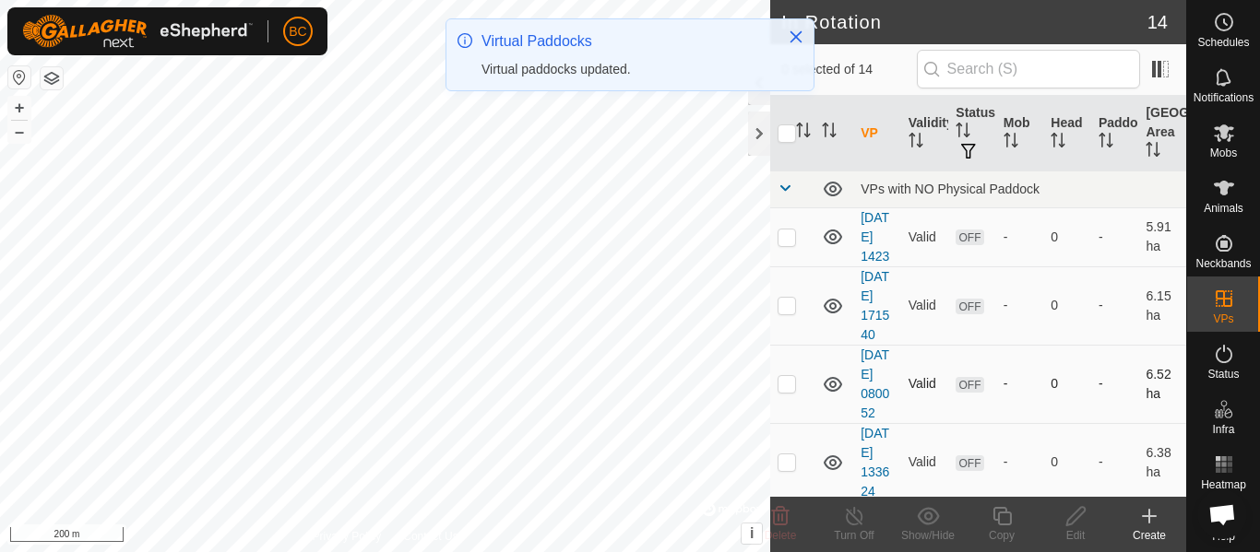
click at [800, 423] on td at bounding box center [792, 384] width 44 height 78
click at [796, 423] on td at bounding box center [792, 384] width 44 height 78
click at [795, 391] on p-checkbox at bounding box center [786, 383] width 18 height 15
checkbox input "false"
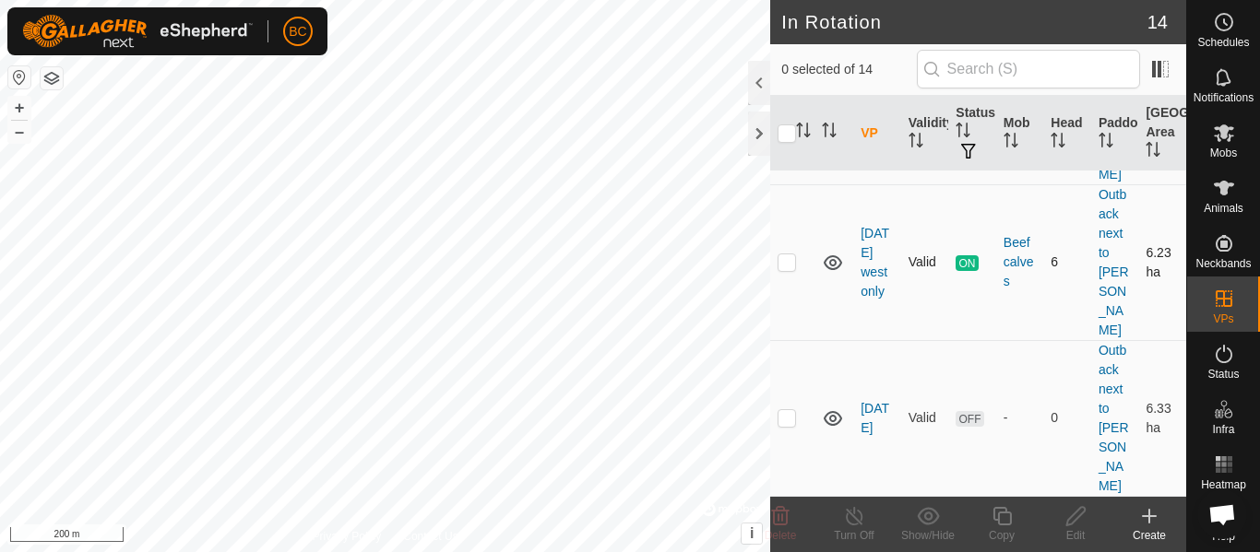
scroll to position [1250, 0]
click at [791, 425] on p-checkbox at bounding box center [786, 417] width 18 height 15
click at [787, 527] on div "Delete" at bounding box center [780, 535] width 74 height 17
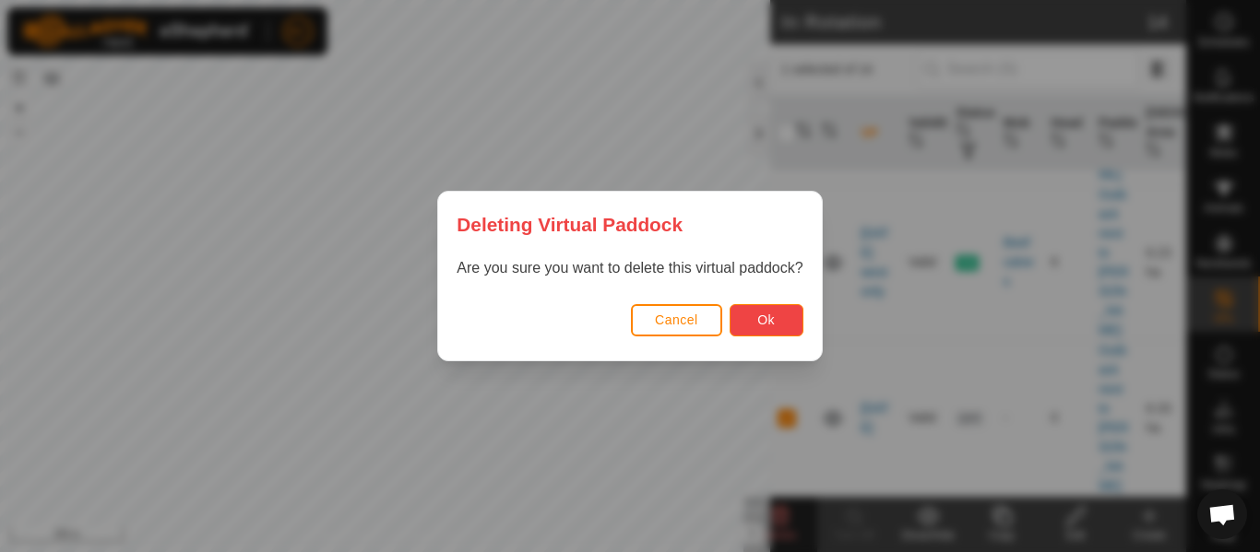
click at [770, 319] on span "Ok" at bounding box center [766, 320] width 18 height 15
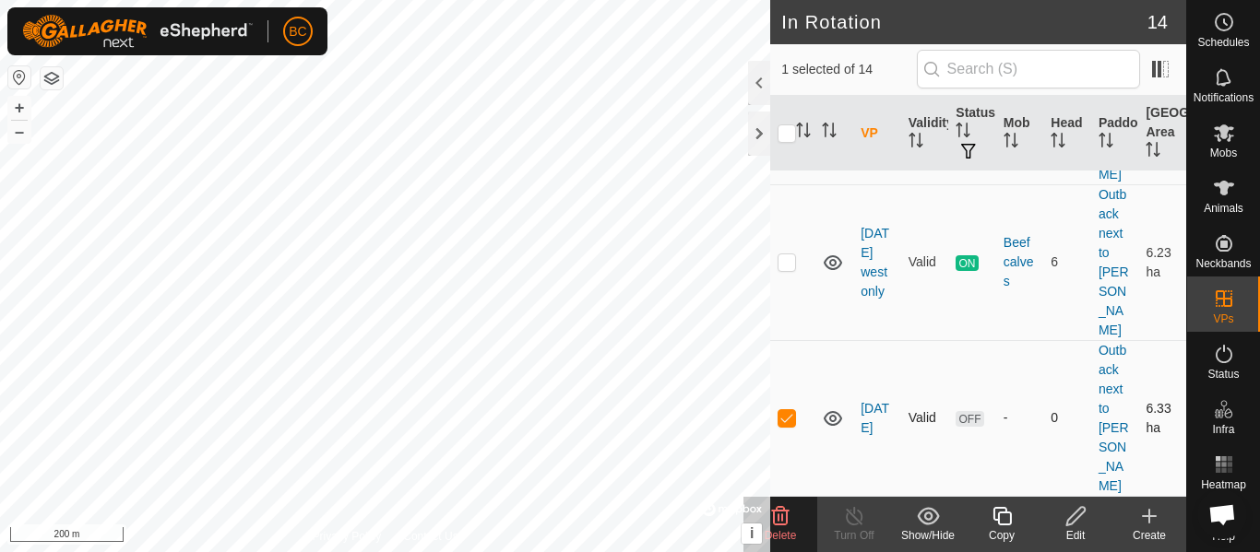
click at [791, 425] on p-checkbox at bounding box center [786, 417] width 18 height 15
click at [836, 274] on icon at bounding box center [833, 263] width 22 height 22
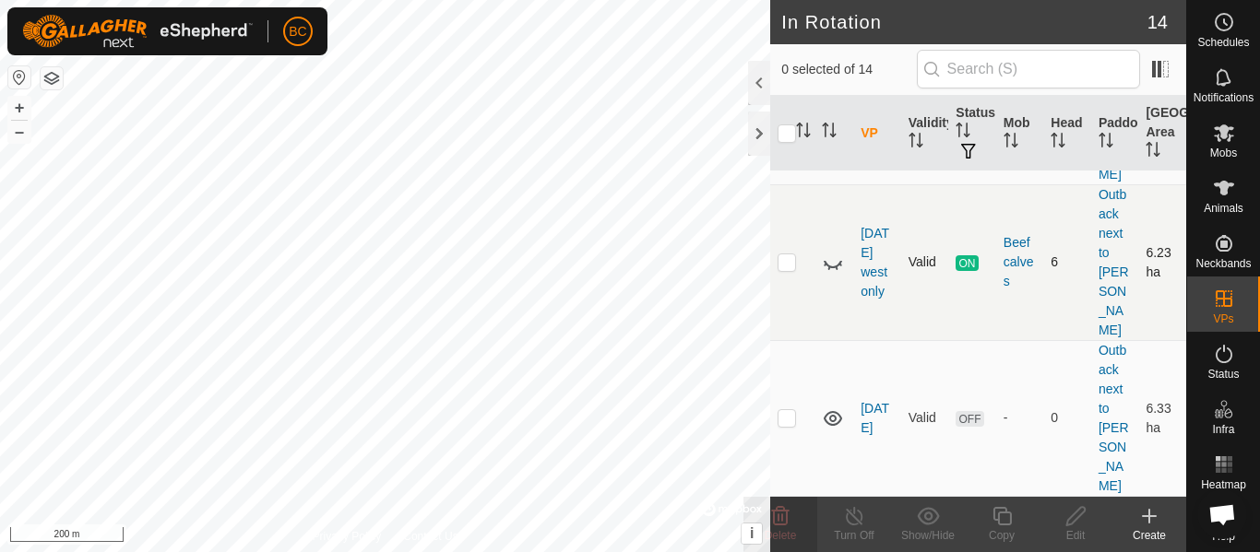
click at [831, 268] on icon at bounding box center [832, 264] width 18 height 7
click at [835, 430] on icon at bounding box center [833, 419] width 22 height 22
click at [835, 426] on icon at bounding box center [832, 418] width 18 height 15
click at [835, 430] on icon at bounding box center [833, 419] width 22 height 22
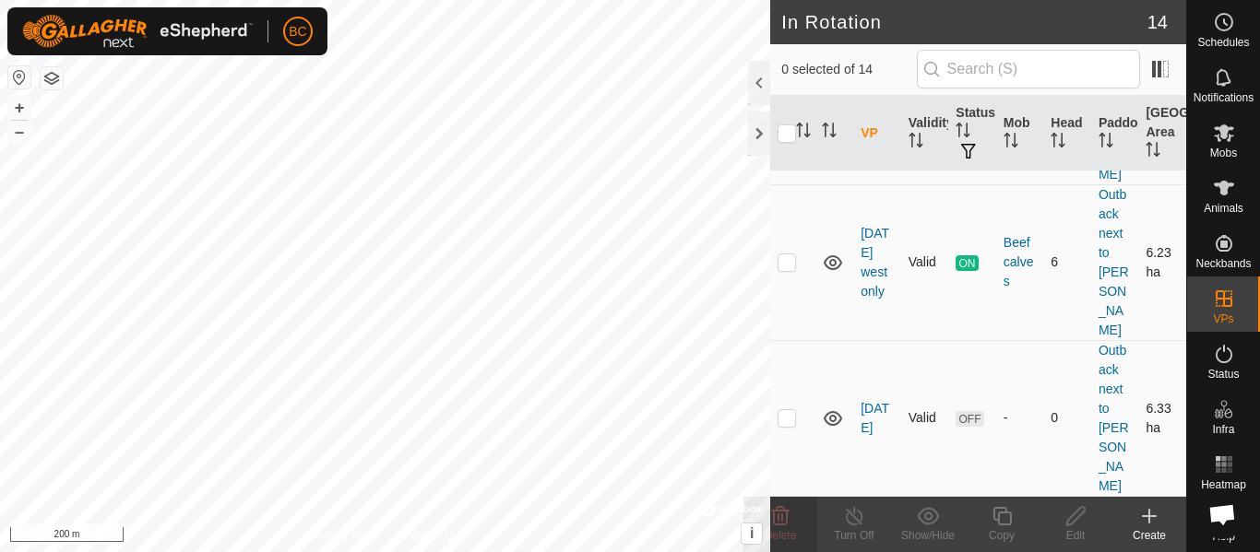
click at [790, 425] on p-checkbox at bounding box center [786, 417] width 18 height 15
click at [790, 513] on icon at bounding box center [780, 516] width 22 height 22
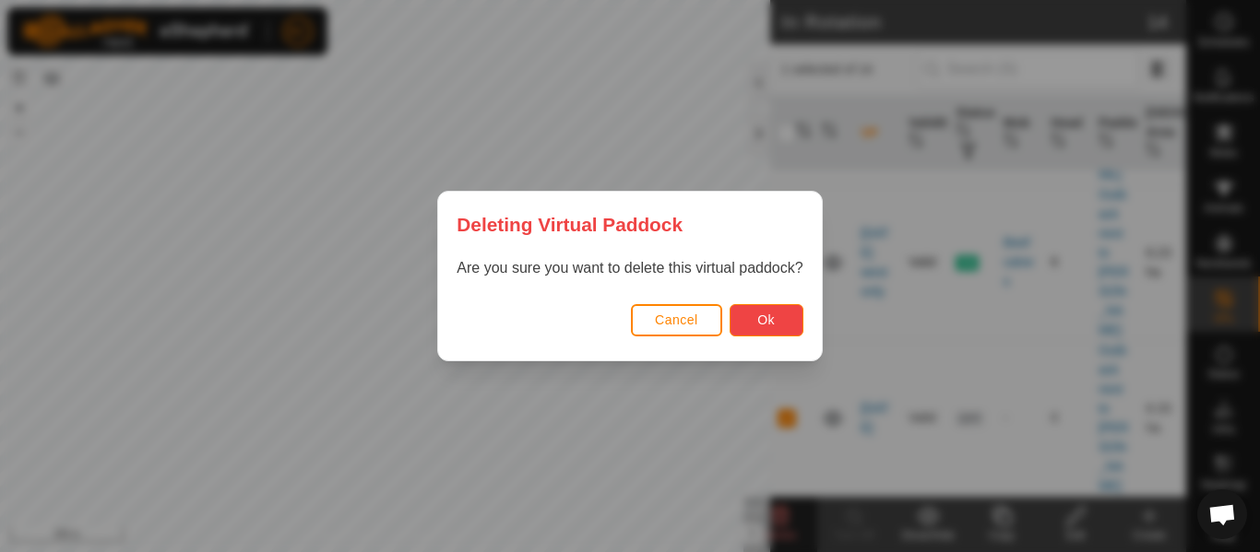
click at [764, 326] on span "Ok" at bounding box center [766, 320] width 18 height 15
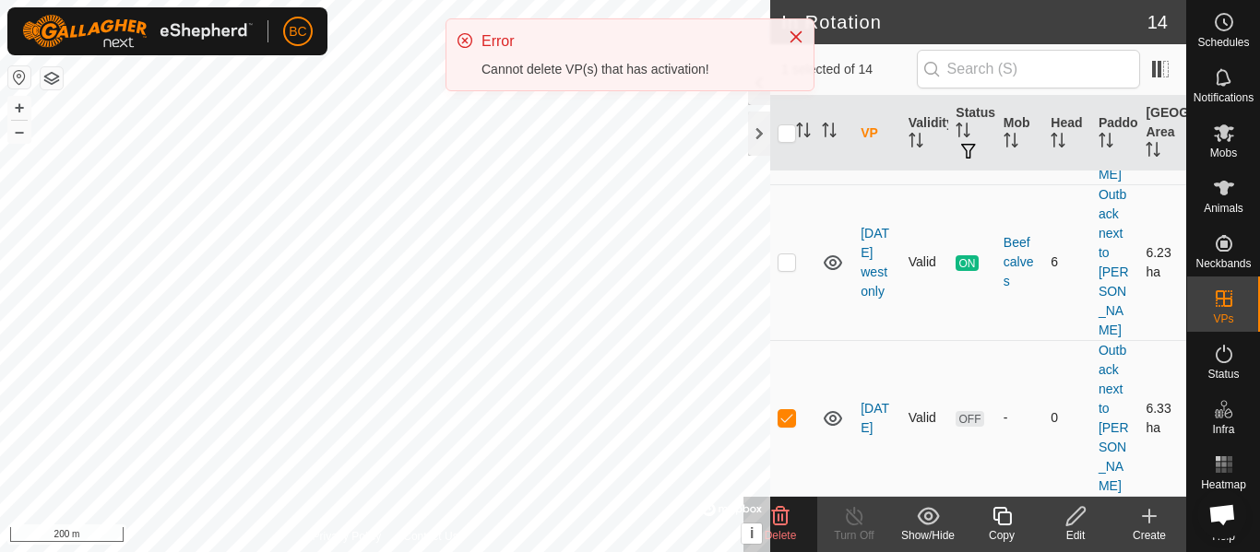
click at [789, 425] on p-checkbox at bounding box center [786, 417] width 18 height 15
checkbox input "false"
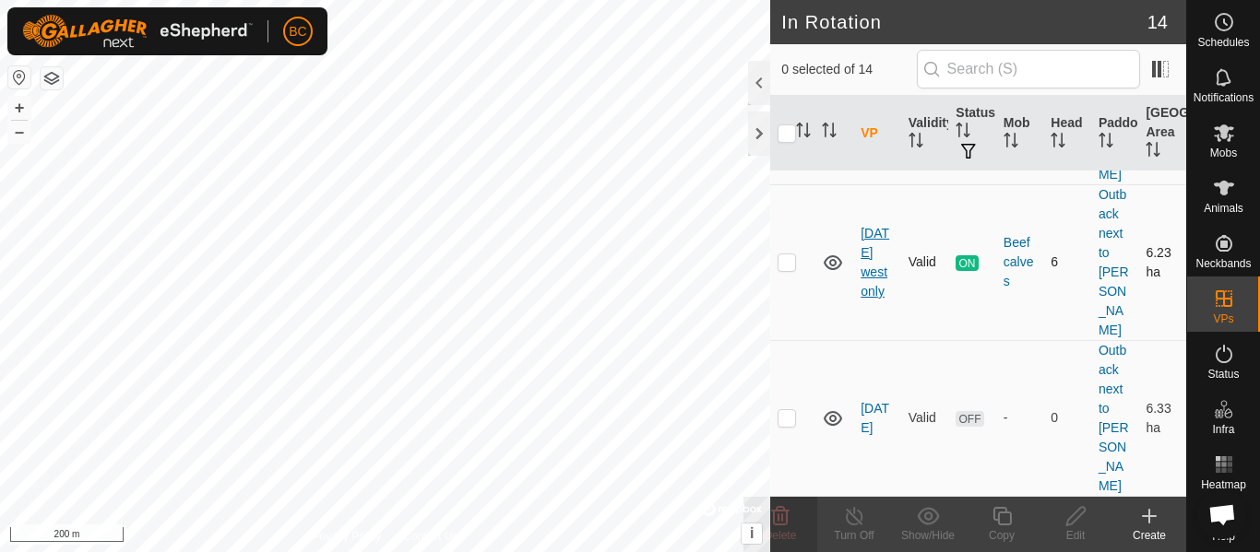
click at [875, 297] on link "[DATE] west only" at bounding box center [874, 262] width 29 height 73
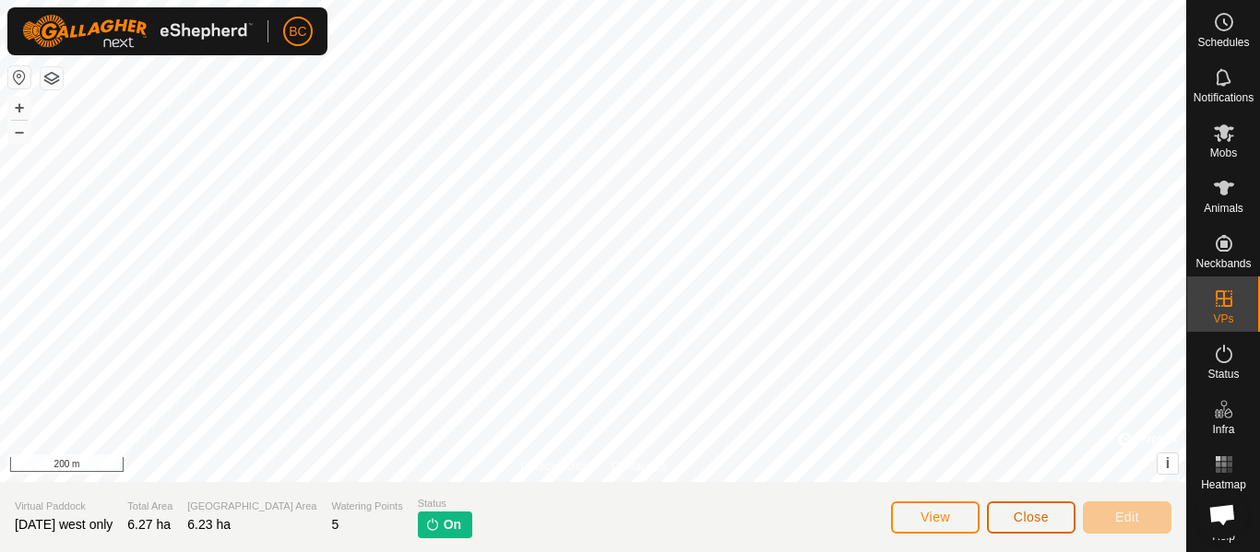
click at [1024, 524] on span "Close" at bounding box center [1030, 517] width 35 height 15
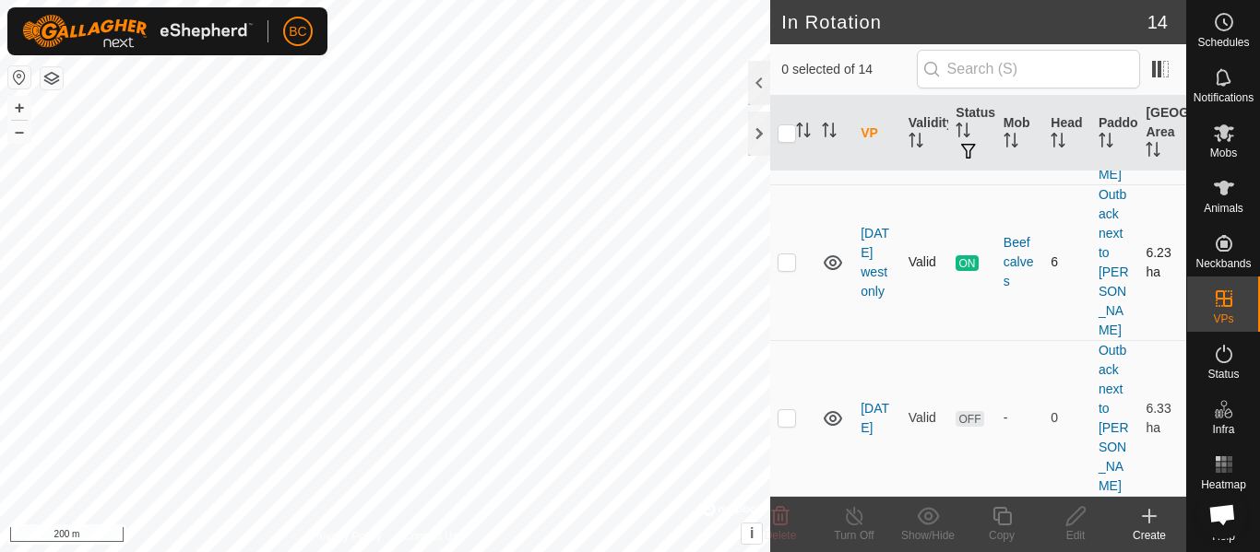
scroll to position [1250, 0]
click at [878, 422] on link "[DATE]" at bounding box center [874, 418] width 29 height 34
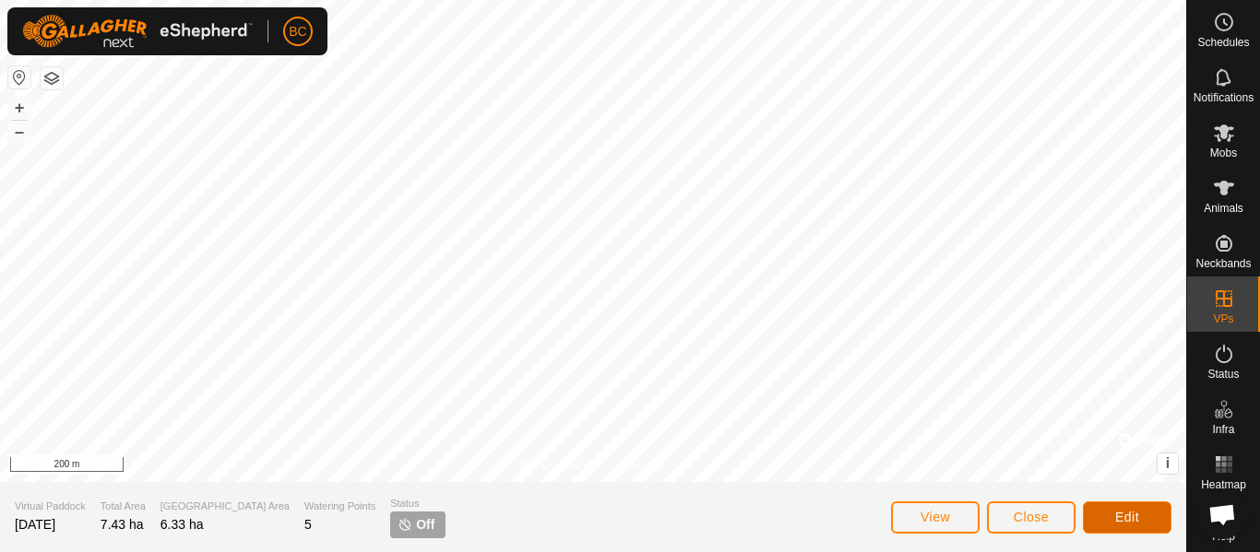
click at [1101, 518] on button "Edit" at bounding box center [1127, 518] width 89 height 32
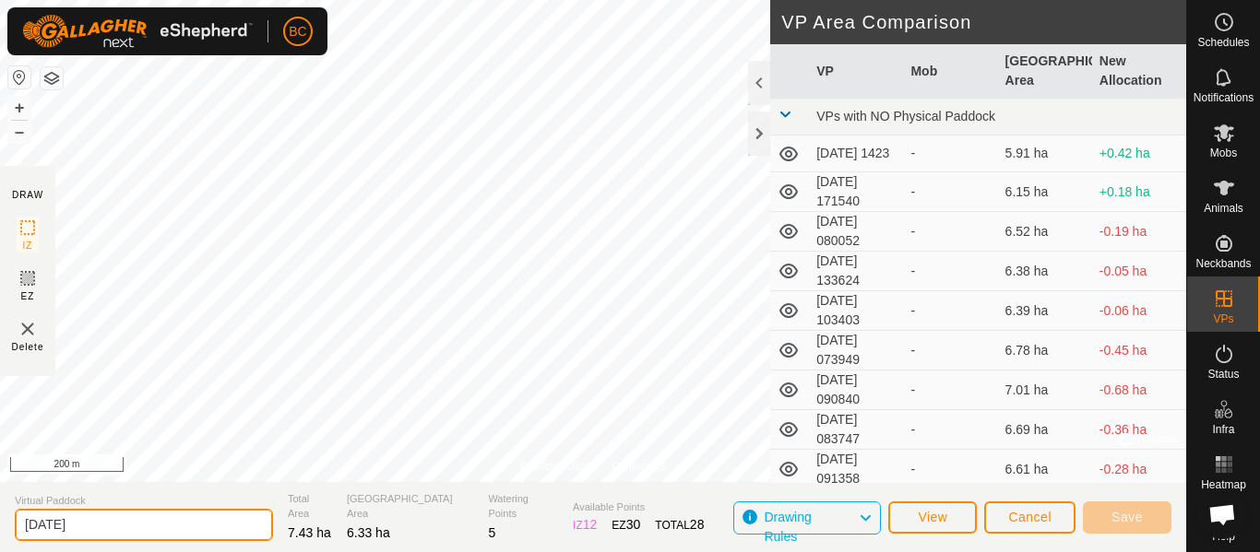
click at [144, 519] on input "[DATE]" at bounding box center [144, 525] width 258 height 32
click at [143, 519] on input "[DATE]" at bounding box center [144, 525] width 258 height 32
type input "scrap"
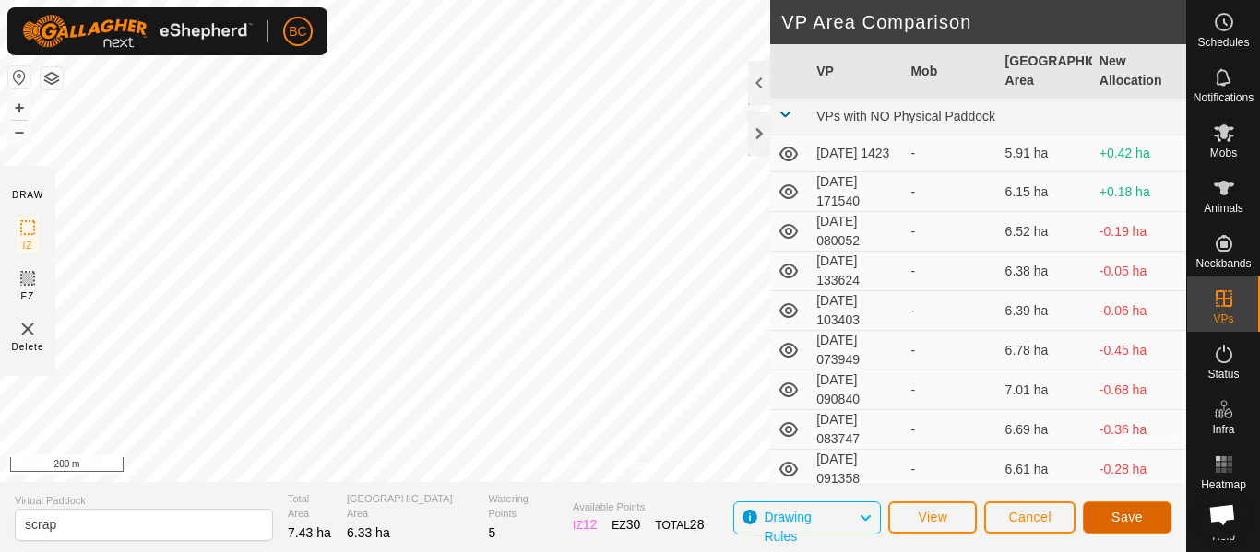
click at [1141, 515] on span "Save" at bounding box center [1126, 517] width 31 height 15
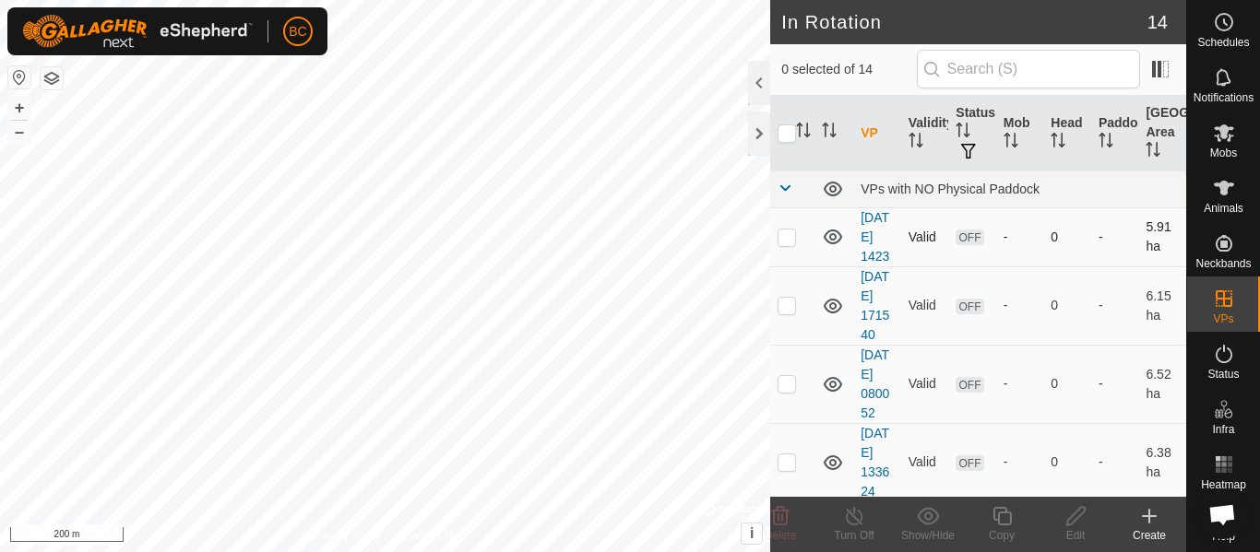
checkbox input "true"
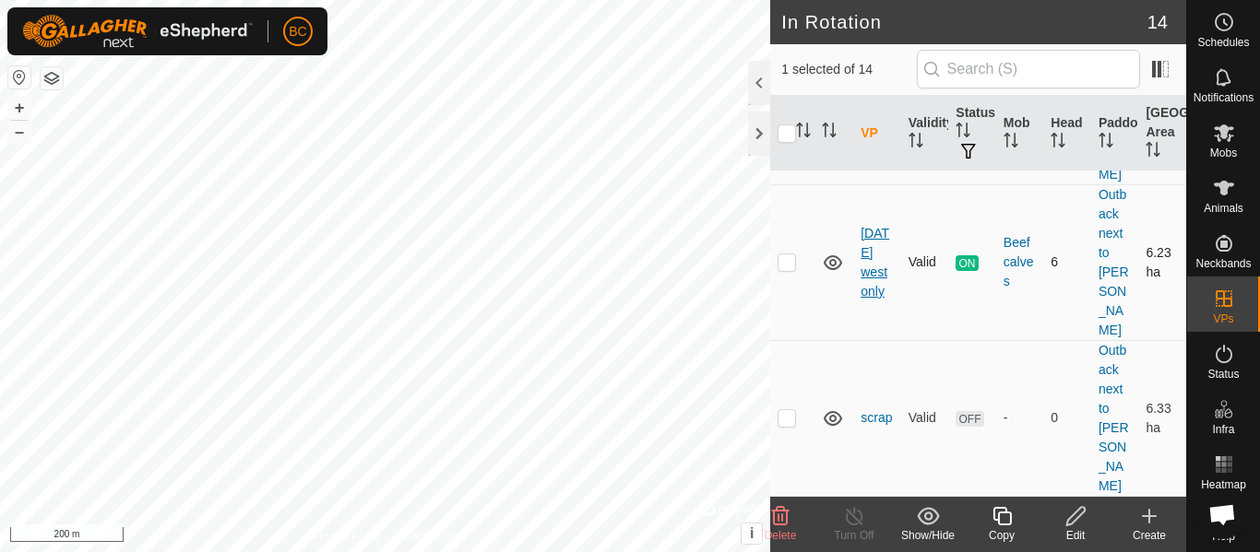
scroll to position [1158, 0]
click at [1215, 140] on icon at bounding box center [1224, 133] width 22 height 22
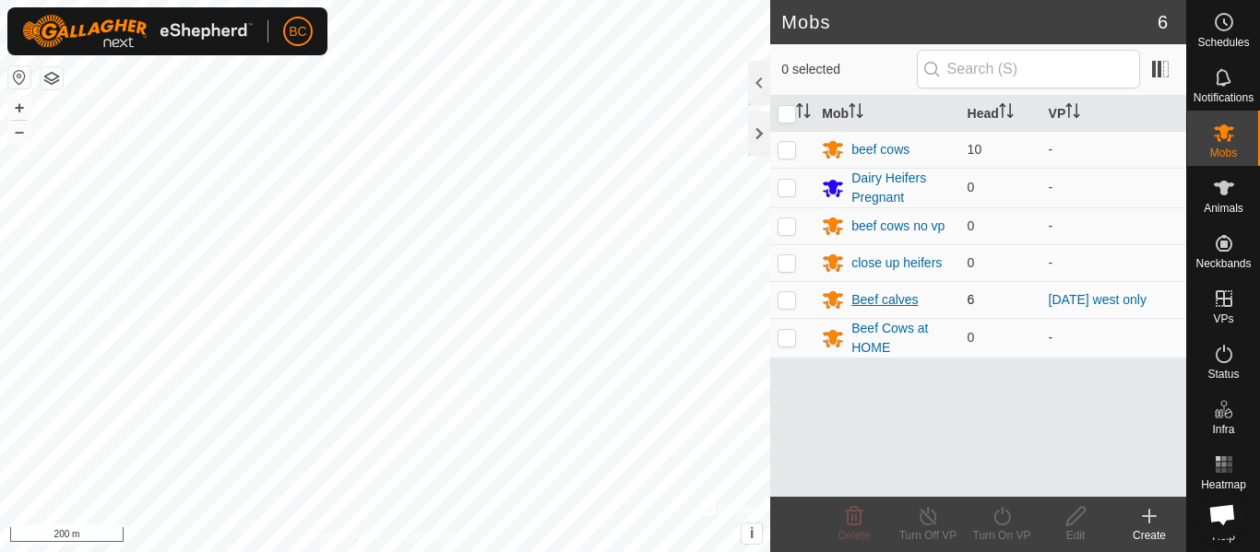
click at [880, 300] on div "Beef calves" at bounding box center [884, 299] width 66 height 19
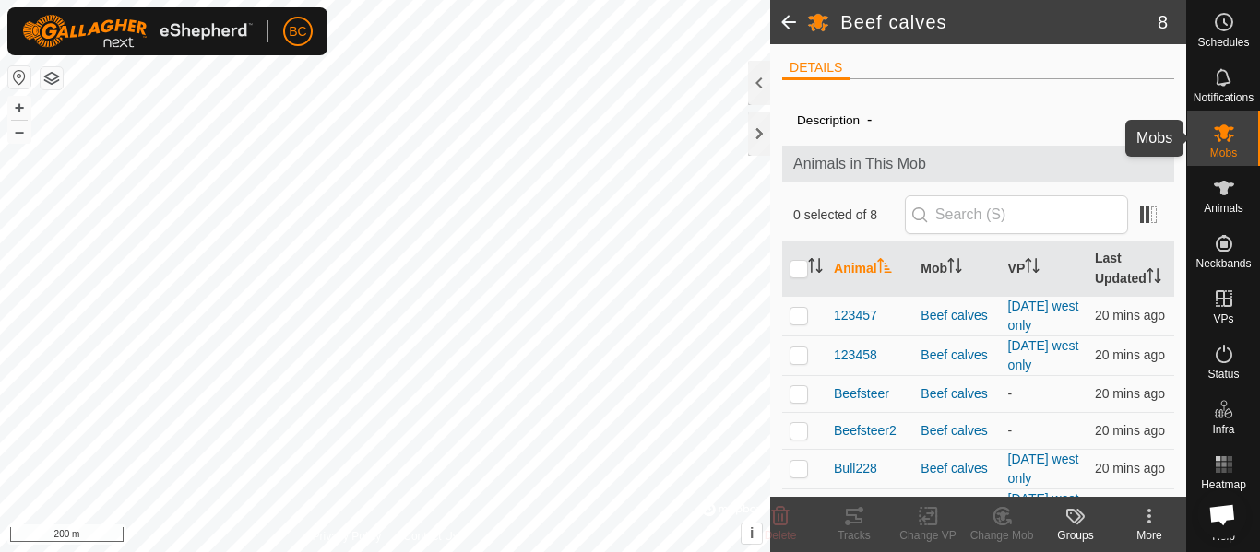
click at [1215, 139] on icon at bounding box center [1224, 133] width 22 height 22
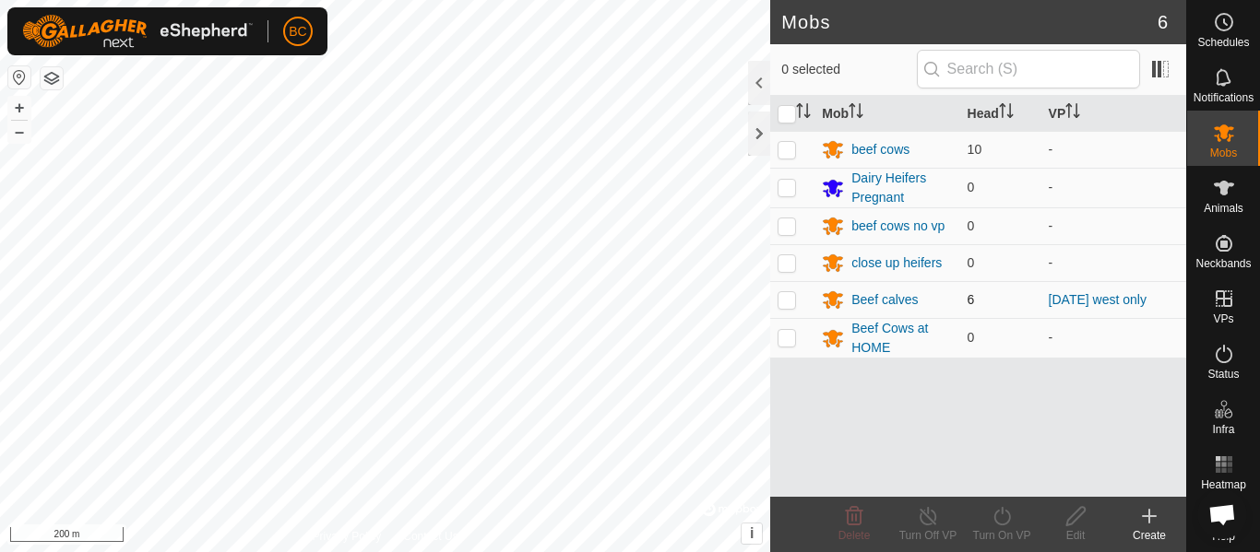
click at [788, 304] on p-checkbox at bounding box center [786, 299] width 18 height 15
checkbox input "true"
click at [1009, 519] on icon at bounding box center [1001, 516] width 17 height 18
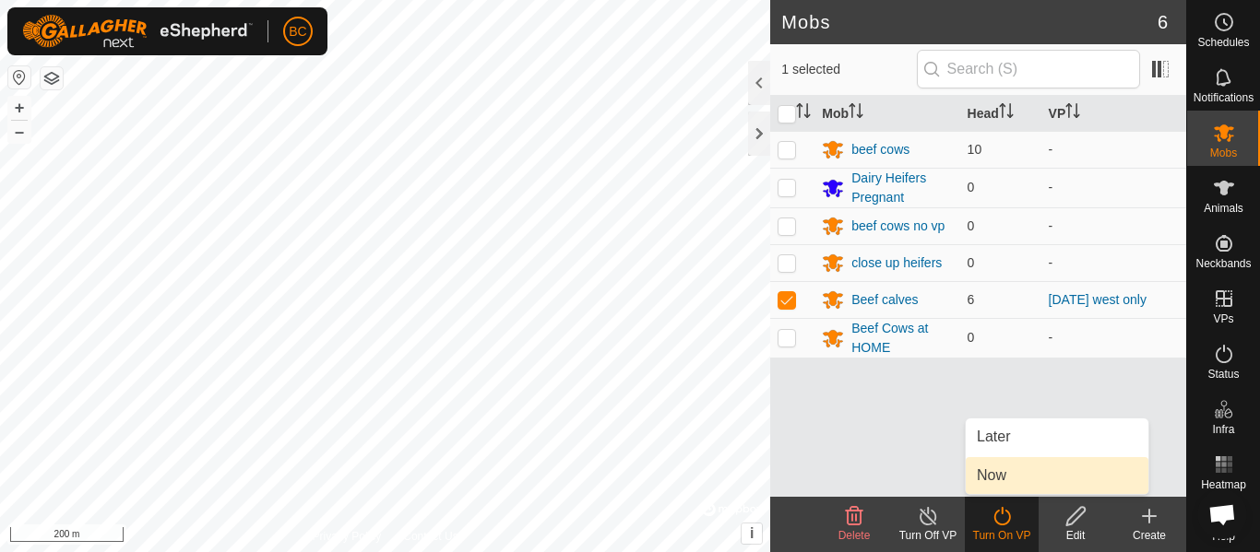
click at [1010, 468] on link "Now" at bounding box center [1056, 475] width 183 height 37
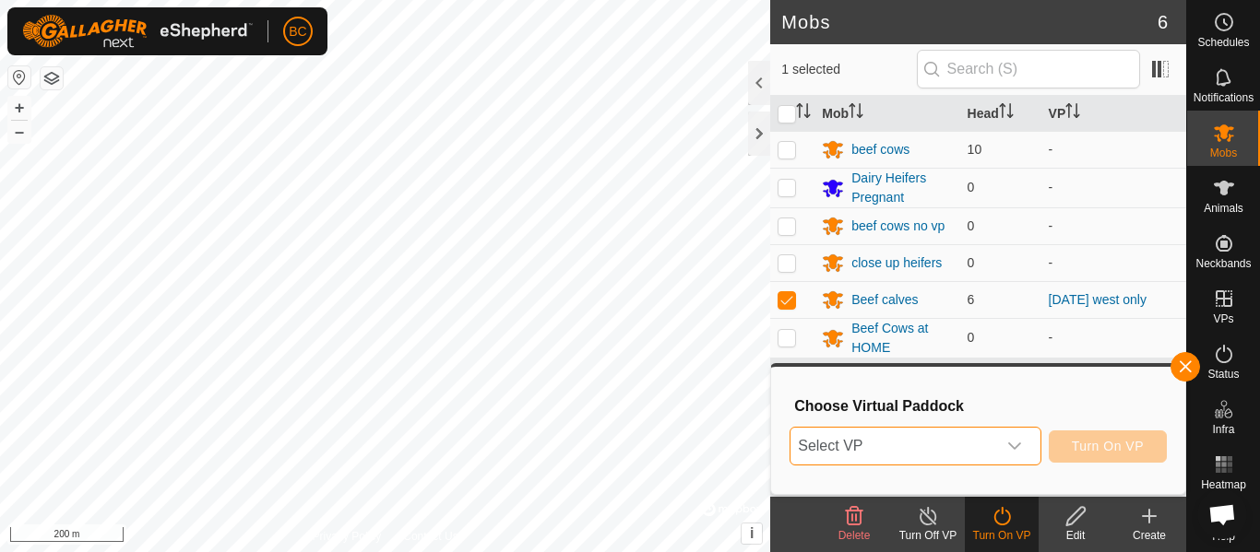
click at [932, 444] on span "Select VP" at bounding box center [892, 446] width 205 height 37
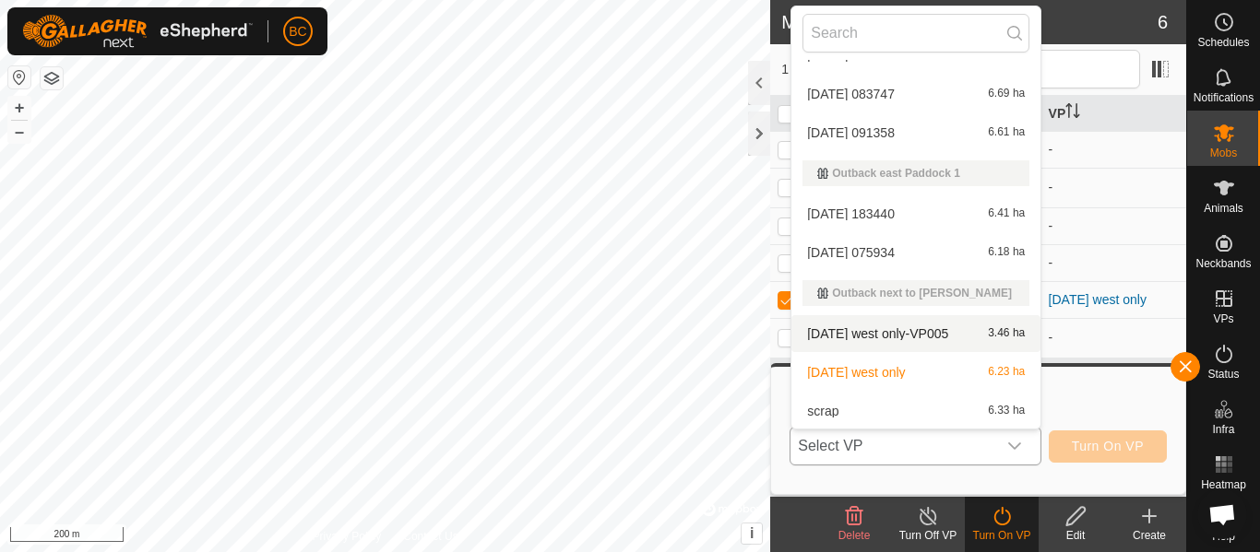
scroll to position [299, 0]
click at [911, 329] on li "[DATE] west only-VP005 3.46 ha" at bounding box center [915, 332] width 249 height 37
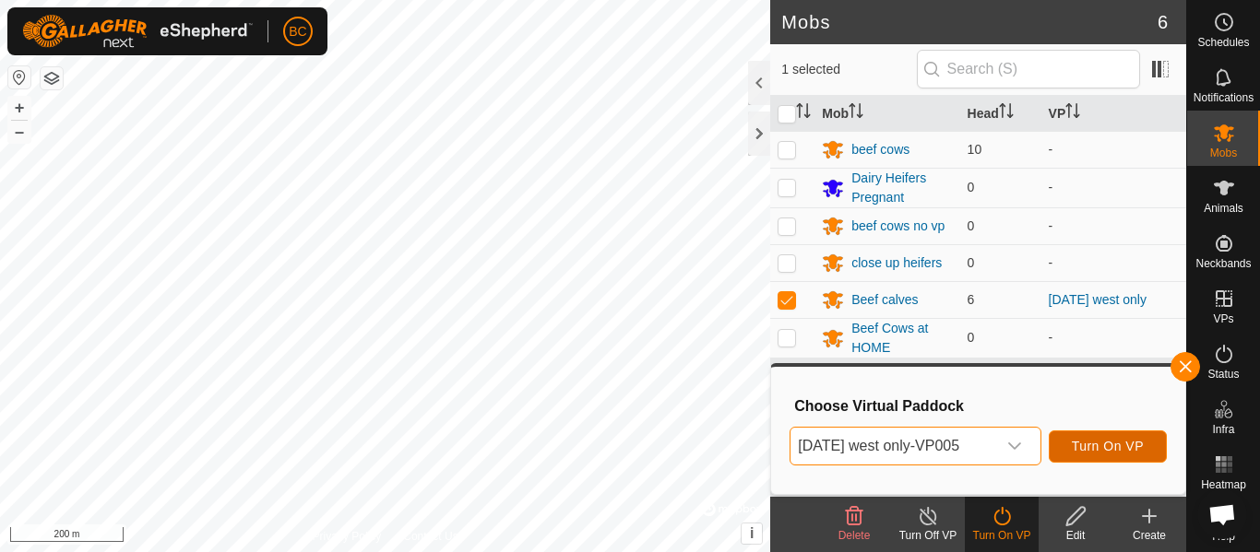
click at [1123, 449] on span "Turn On VP" at bounding box center [1108, 446] width 72 height 15
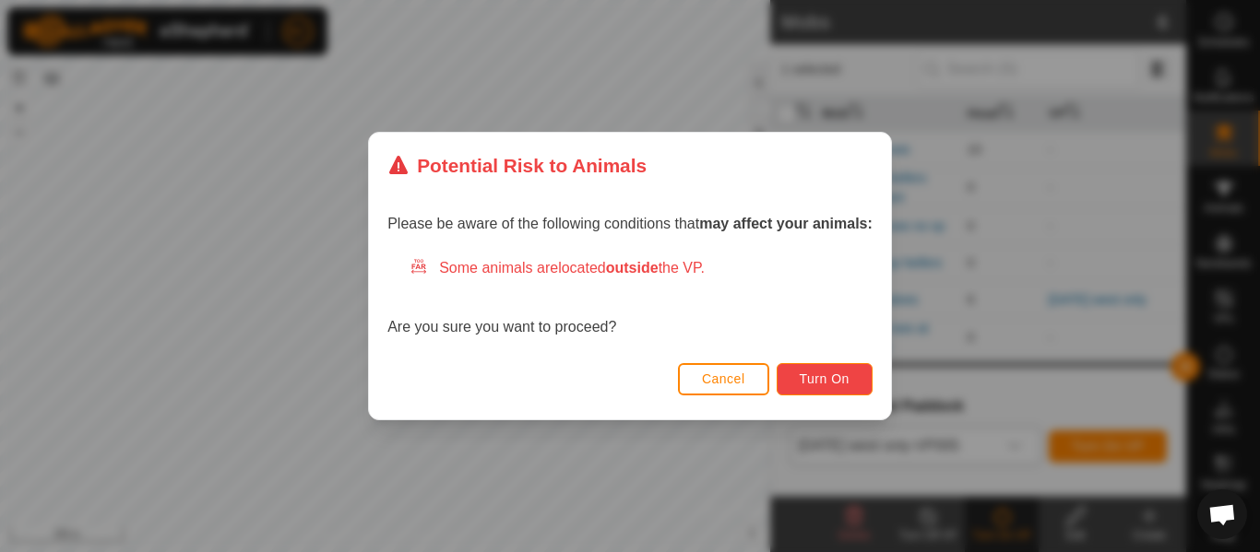
click at [831, 382] on span "Turn On" at bounding box center [824, 379] width 50 height 15
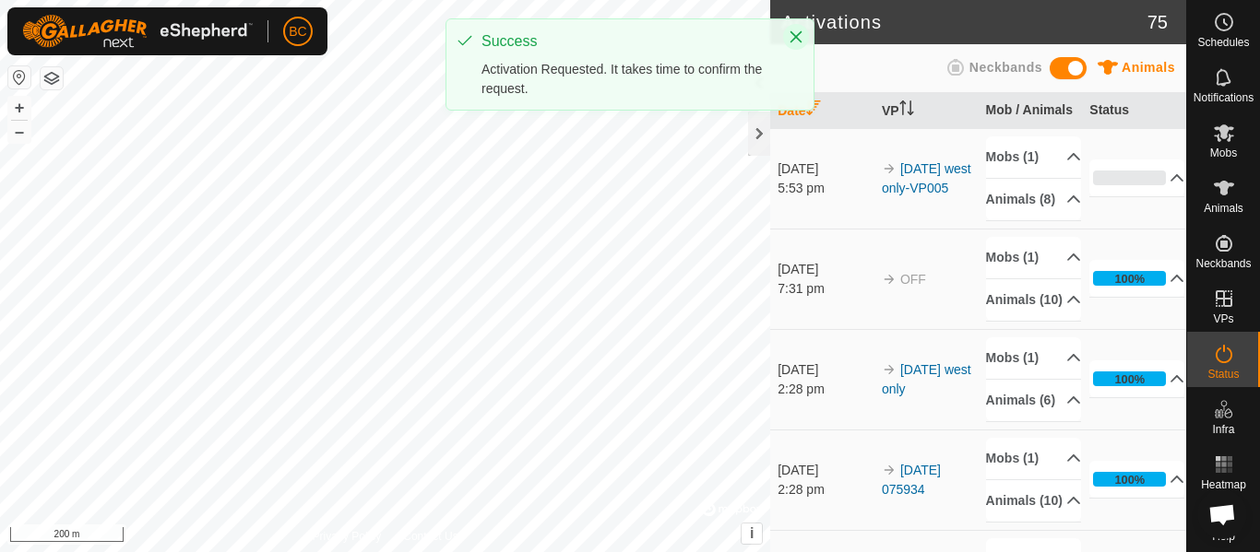
click at [794, 41] on icon "Close" at bounding box center [795, 37] width 15 height 15
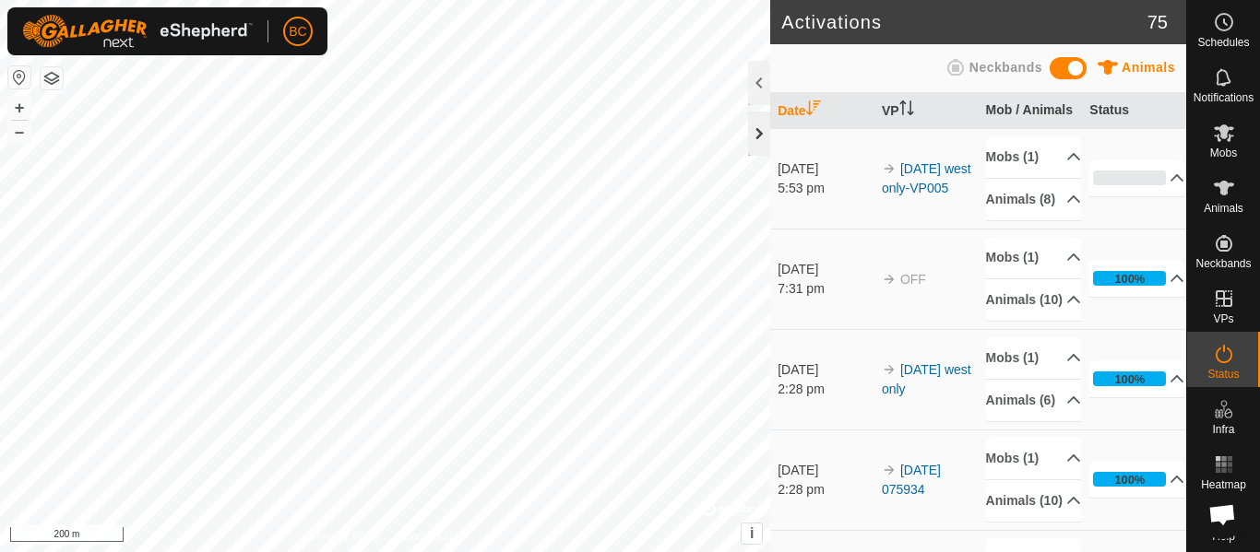
click at [766, 138] on div at bounding box center [759, 134] width 22 height 44
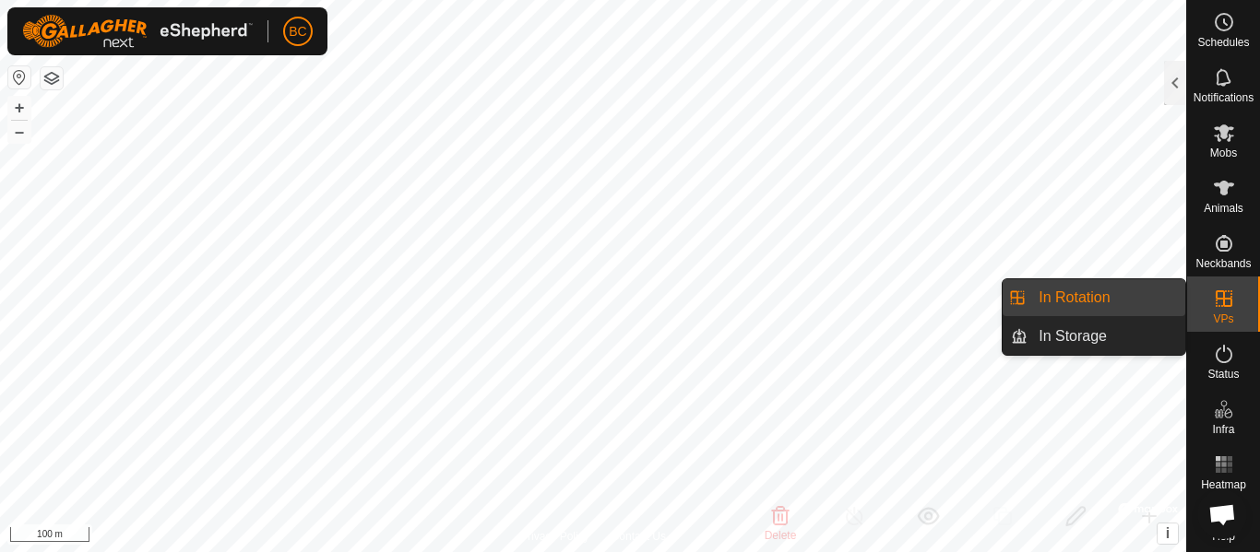
click at [1215, 294] on icon at bounding box center [1223, 298] width 17 height 17
click at [1098, 301] on link "In Rotation" at bounding box center [1106, 297] width 158 height 37
click at [1084, 299] on link "In Rotation" at bounding box center [1106, 297] width 158 height 37
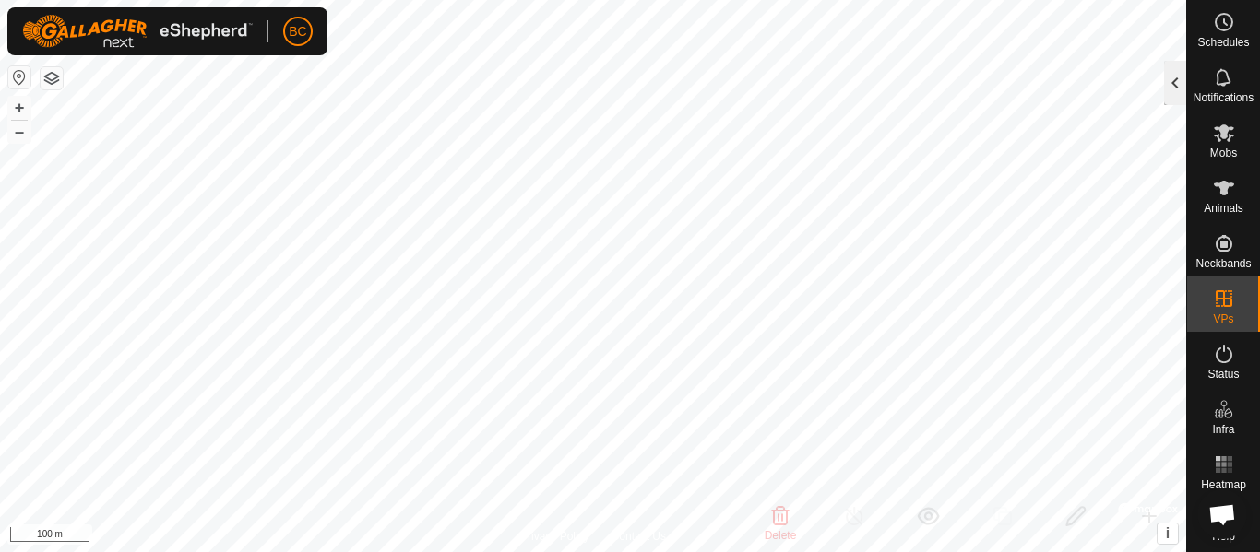
click at [1181, 94] on div at bounding box center [1175, 83] width 22 height 44
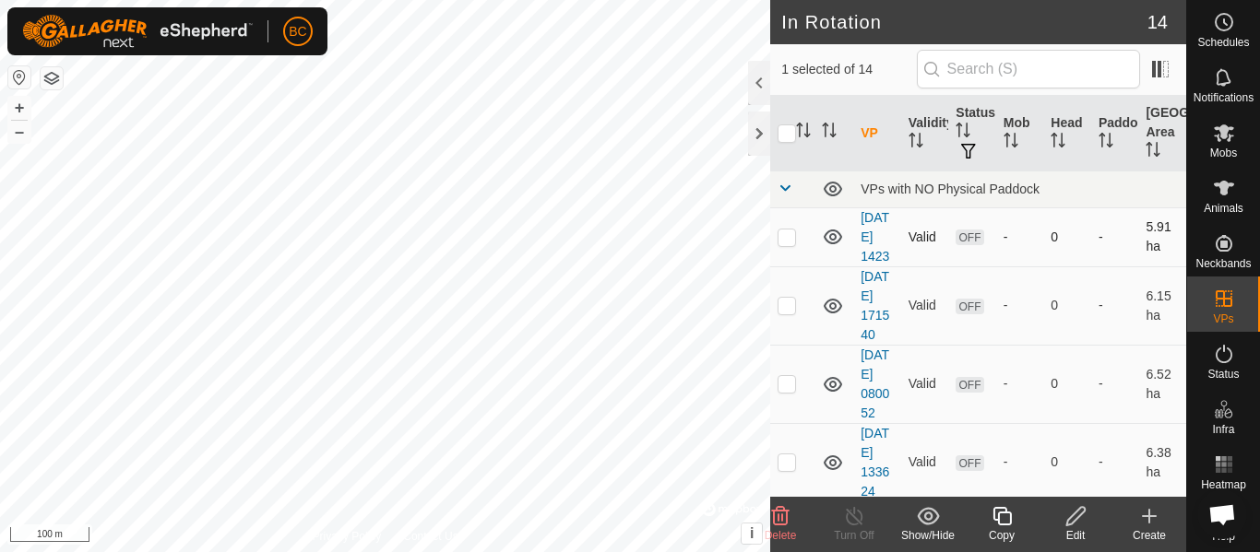
click at [833, 248] on icon at bounding box center [833, 237] width 22 height 22
click at [875, 262] on td "[DATE] 1423" at bounding box center [877, 236] width 48 height 59
click at [878, 264] on link "[DATE] 1423" at bounding box center [874, 236] width 29 height 53
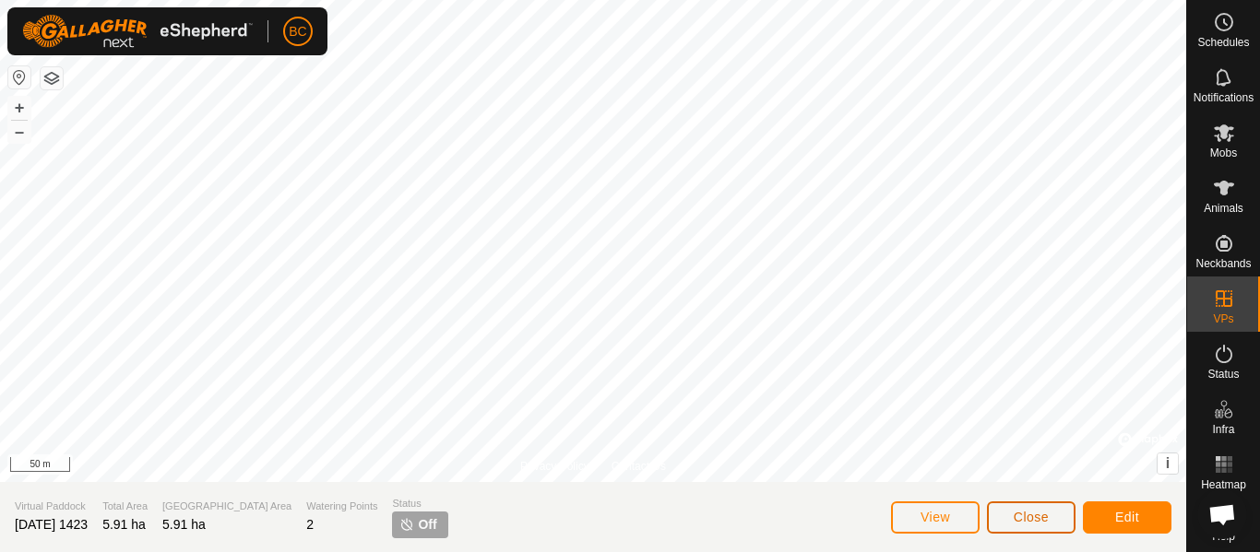
click at [1035, 523] on span "Close" at bounding box center [1030, 517] width 35 height 15
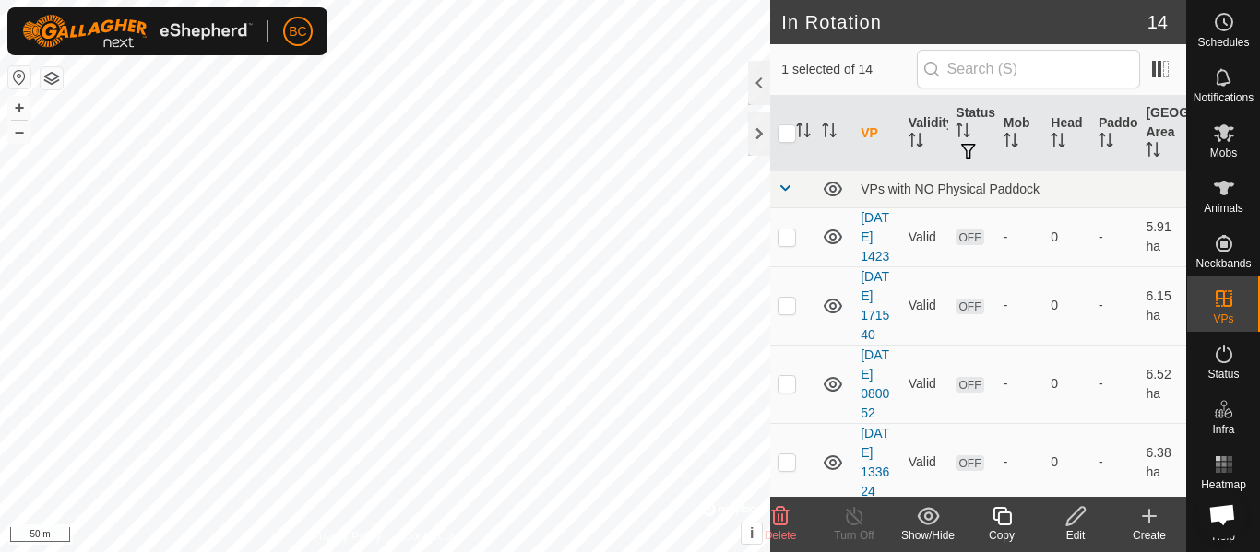
click at [789, 519] on icon at bounding box center [780, 516] width 22 height 22
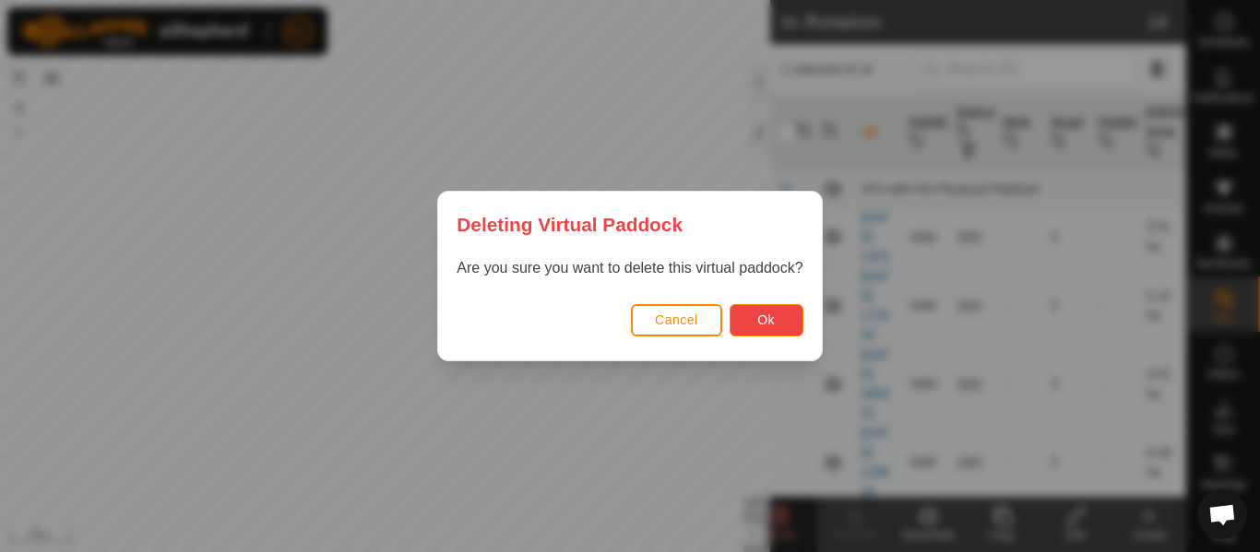
click at [760, 326] on span "Ok" at bounding box center [766, 320] width 18 height 15
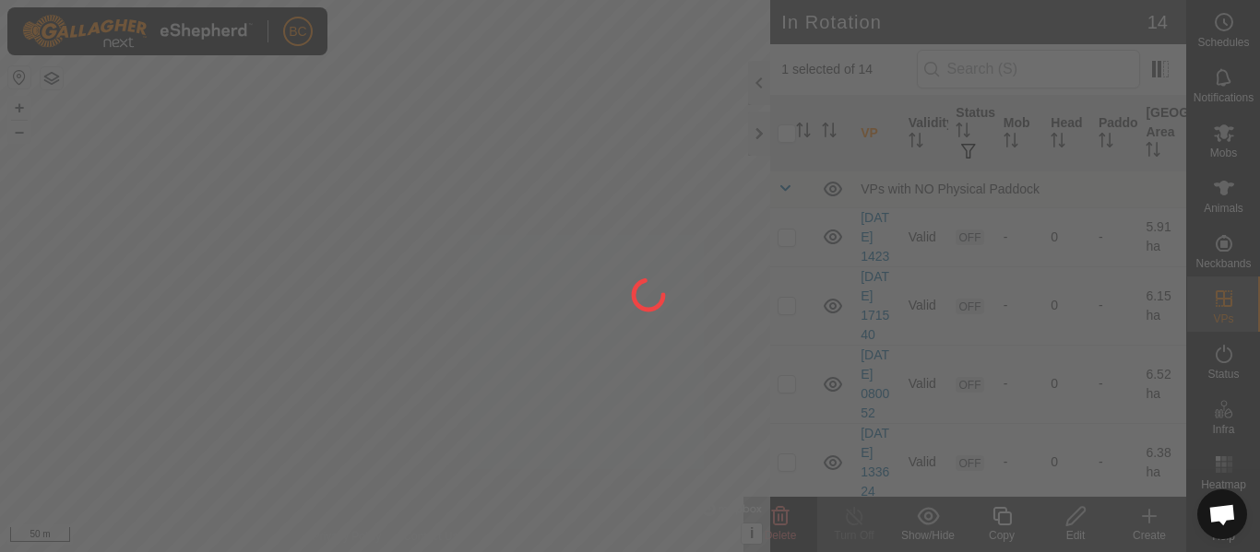
checkbox input "false"
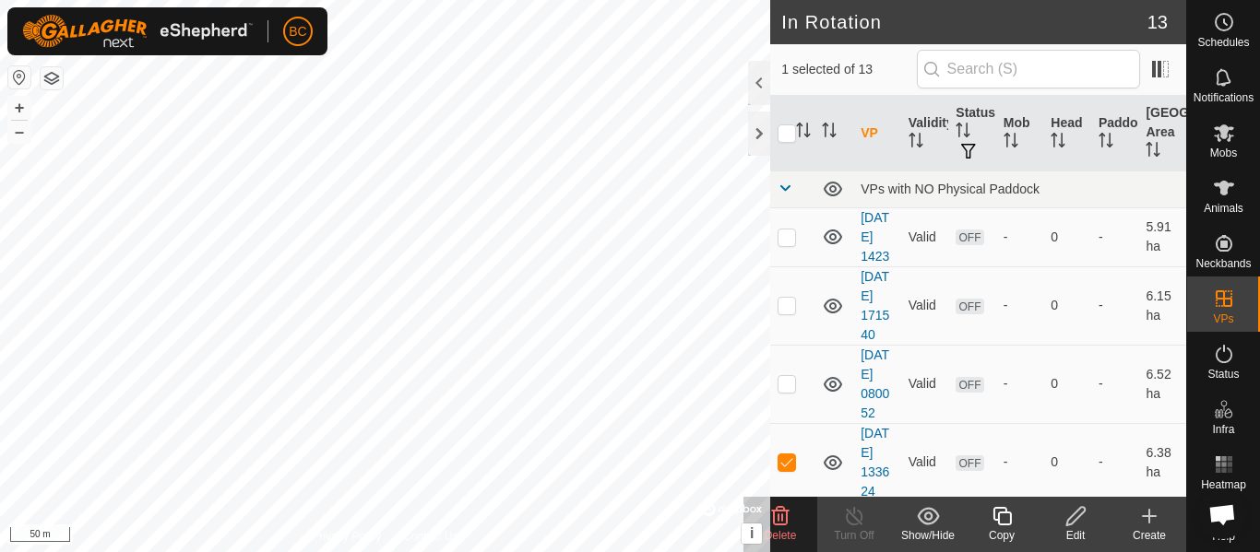
click at [799, 531] on div "Delete" at bounding box center [780, 535] width 74 height 17
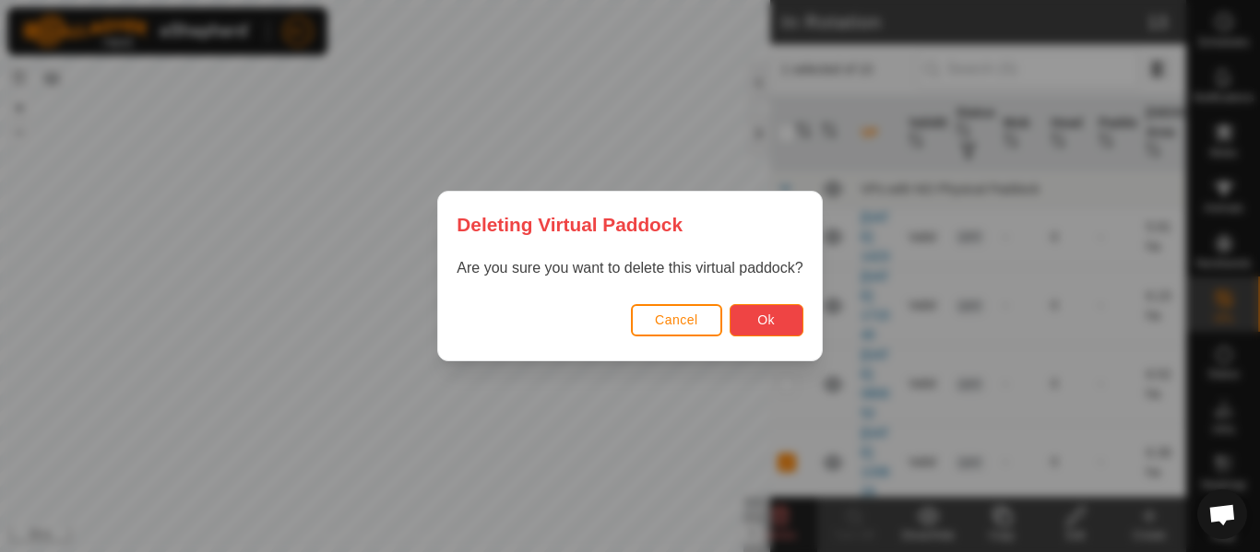
click at [752, 326] on button "Ok" at bounding box center [766, 320] width 74 height 32
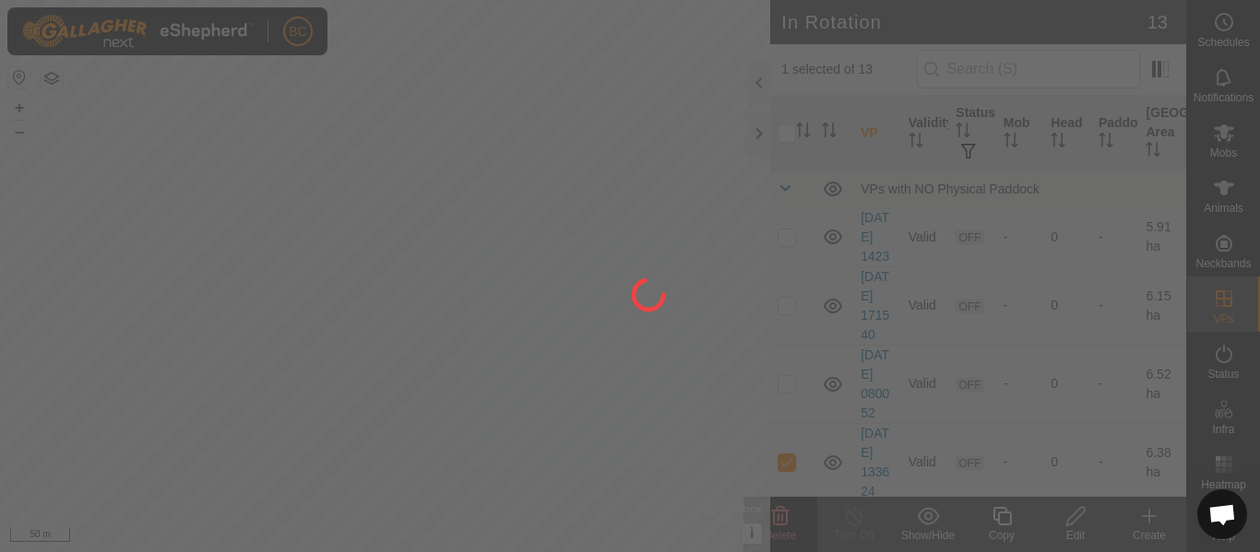
checkbox input "false"
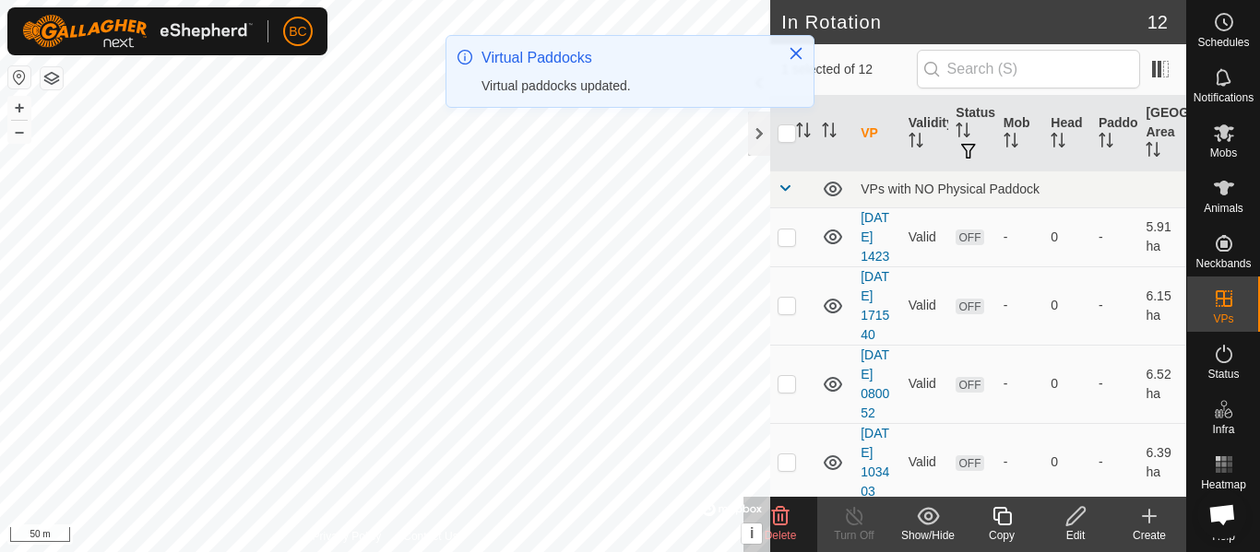
click at [772, 536] on span "Delete" at bounding box center [780, 535] width 32 height 13
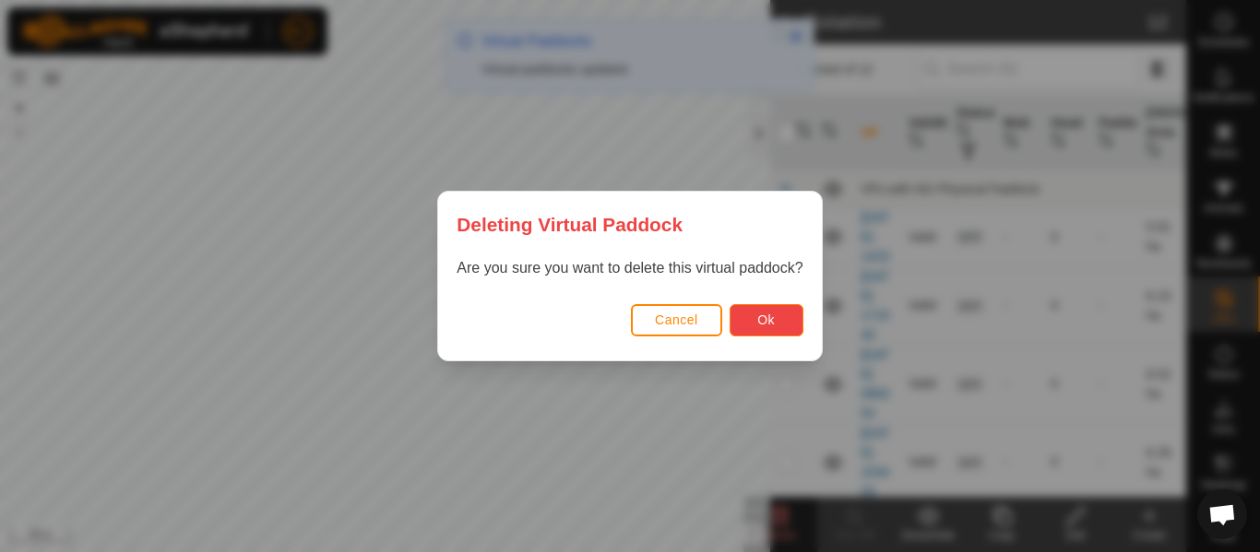
click at [754, 317] on button "Ok" at bounding box center [766, 320] width 74 height 32
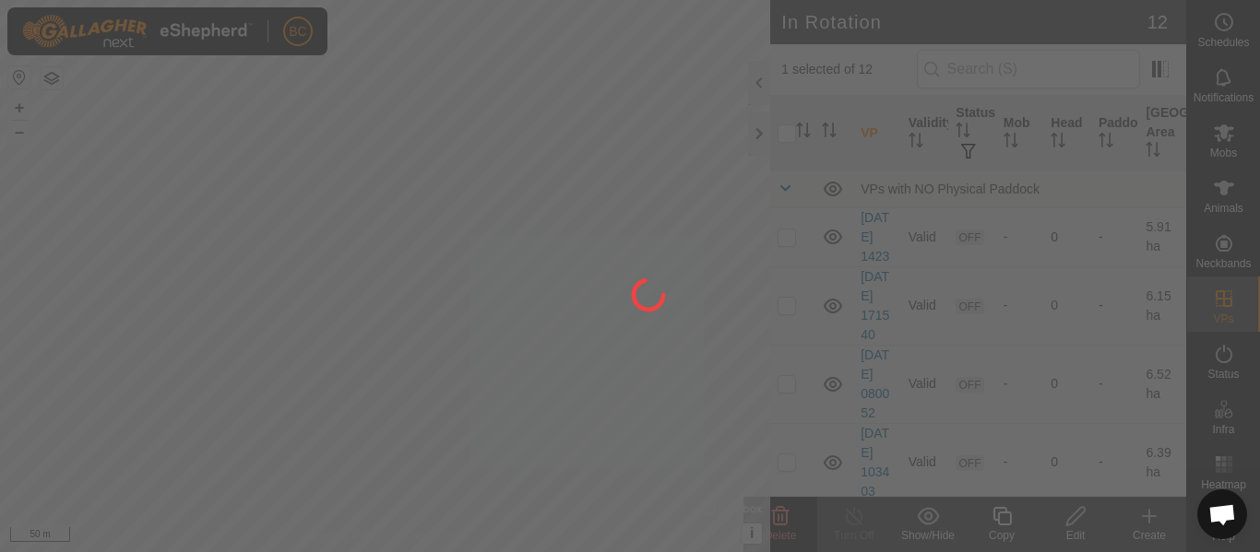
checkbox input "false"
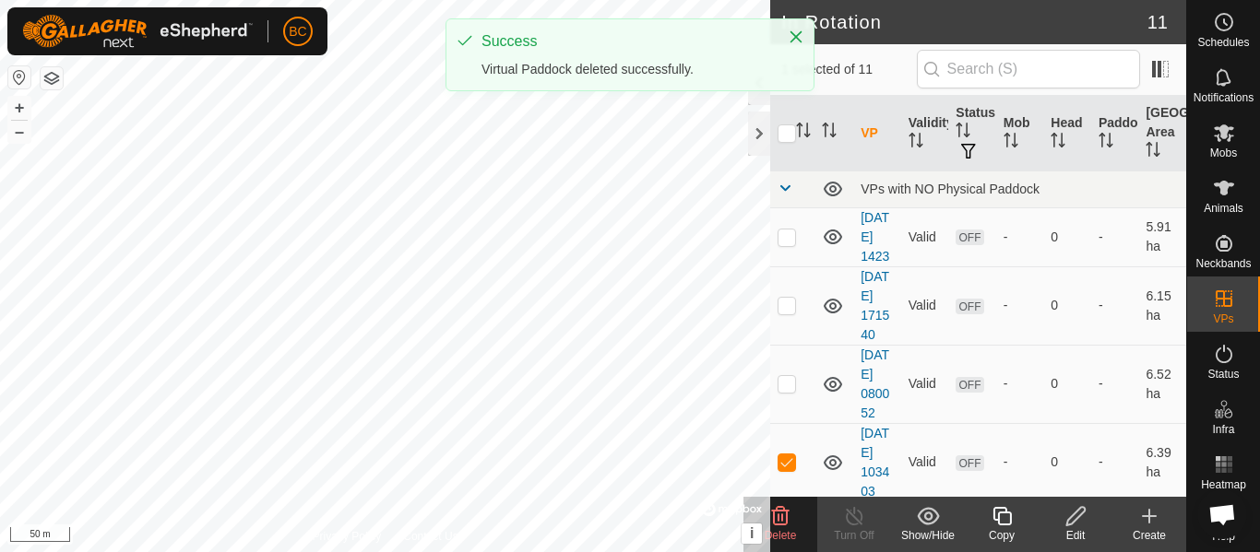
click at [787, 527] on div "Delete" at bounding box center [780, 535] width 74 height 17
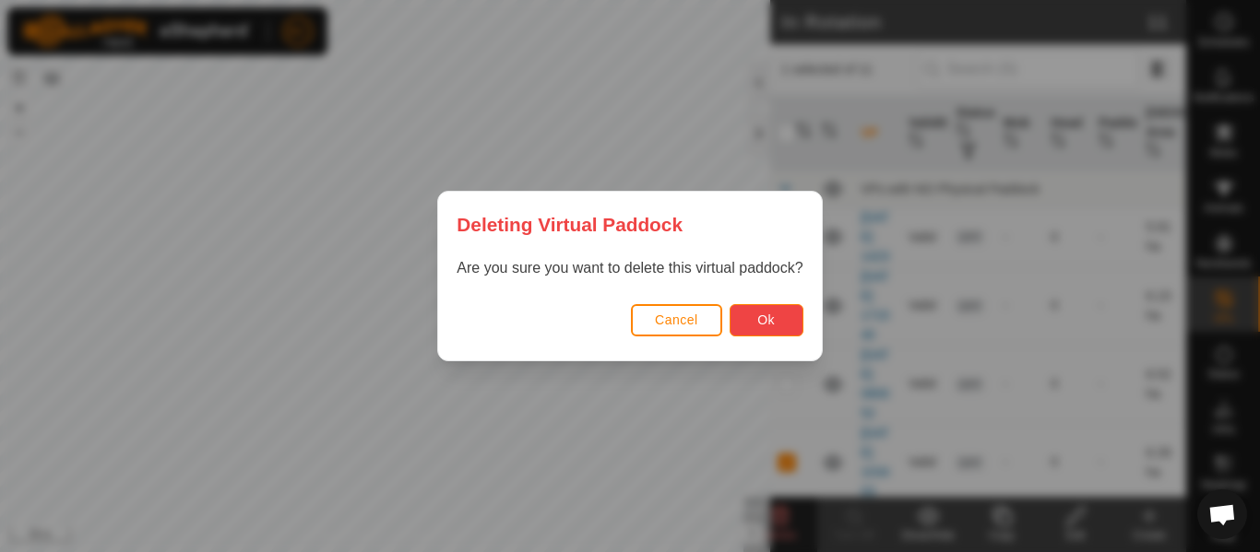
click at [749, 322] on button "Ok" at bounding box center [766, 320] width 74 height 32
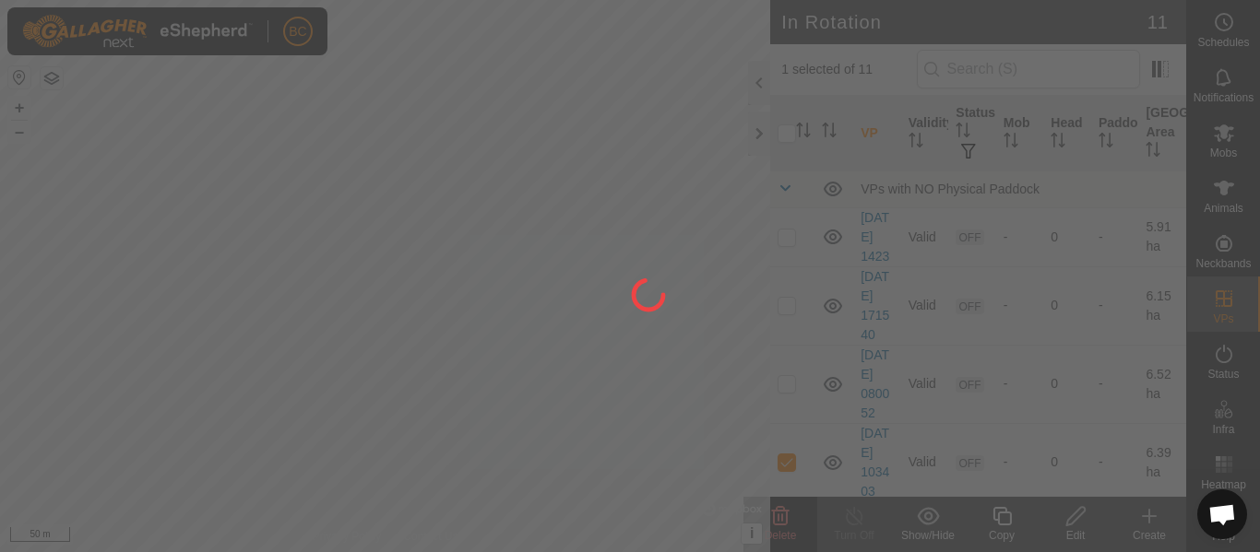
checkbox input "false"
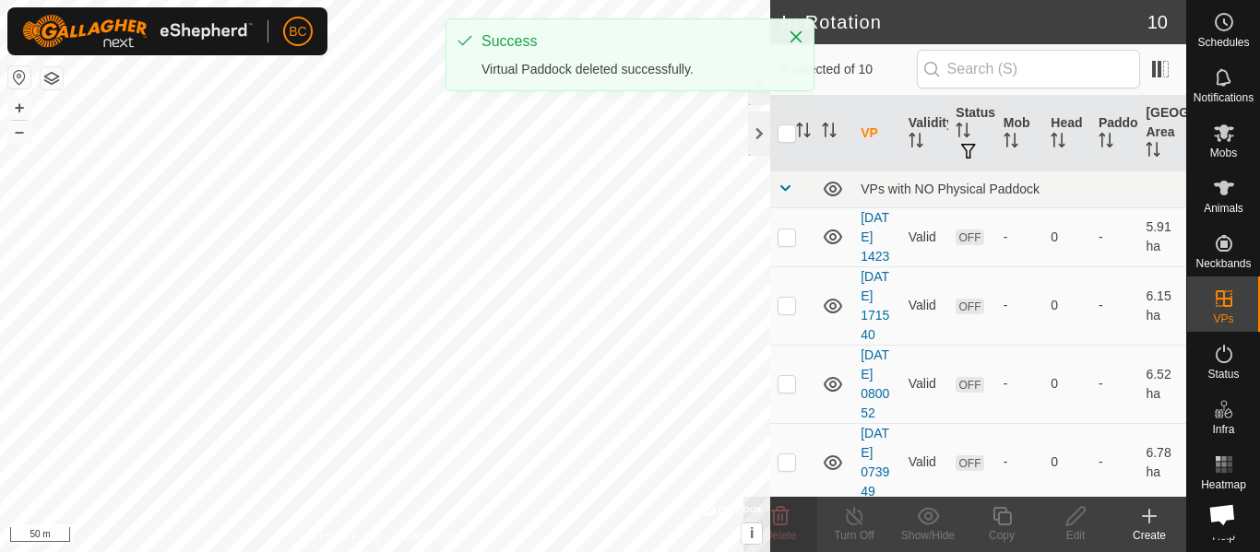
checkbox input "true"
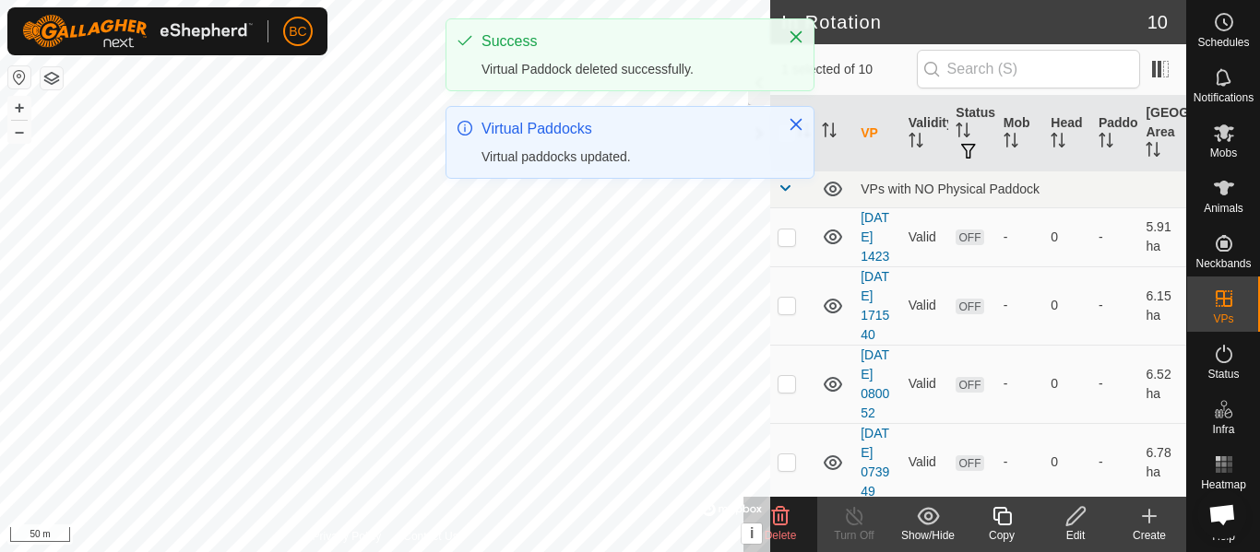
click at [785, 541] on span "Delete" at bounding box center [780, 535] width 32 height 13
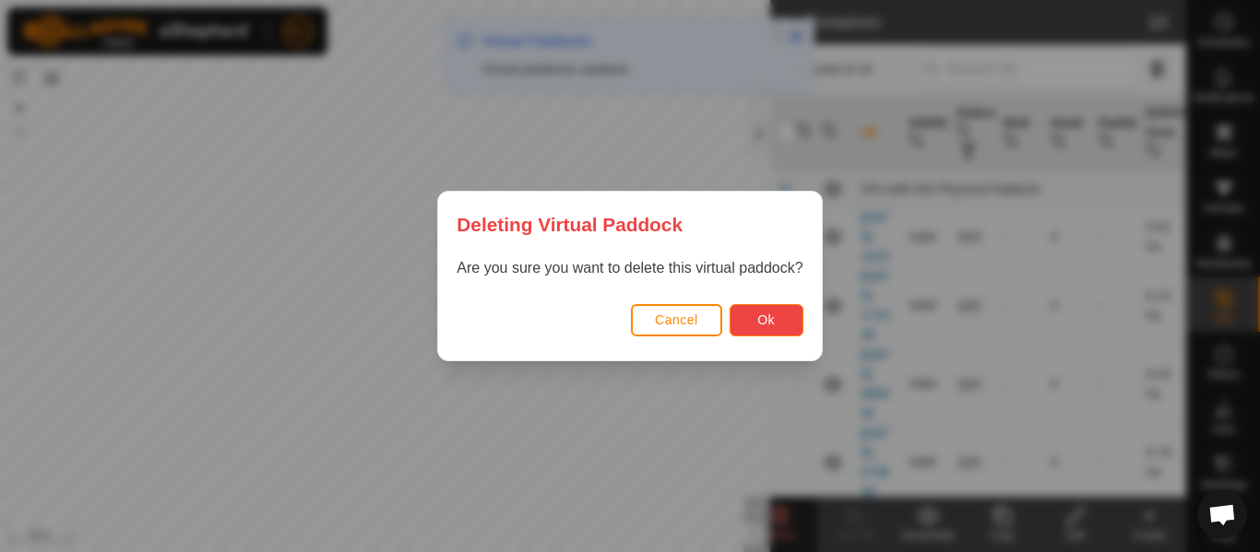
click at [736, 322] on button "Ok" at bounding box center [766, 320] width 74 height 32
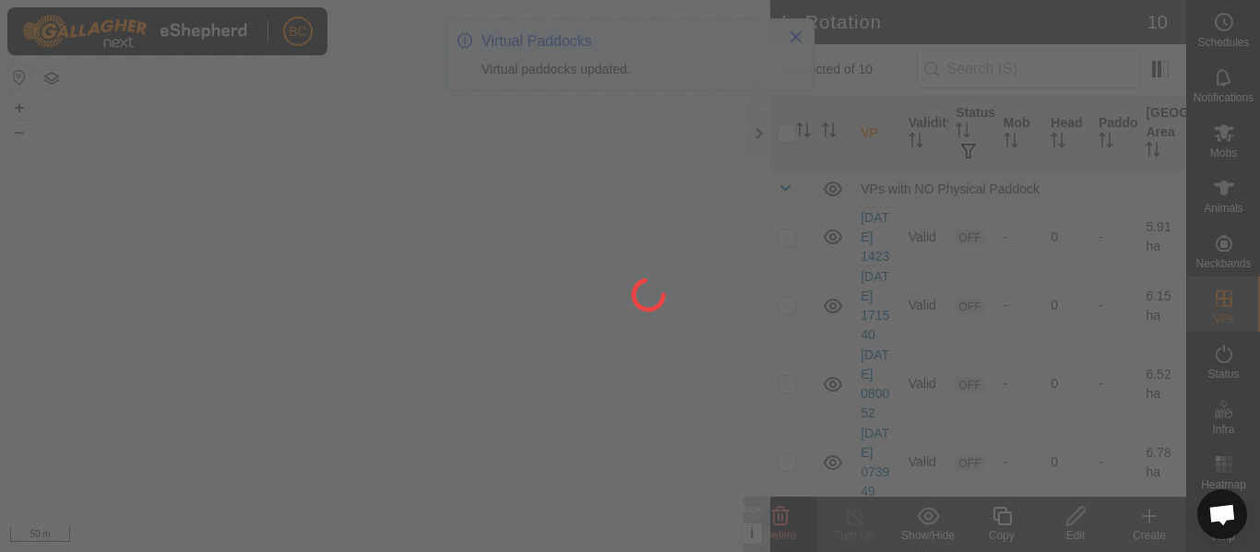
checkbox input "false"
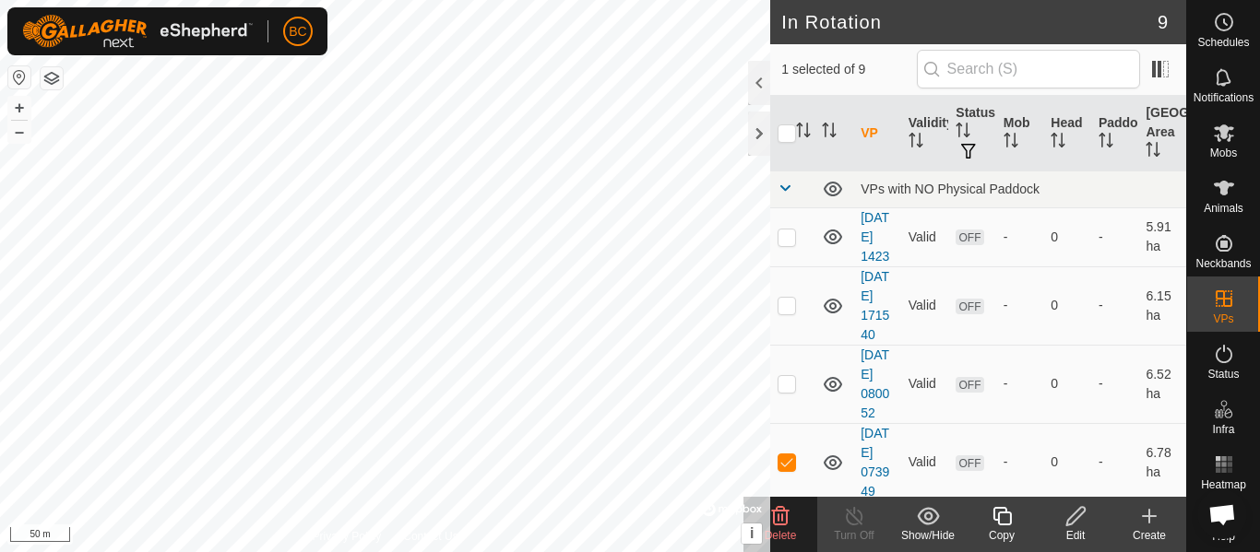
click at [779, 533] on span "Delete" at bounding box center [780, 535] width 32 height 13
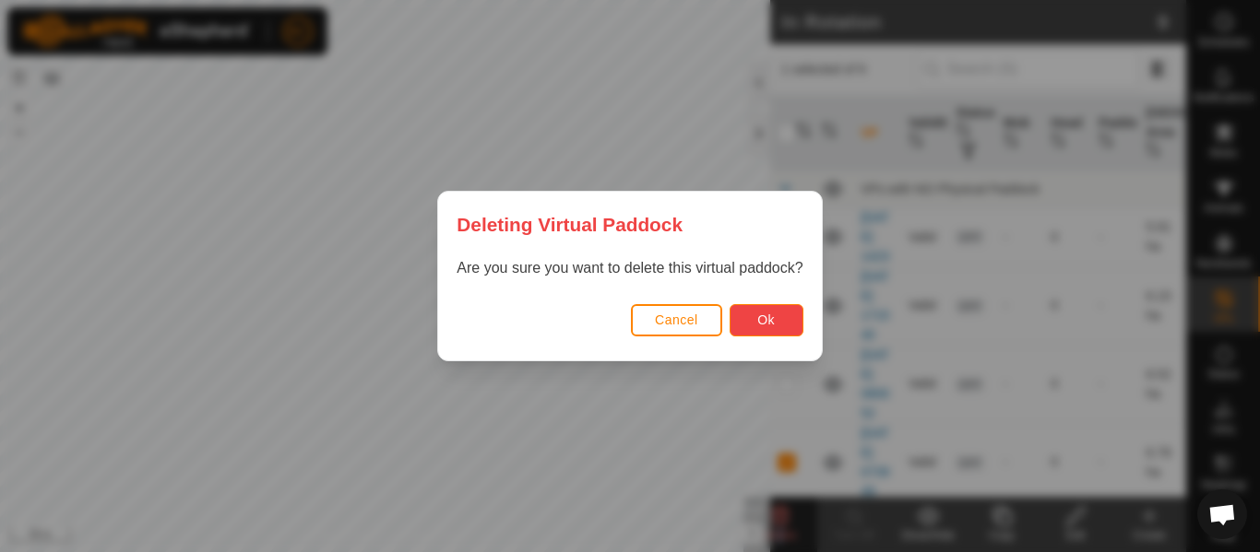
click at [736, 317] on button "Ok" at bounding box center [766, 320] width 74 height 32
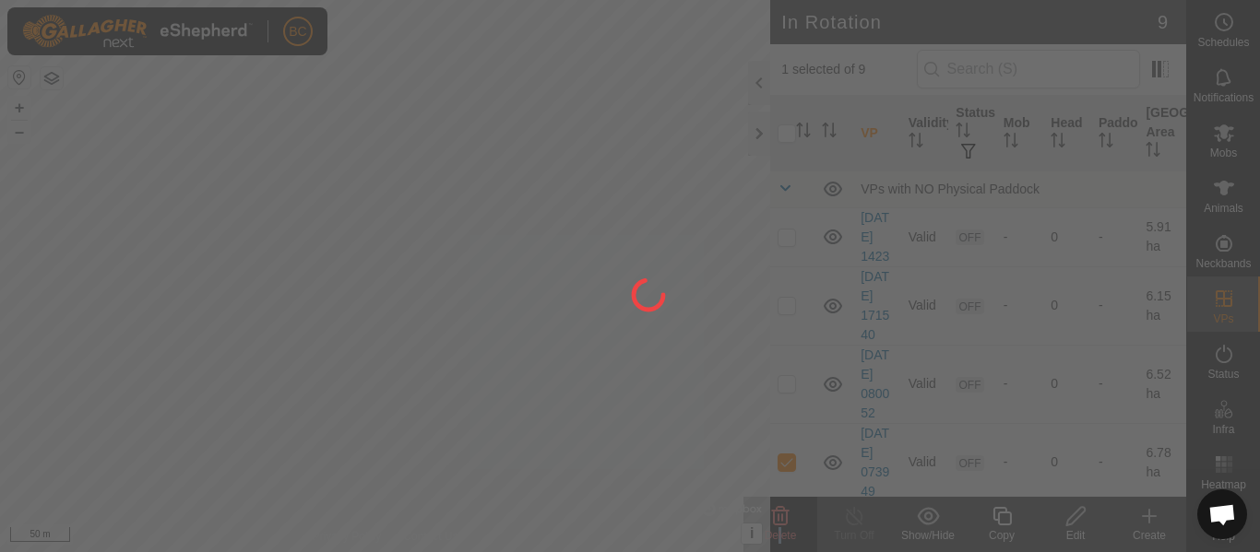
checkbox input "false"
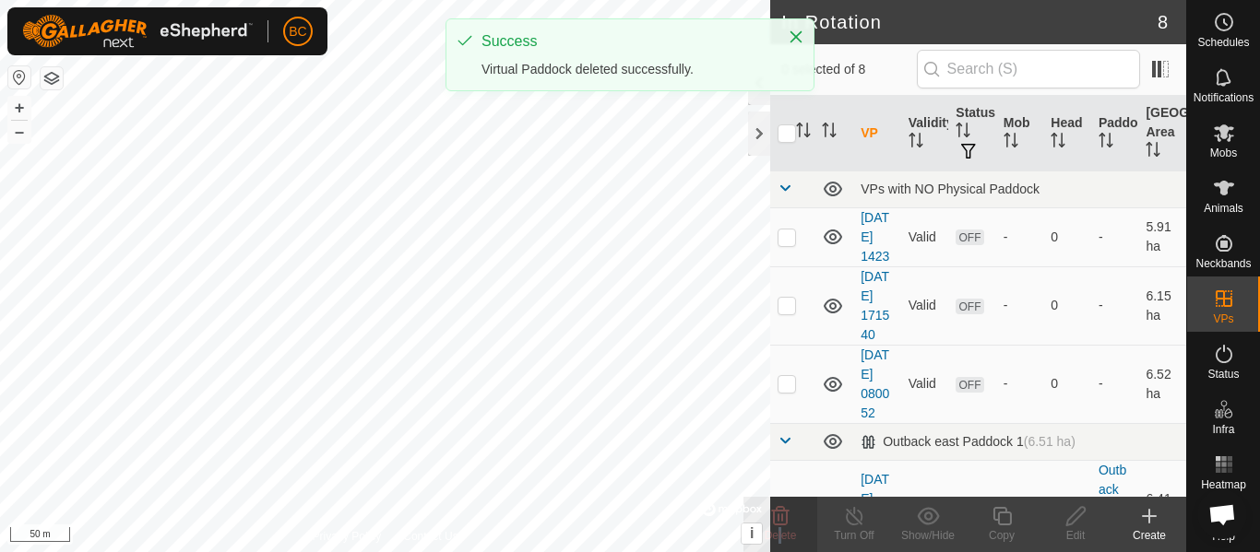
checkbox input "true"
click at [779, 527] on div "Delete" at bounding box center [780, 535] width 74 height 17
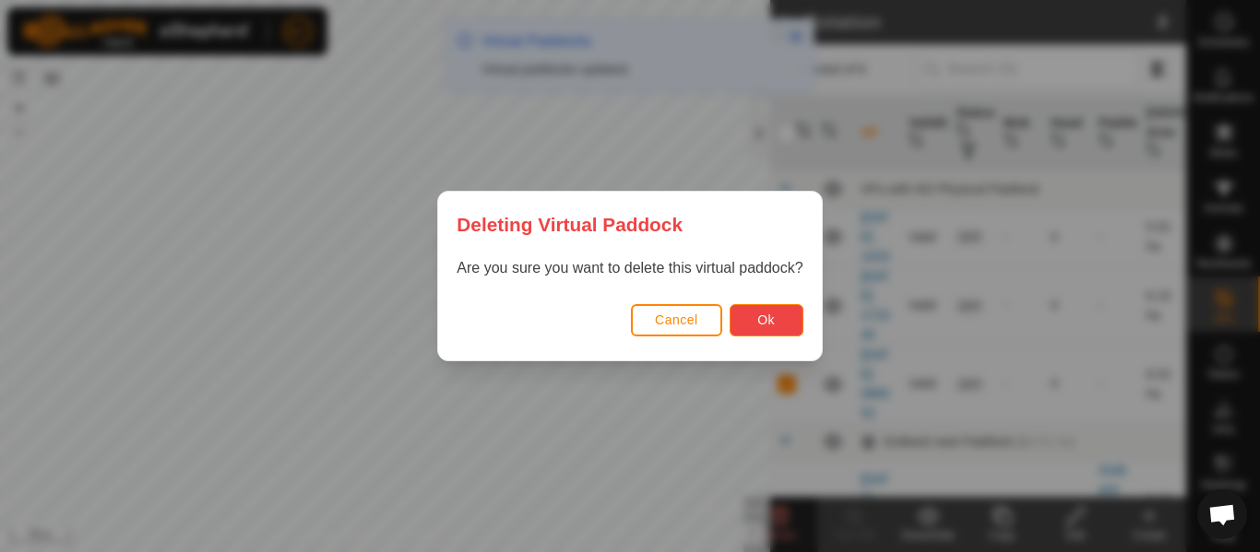
click at [758, 314] on span "Ok" at bounding box center [766, 320] width 18 height 15
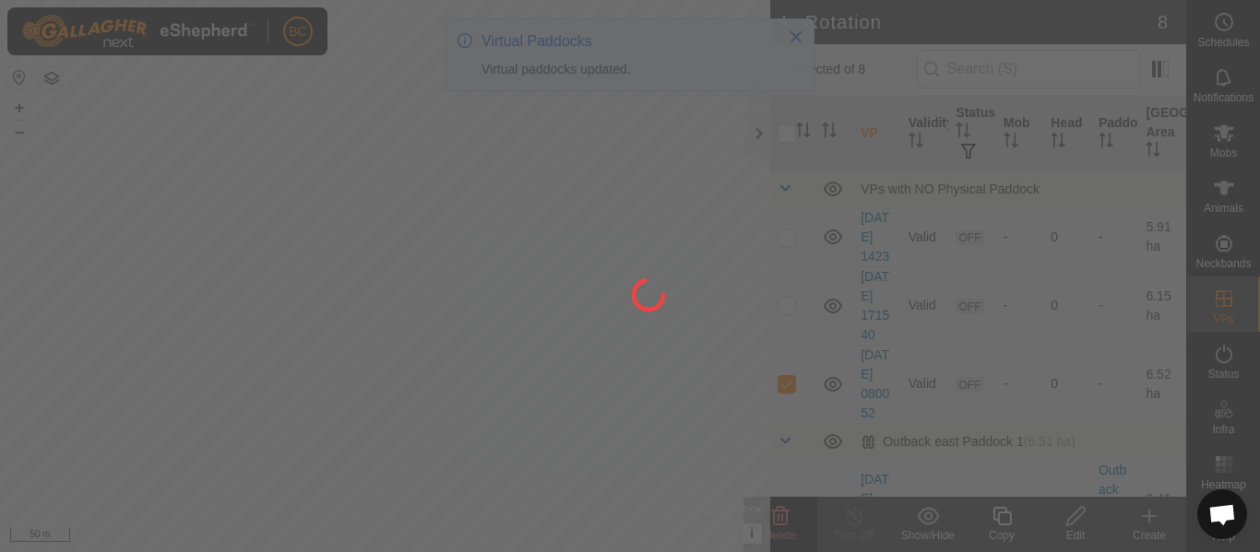
checkbox input "false"
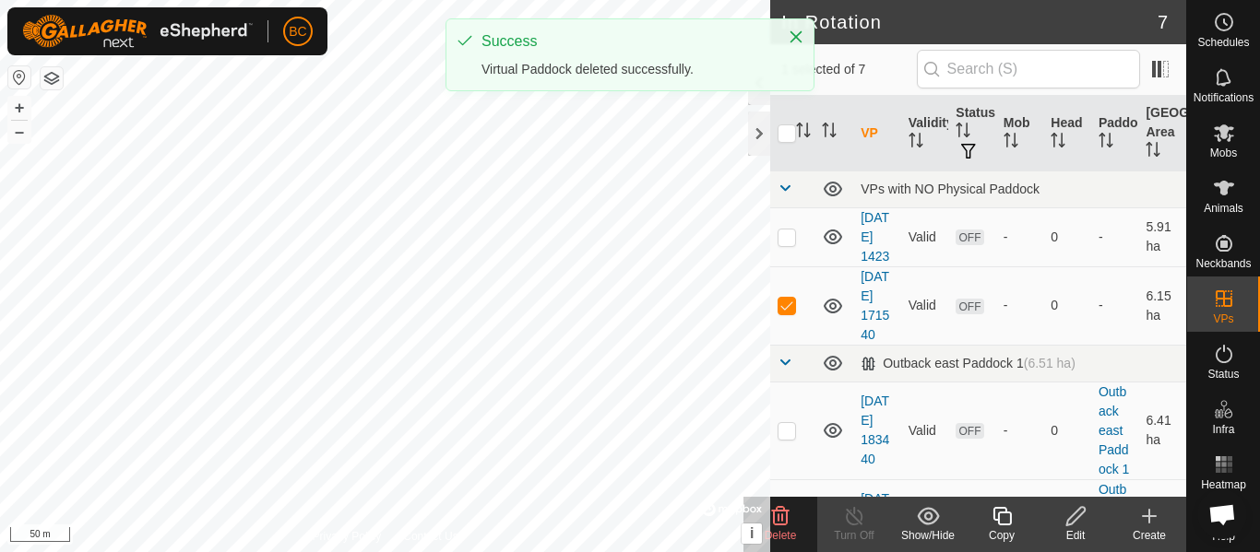
click at [781, 528] on div "Delete" at bounding box center [780, 535] width 74 height 17
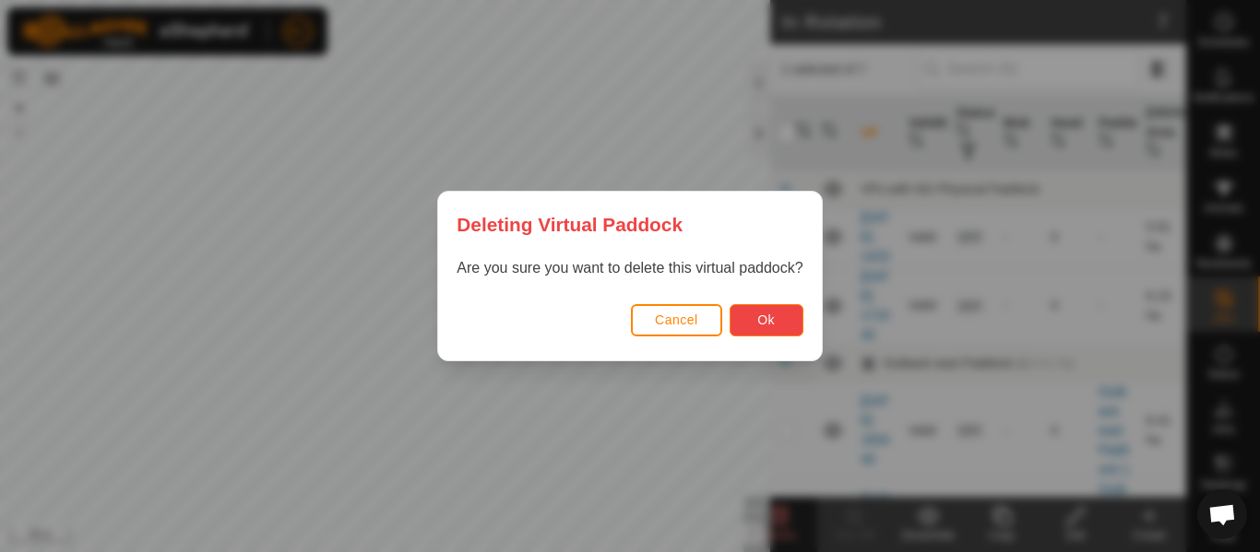
click at [750, 317] on button "Ok" at bounding box center [766, 320] width 74 height 32
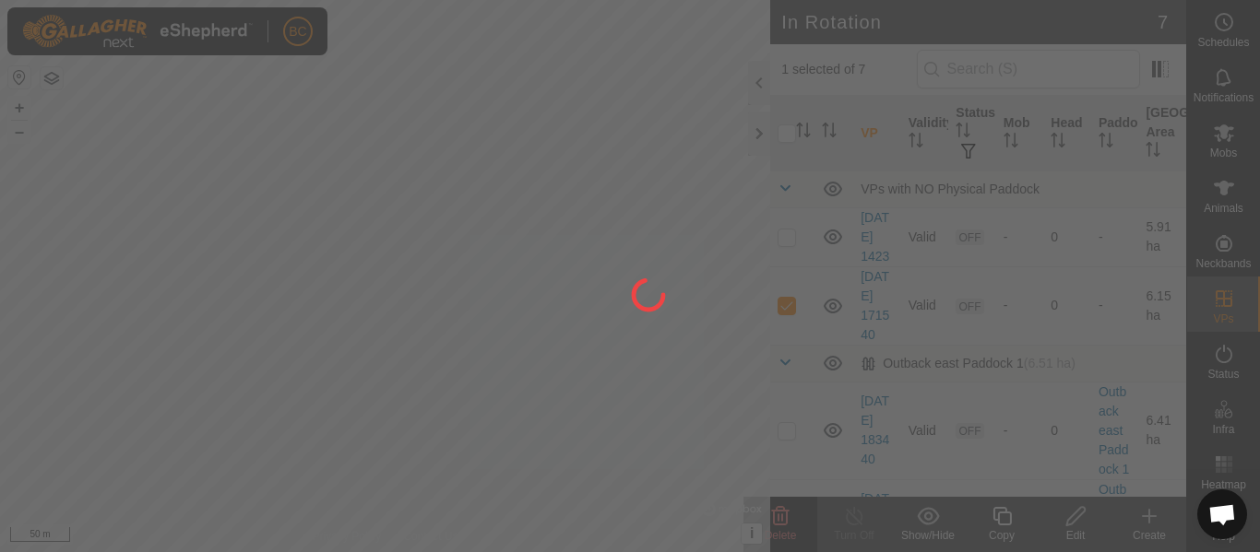
checkbox input "false"
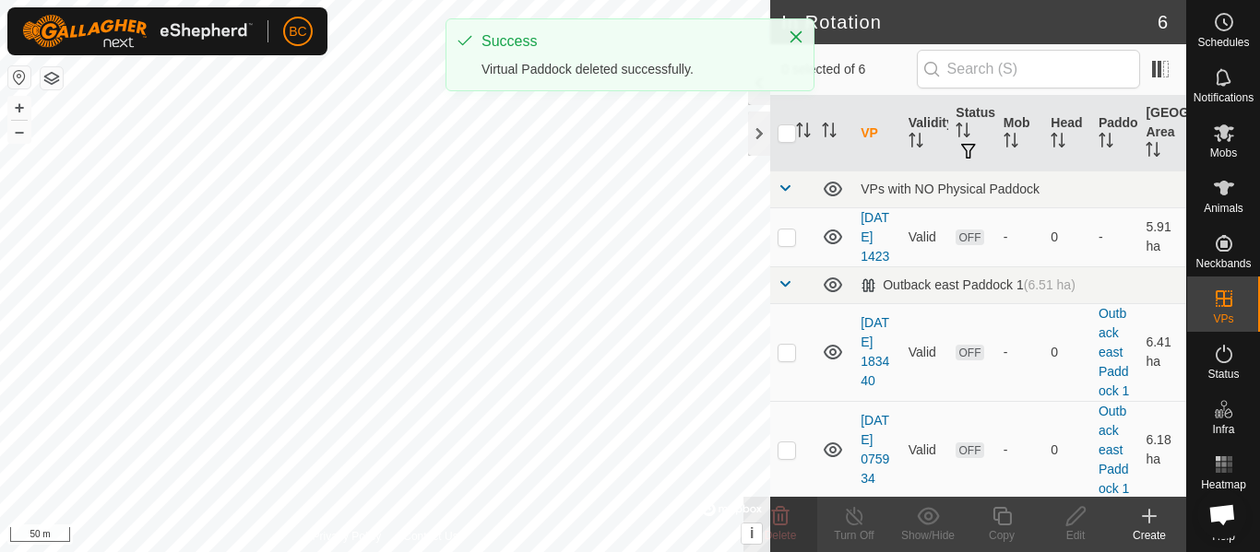
checkbox input "true"
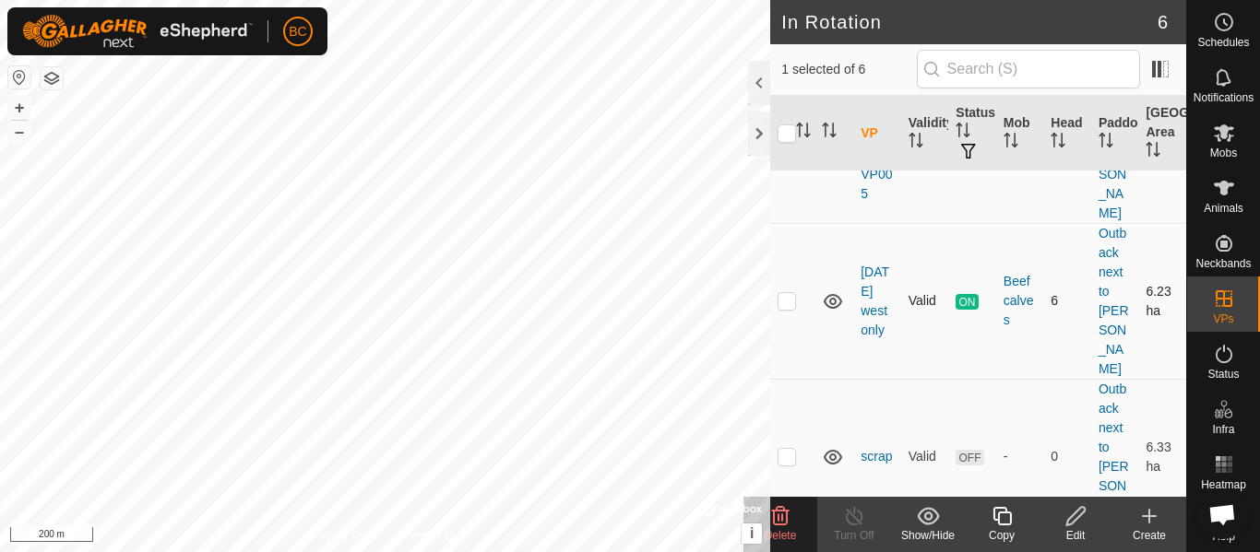
scroll to position [376, 0]
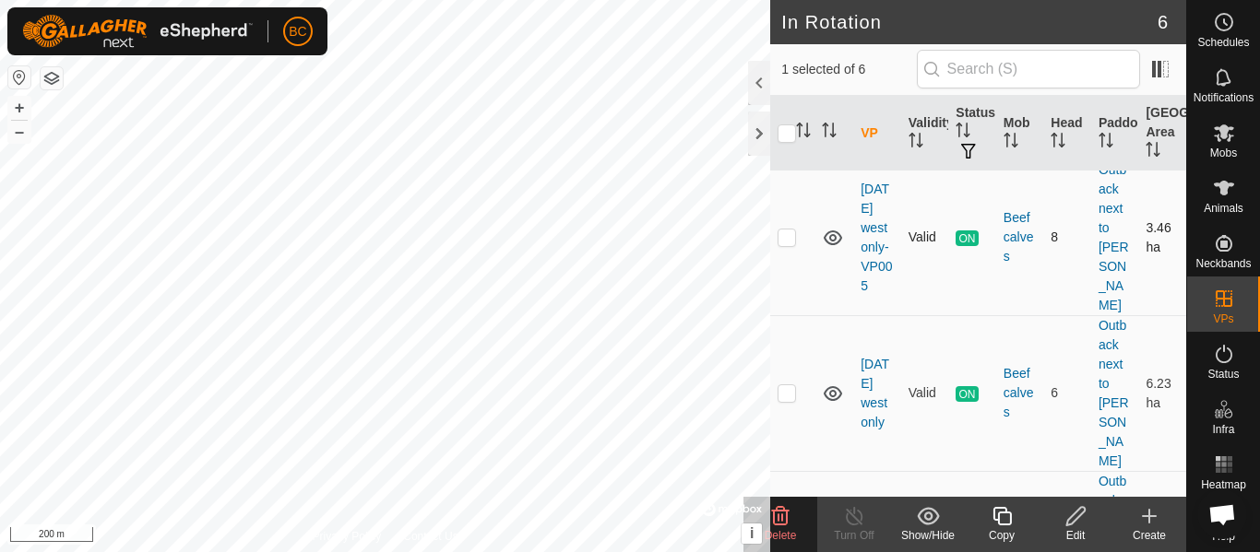
checkbox input "false"
click at [798, 529] on div "Delete" at bounding box center [780, 535] width 74 height 17
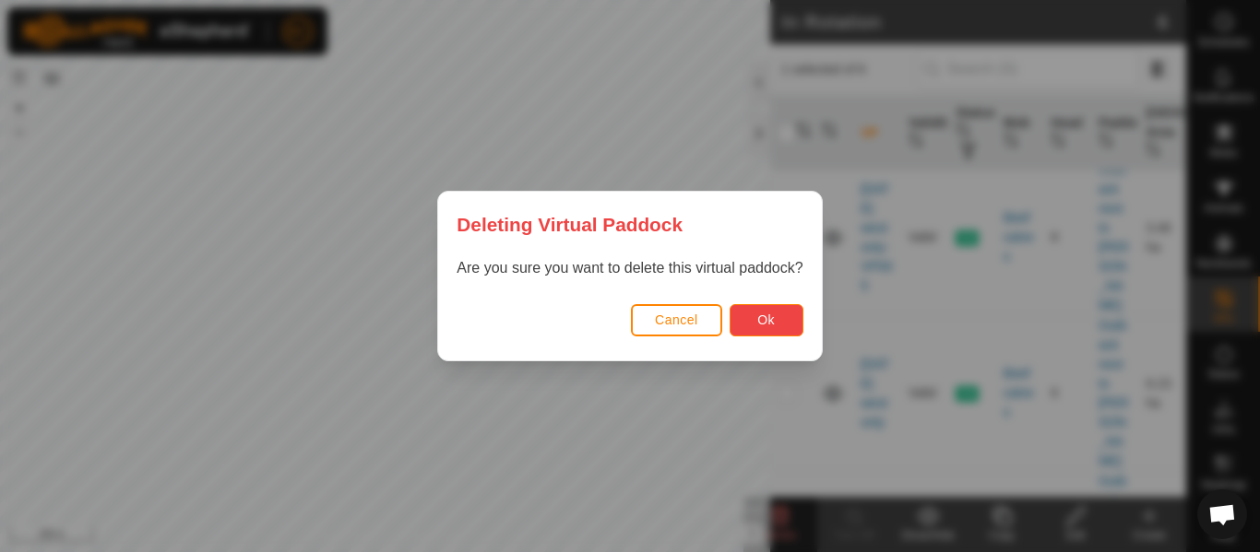
click at [766, 319] on span "Ok" at bounding box center [766, 320] width 18 height 15
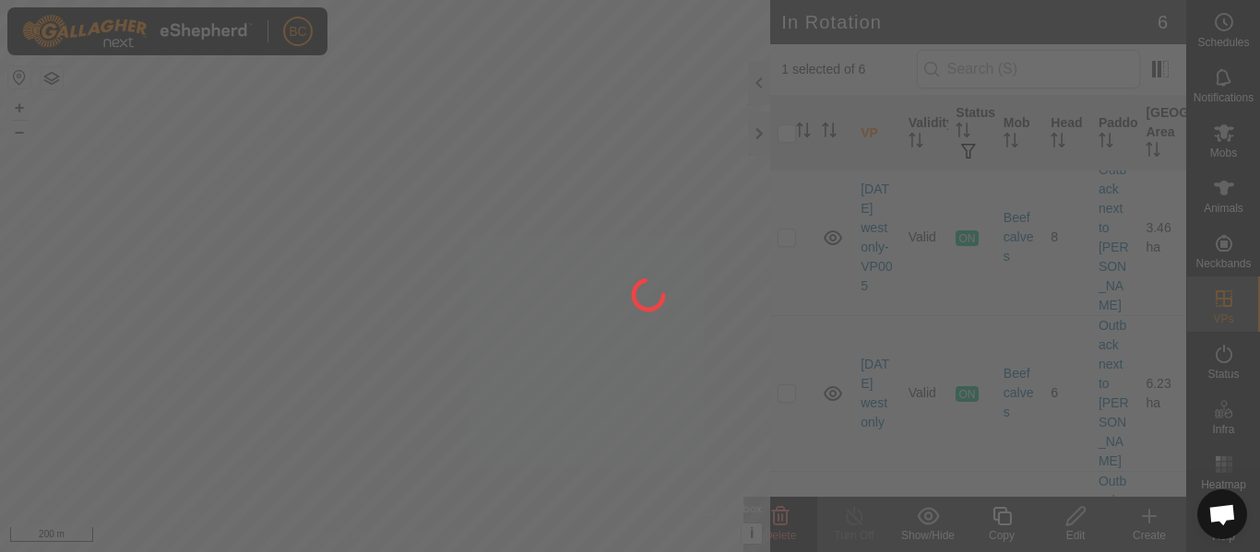
checkbox input "false"
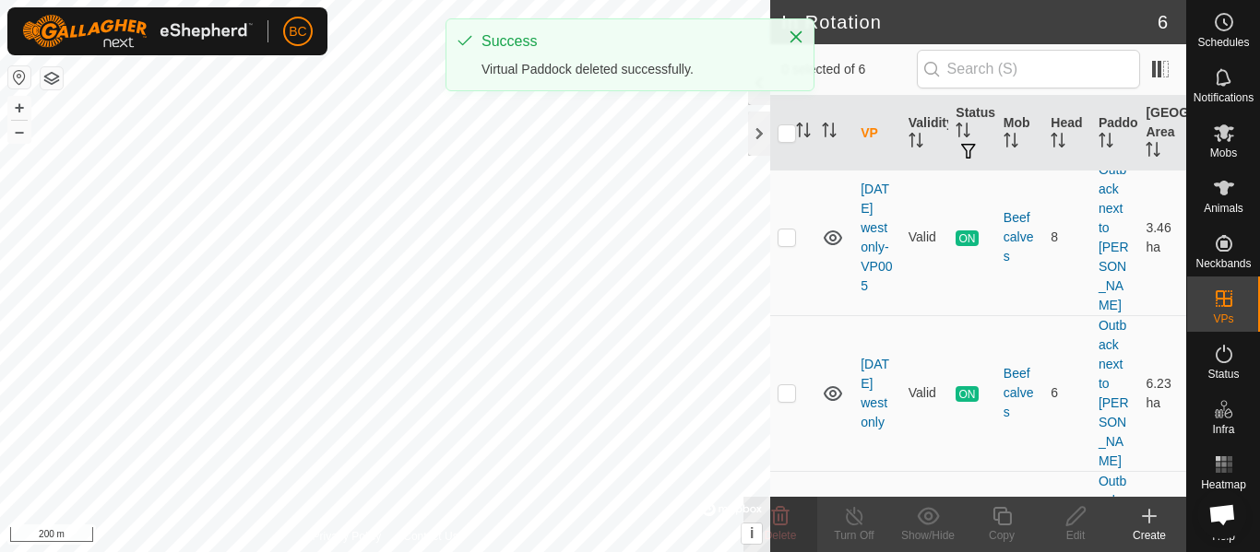
scroll to position [351, 0]
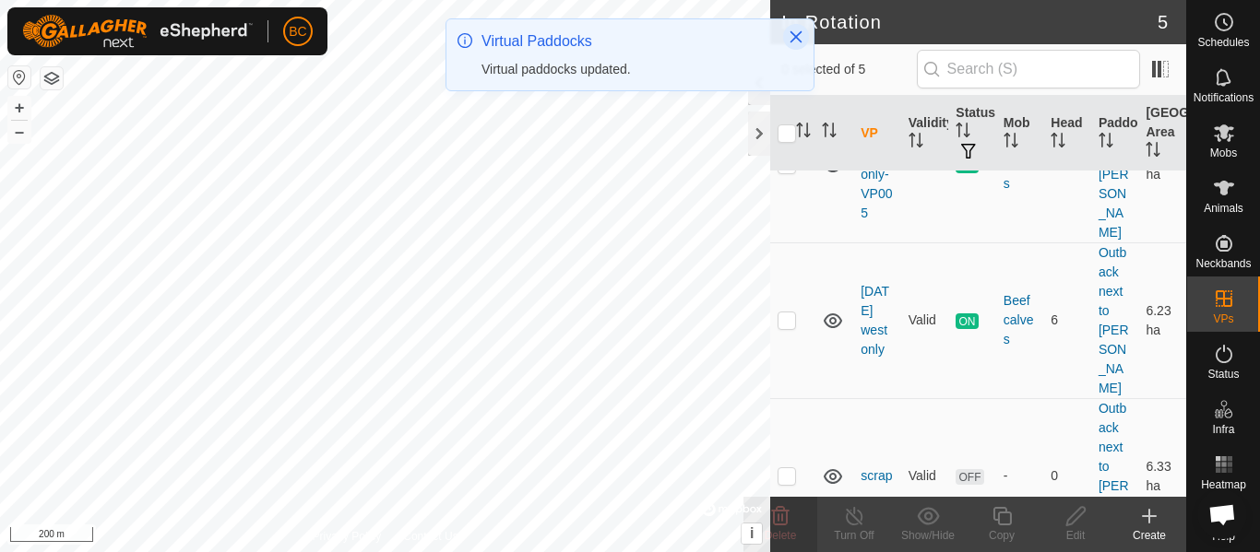
click at [800, 43] on icon "Close" at bounding box center [795, 37] width 15 height 15
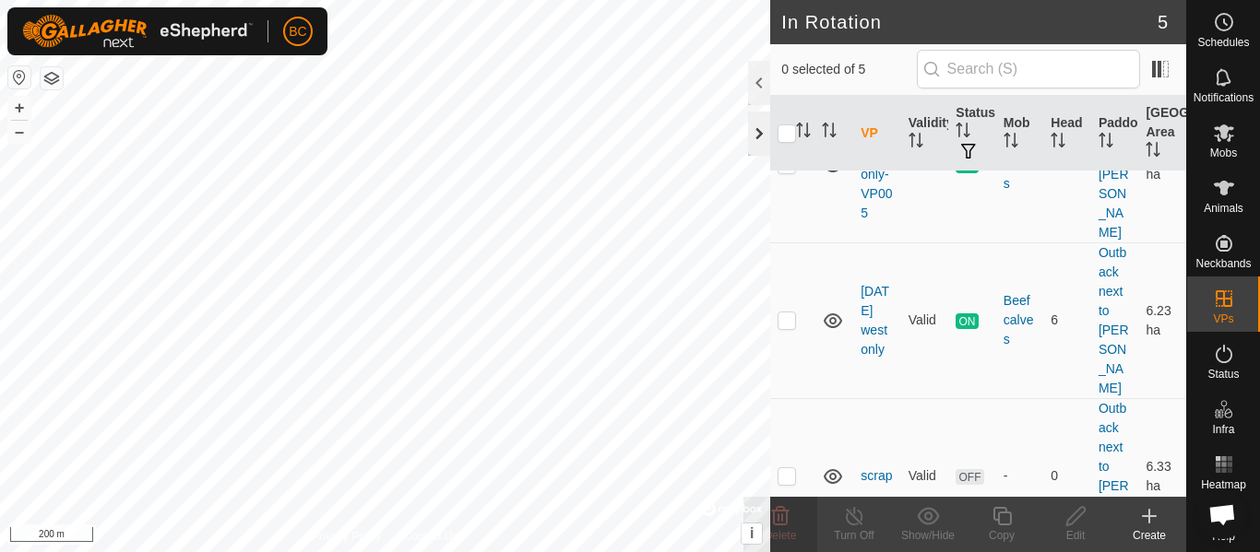
click at [763, 139] on div at bounding box center [759, 134] width 22 height 44
